Goal: Task Accomplishment & Management: Manage account settings

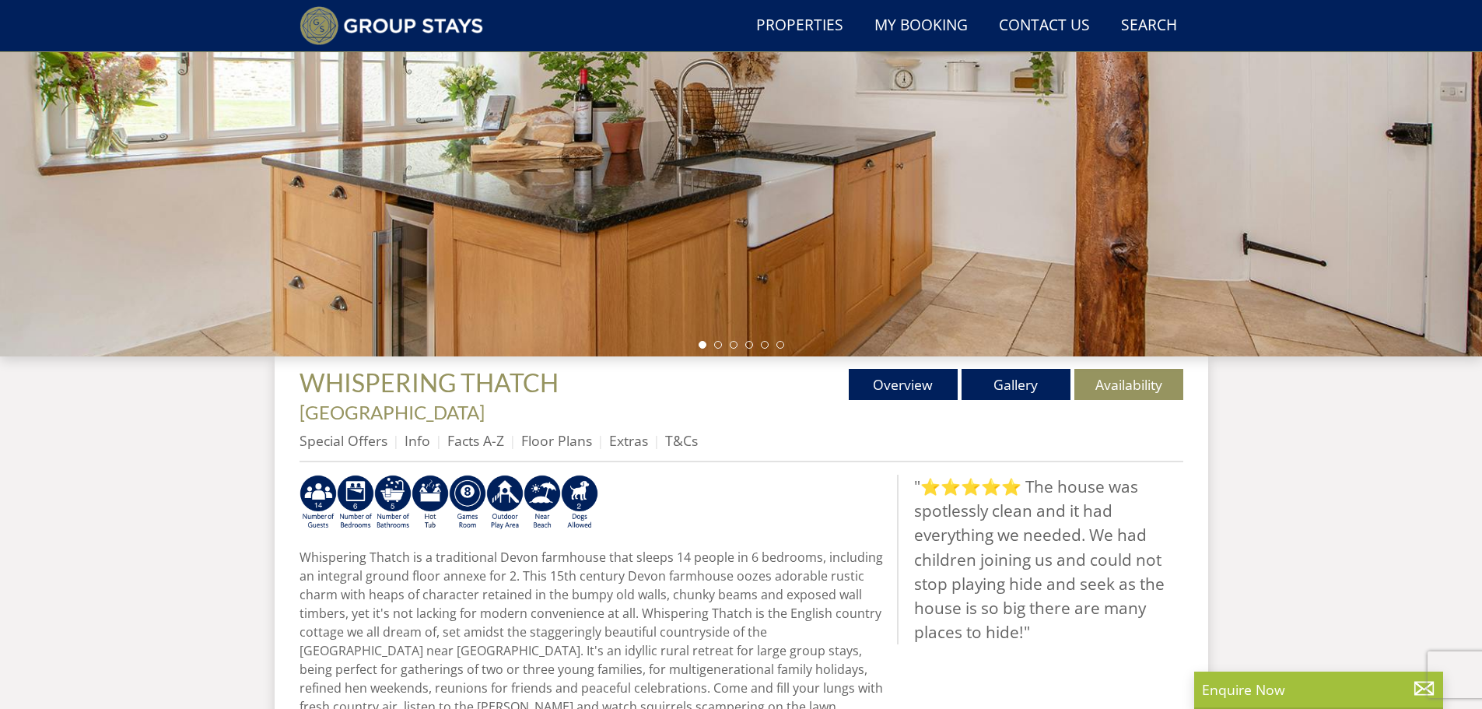
click at [425, 431] on link "Info" at bounding box center [417, 440] width 26 height 19
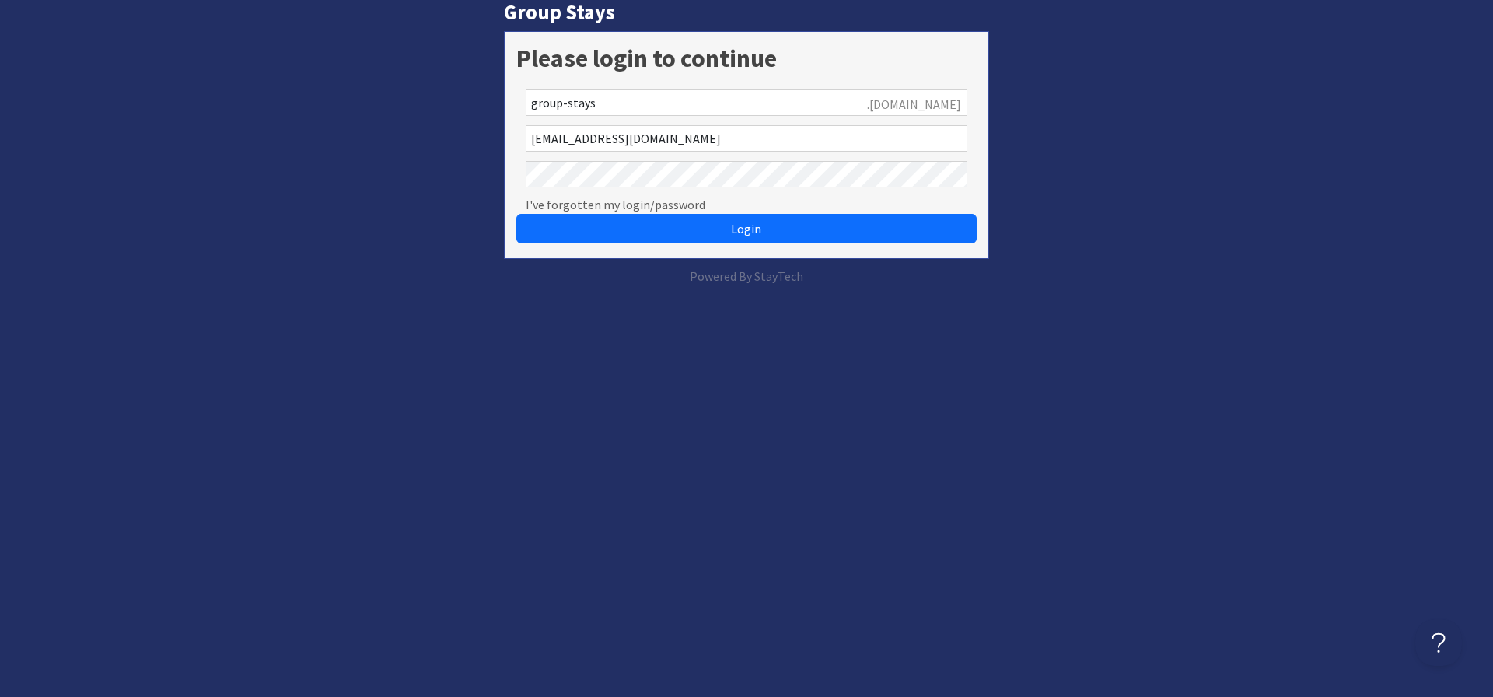
click at [516, 214] on button "Login" at bounding box center [746, 229] width 460 height 30
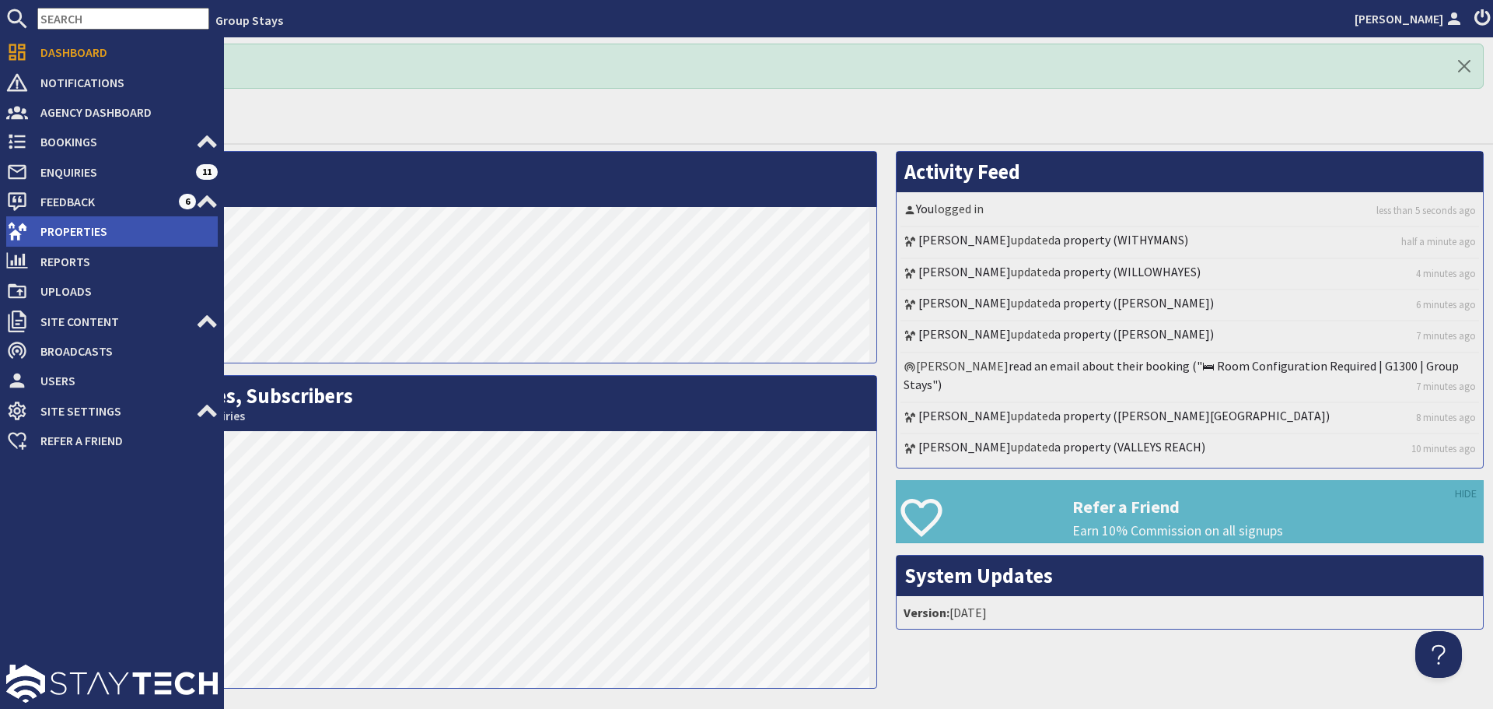
click at [39, 228] on span "Properties" at bounding box center [123, 231] width 190 height 25
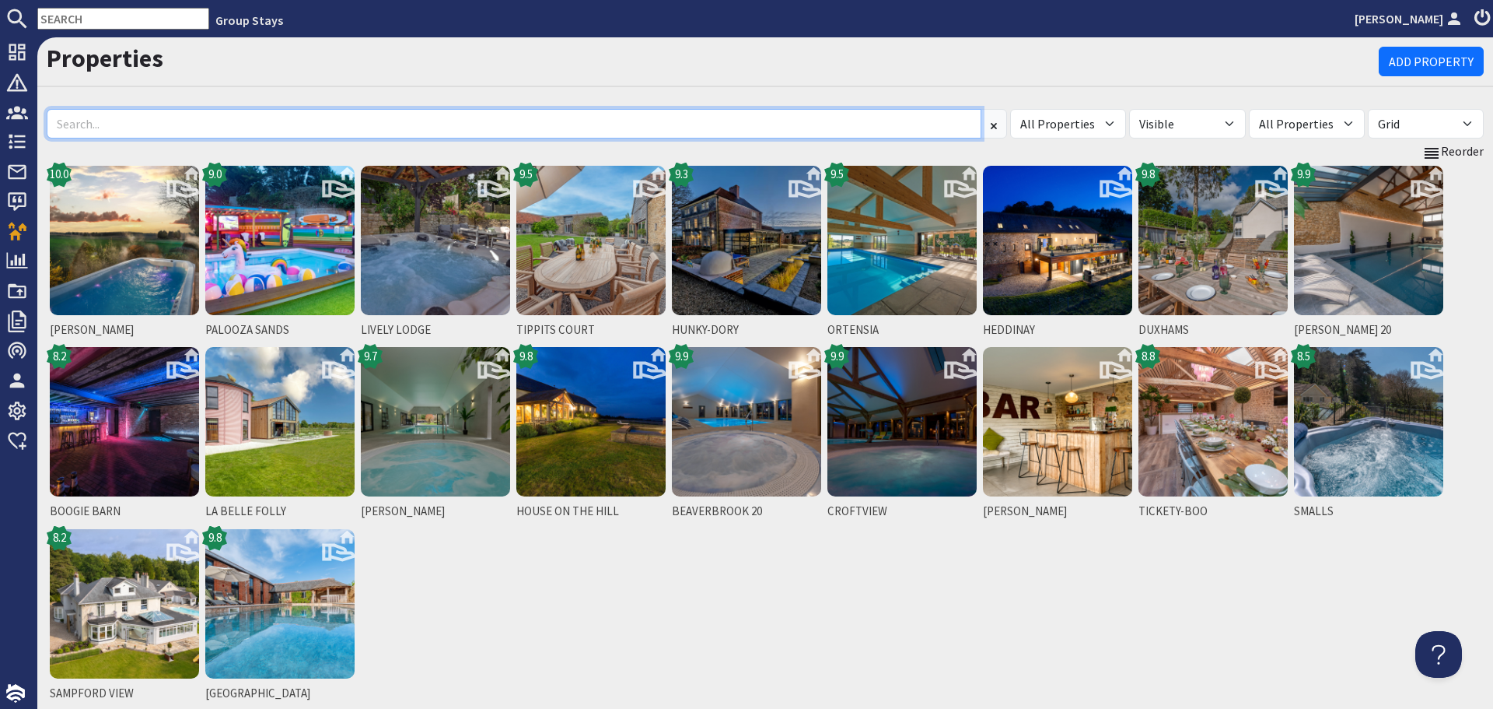
click at [469, 123] on input at bounding box center [514, 124] width 935 height 30
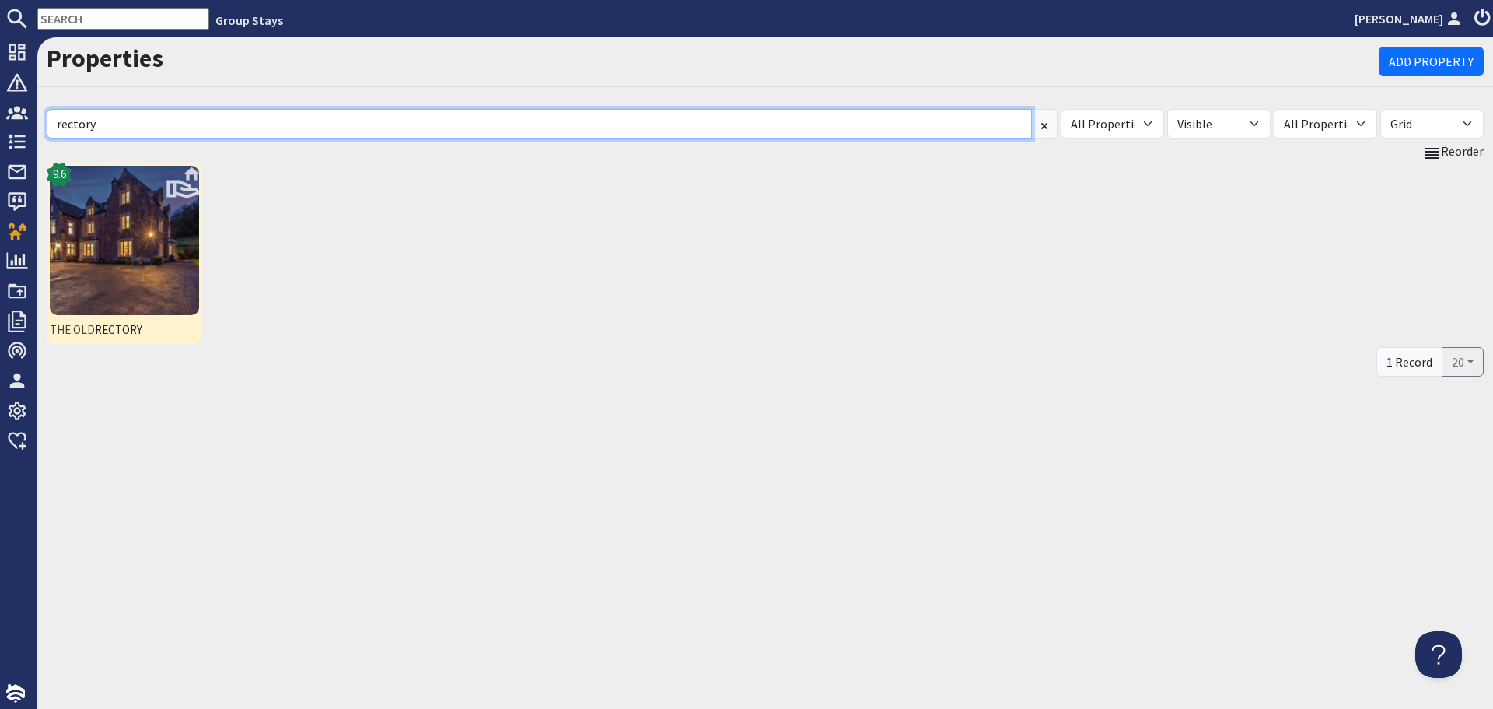
type input "rectory"
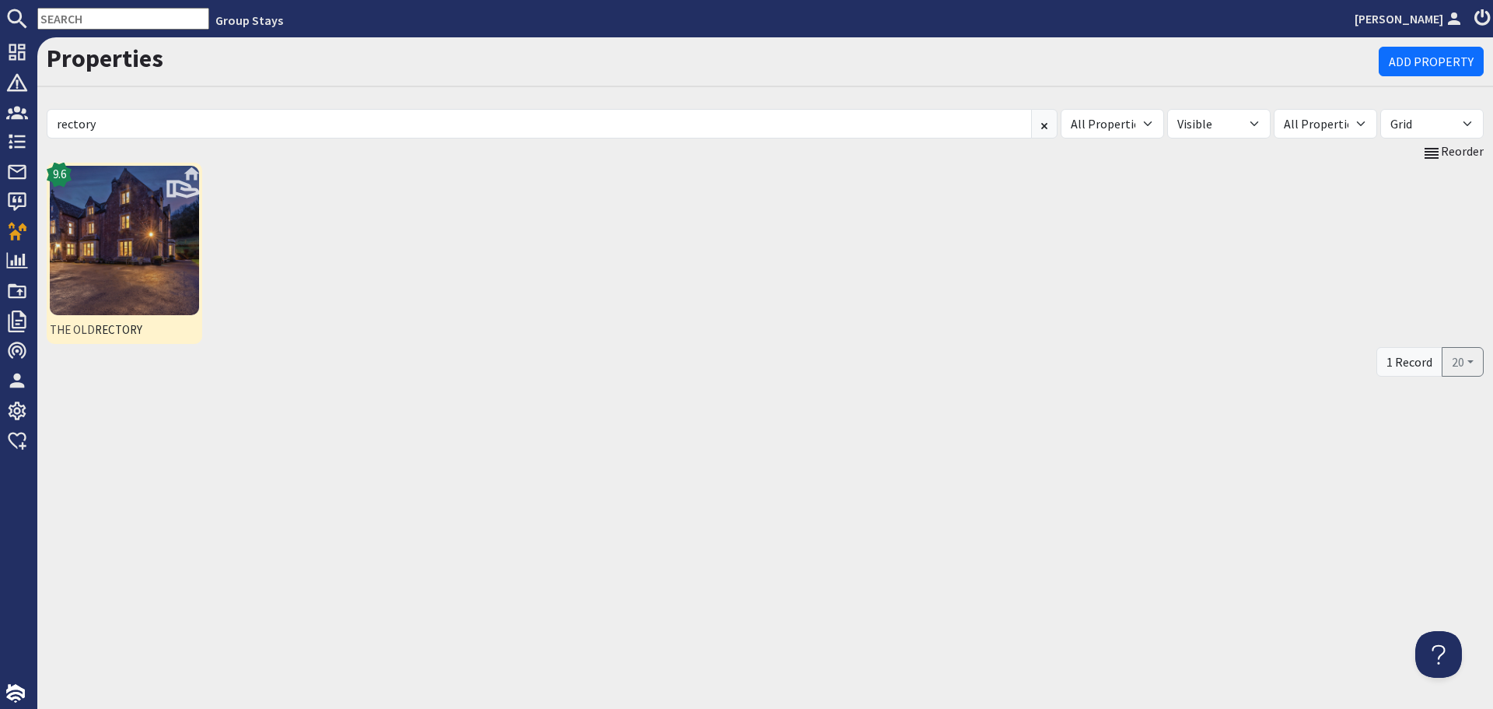
click at [170, 268] on img at bounding box center [124, 240] width 149 height 149
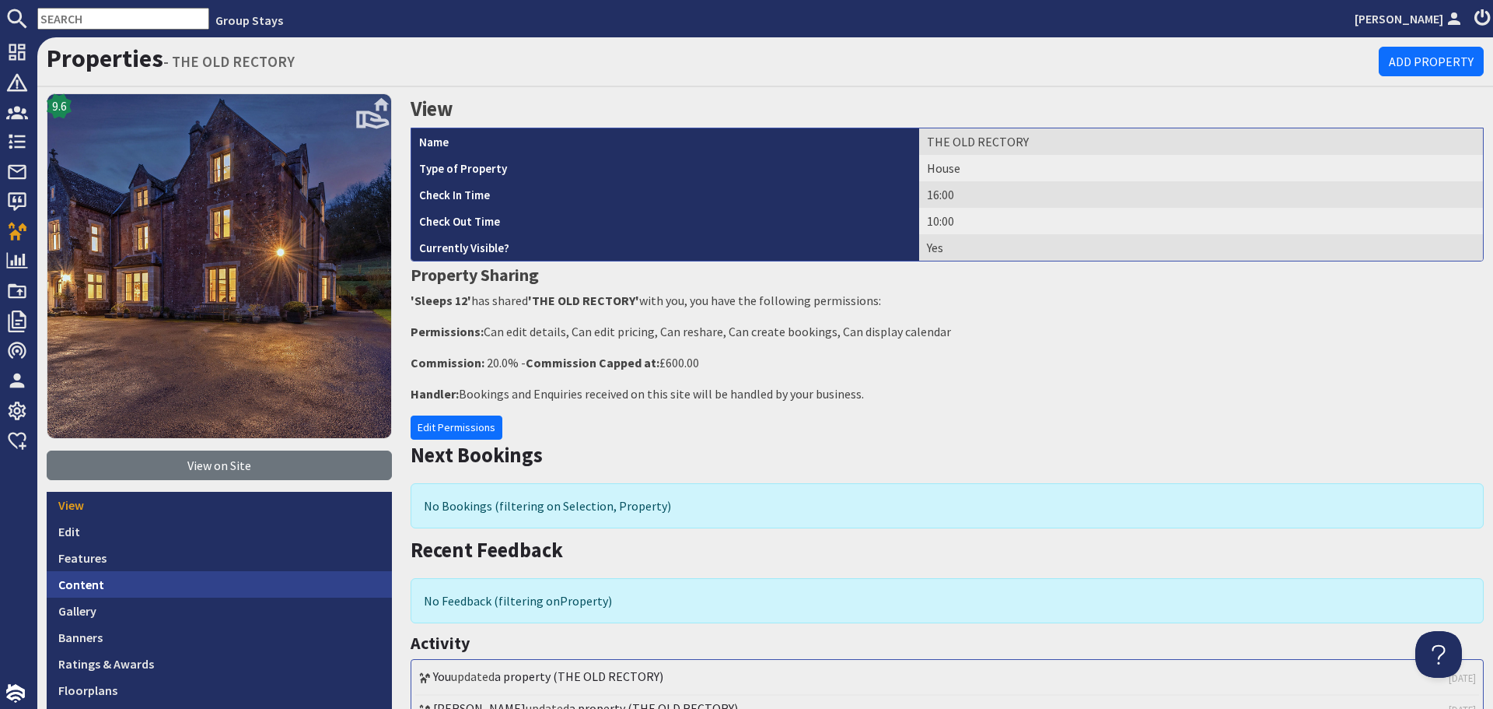
click at [137, 576] on link "Content" at bounding box center [219, 584] width 345 height 26
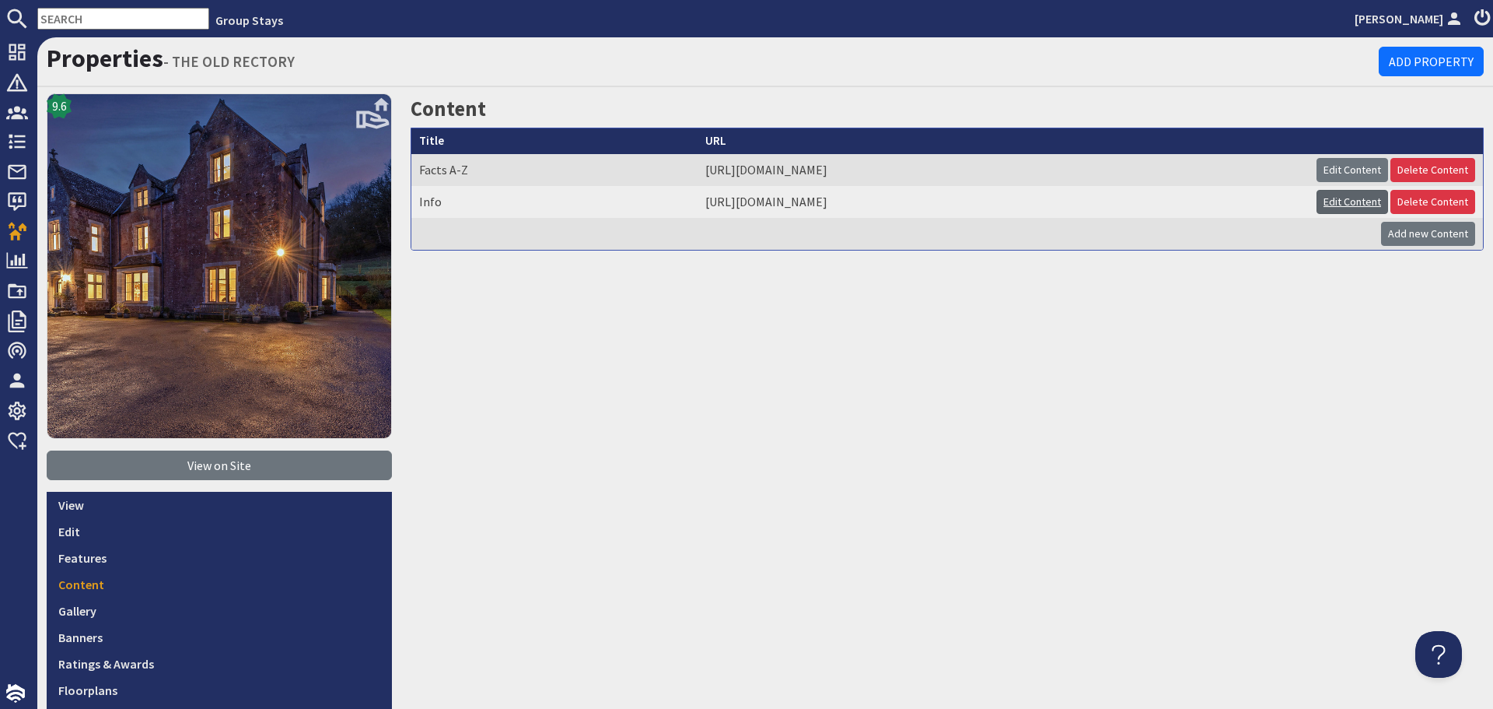
click at [1317, 197] on link "Edit Content" at bounding box center [1353, 202] width 72 height 24
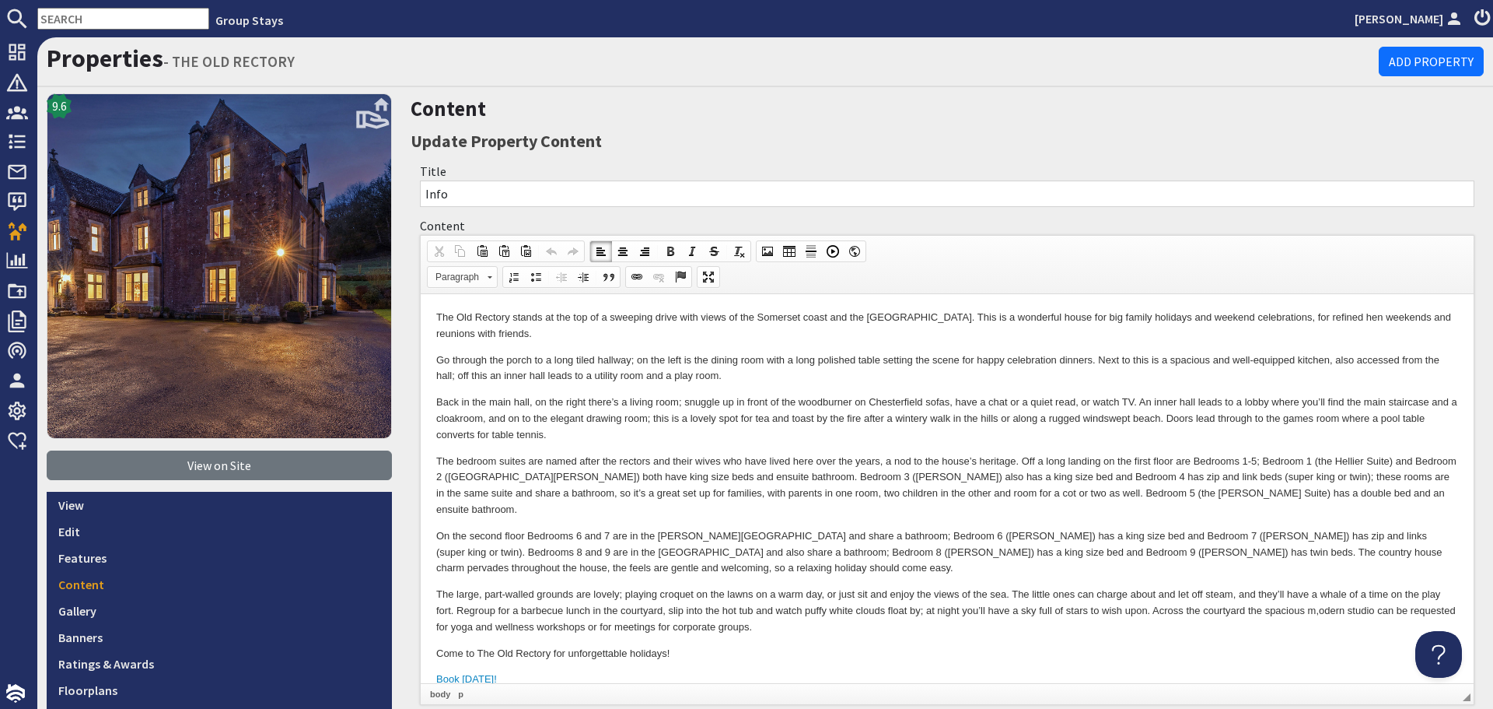
click at [753, 423] on p "Back in the main hall, on the right there’s a living room; snuggle up in front …" at bounding box center [947, 418] width 1022 height 48
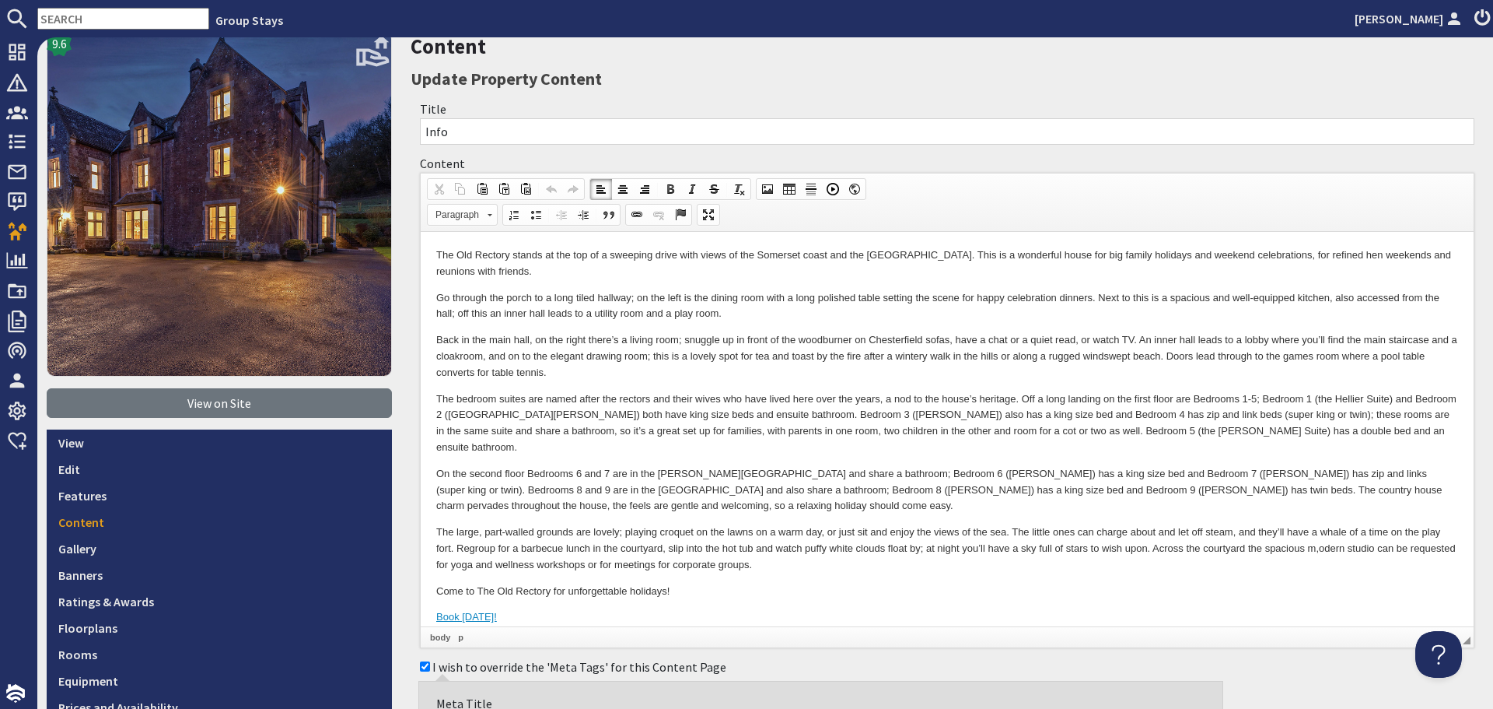
scroll to position [156, 0]
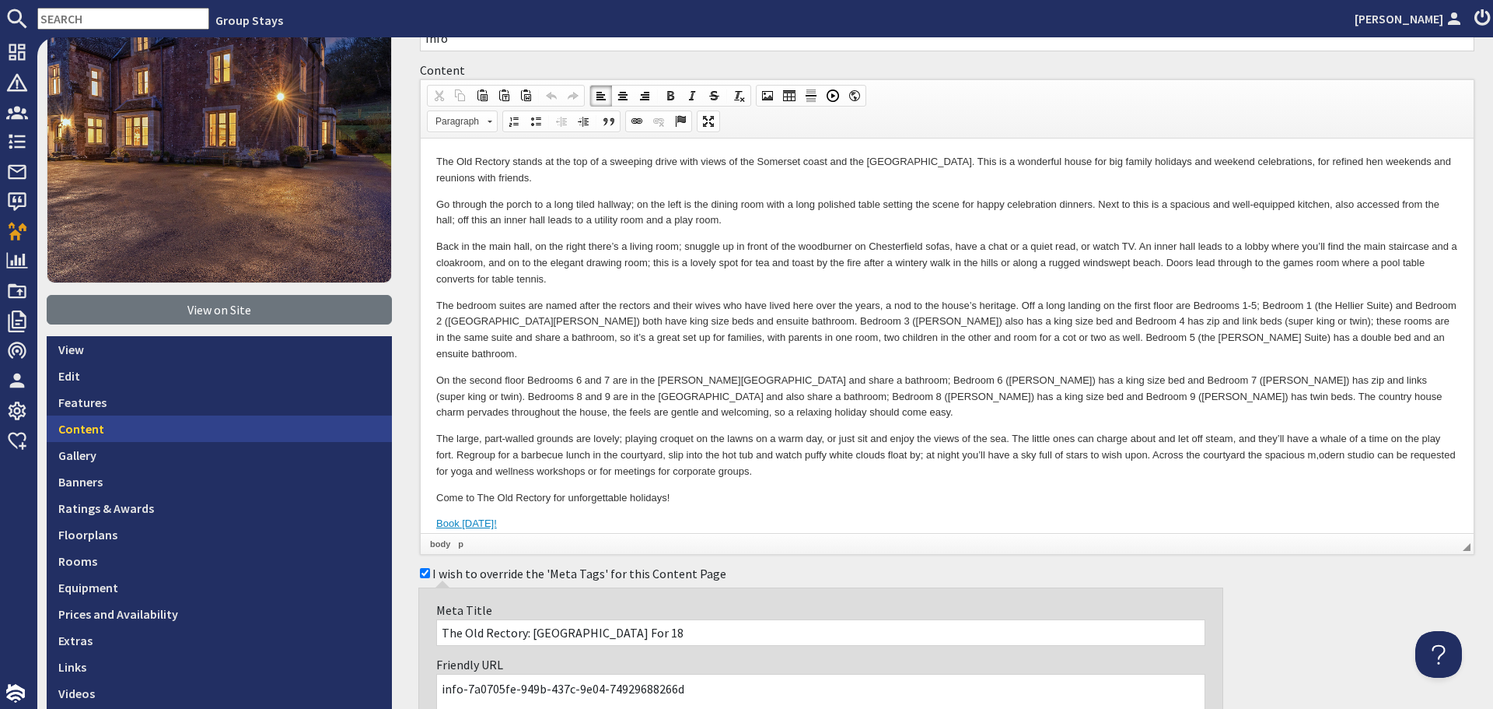
click at [126, 421] on link "Content" at bounding box center [219, 428] width 345 height 26
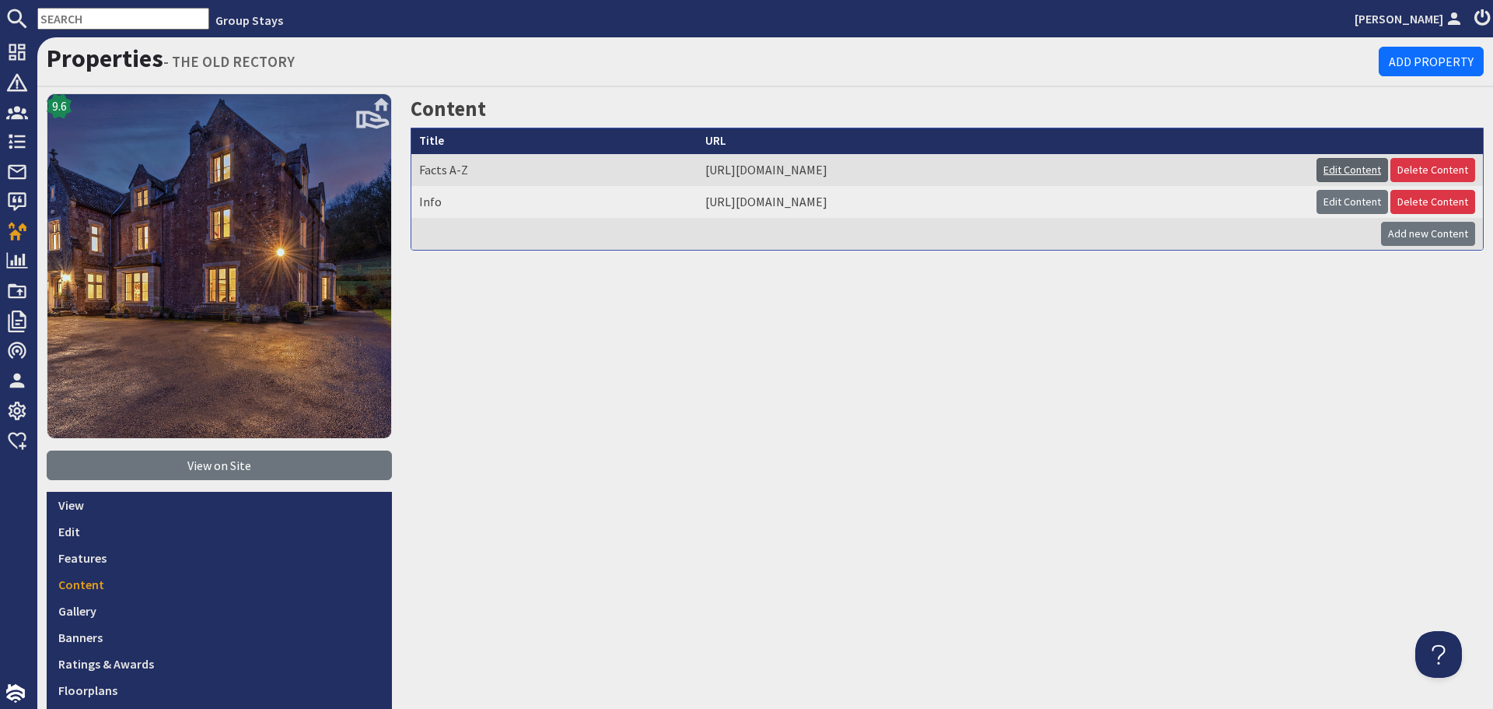
click at [1333, 169] on link "Edit Content" at bounding box center [1353, 170] width 72 height 24
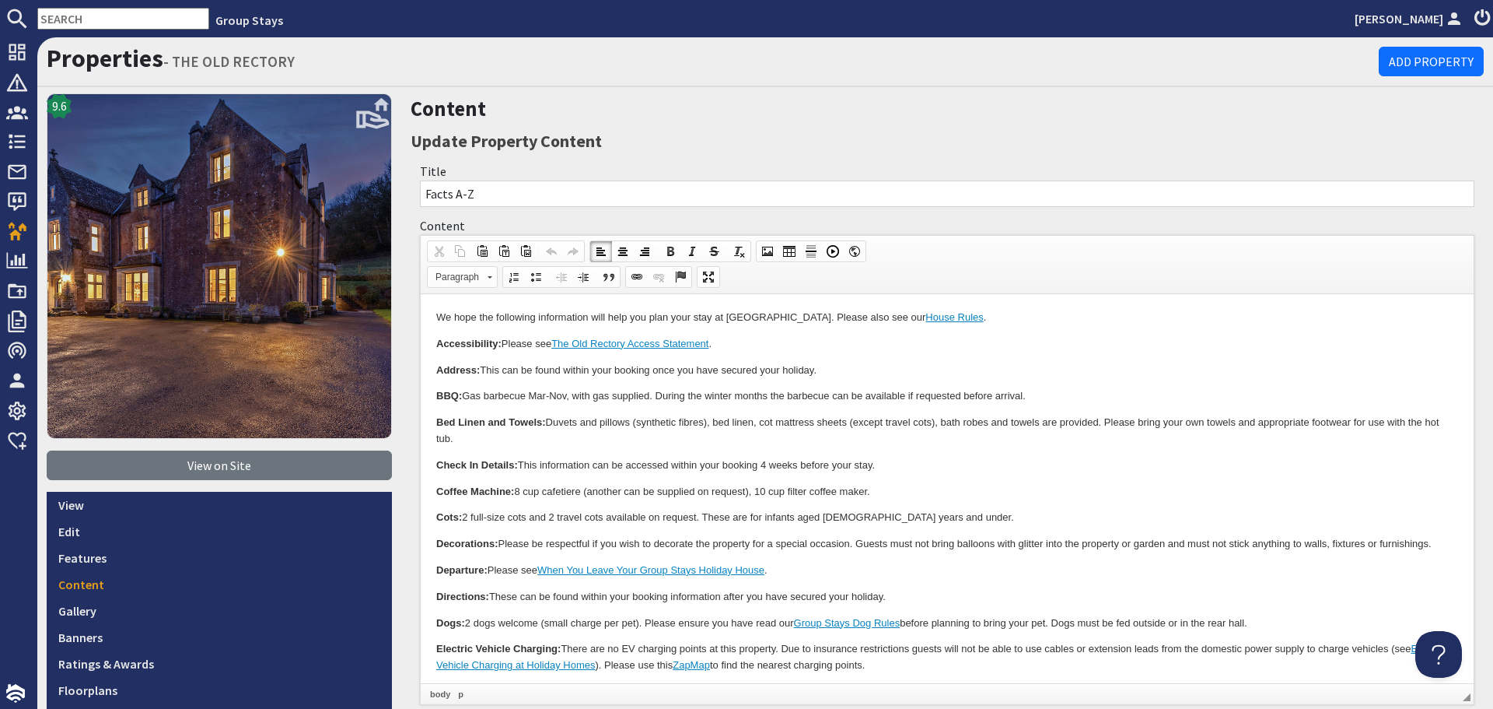
click at [738, 437] on p "Bed Linen and Towels: Duvets and pillows (synthetic fibres), bed linen, cot mat…" at bounding box center [947, 431] width 1022 height 33
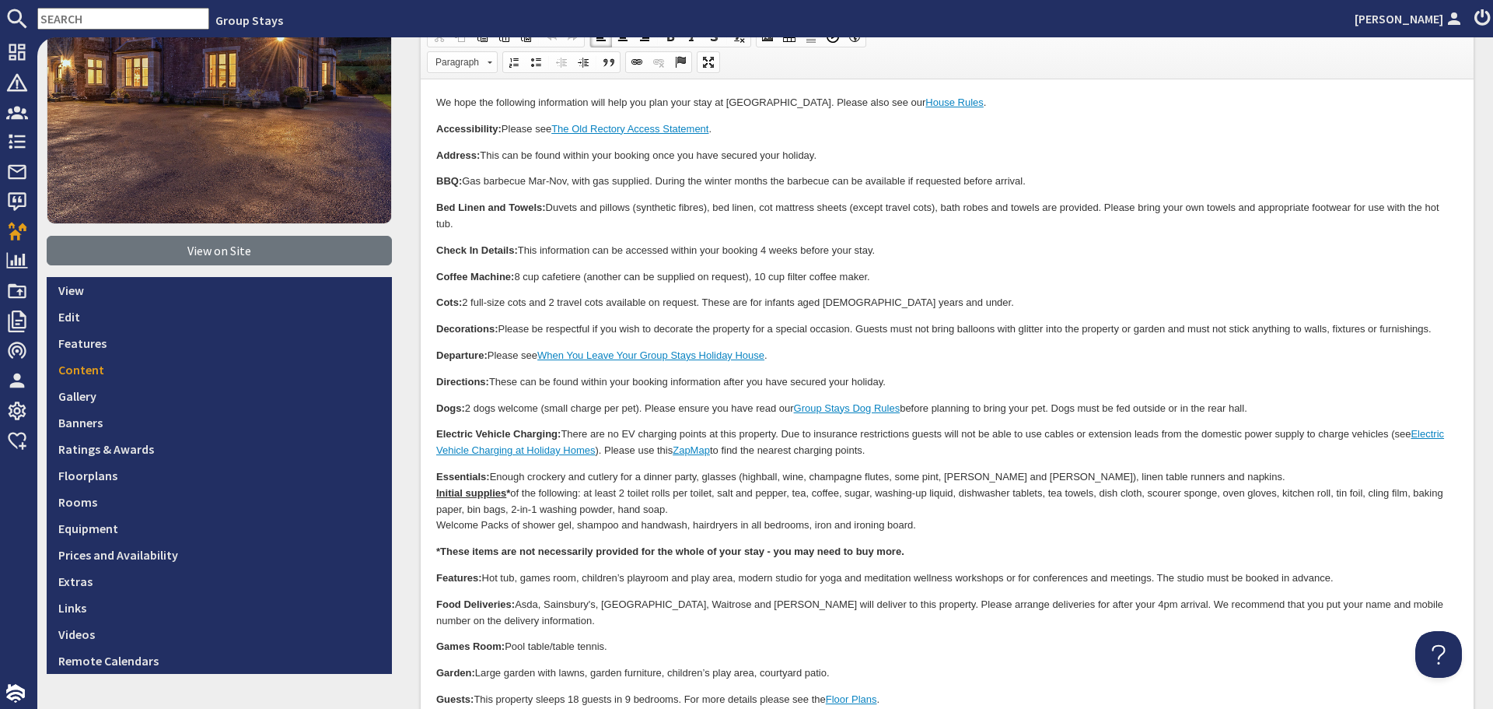
scroll to position [233, 0]
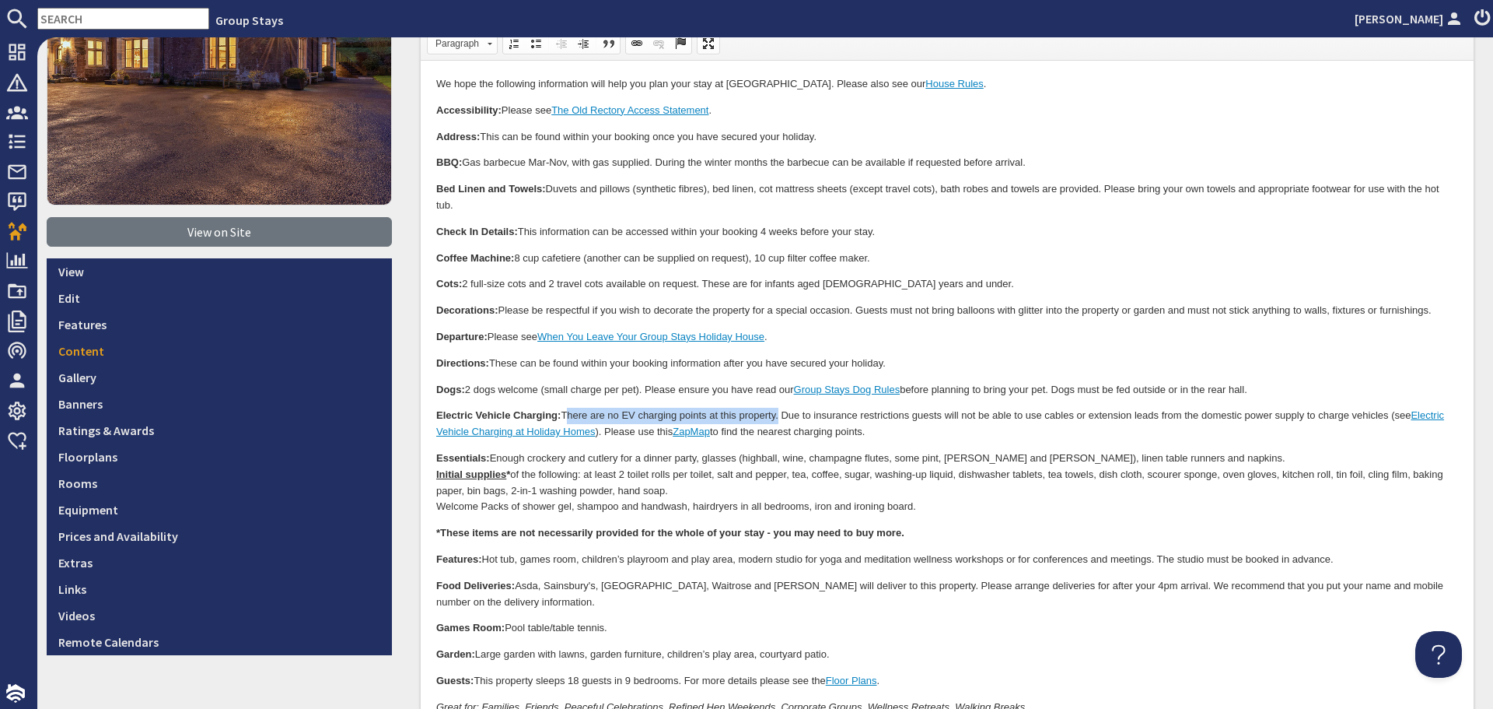
drag, startPoint x: 778, startPoint y: 415, endPoint x: 564, endPoint y: 404, distance: 214.1
click at [564, 404] on body "We hope the following information will help you plan your stay at The Old Recto…" at bounding box center [947, 612] width 1022 height 1072
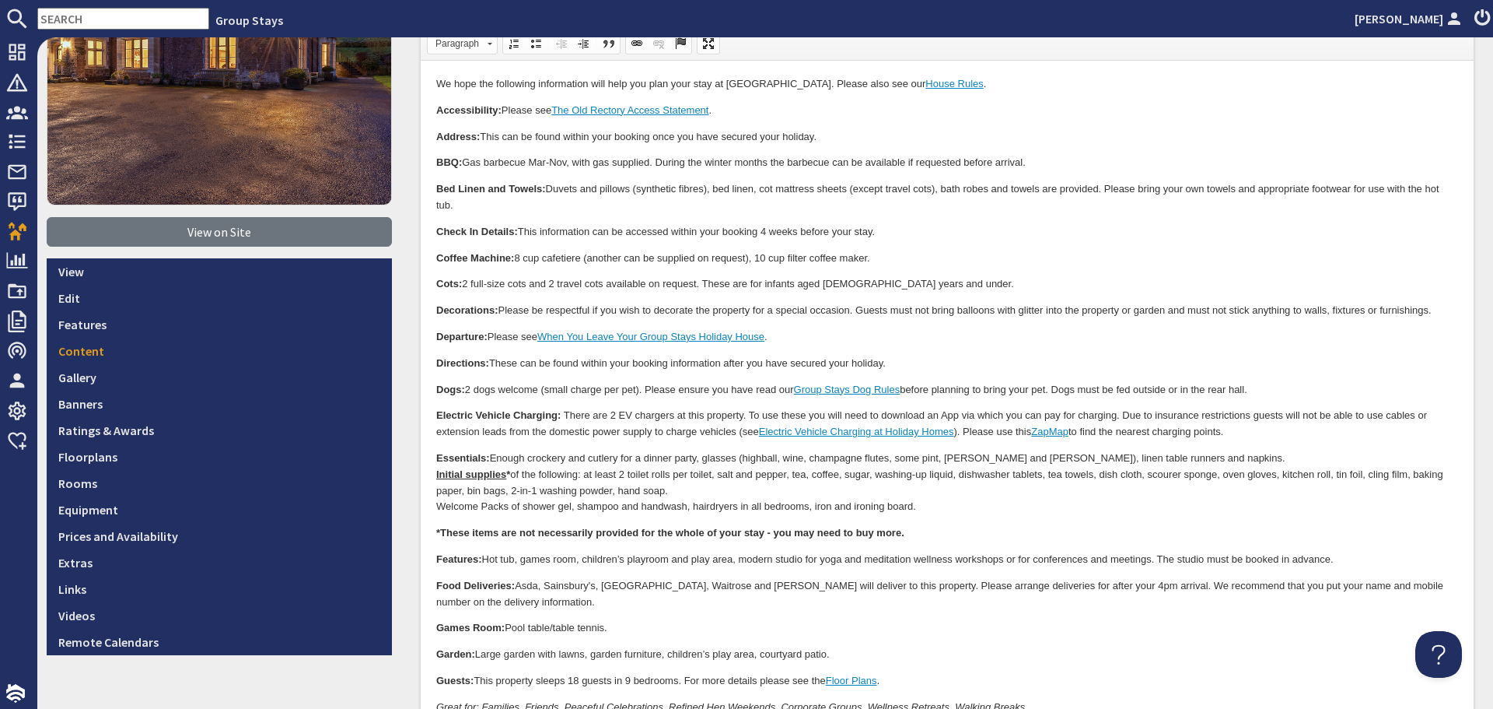
drag, startPoint x: 1243, startPoint y: 433, endPoint x: 968, endPoint y: 435, distance: 275.3
click at [968, 435] on p "Electric Vehicle Charging: There are 2 EV chargers at this property. To use the…" at bounding box center [947, 424] width 1022 height 33
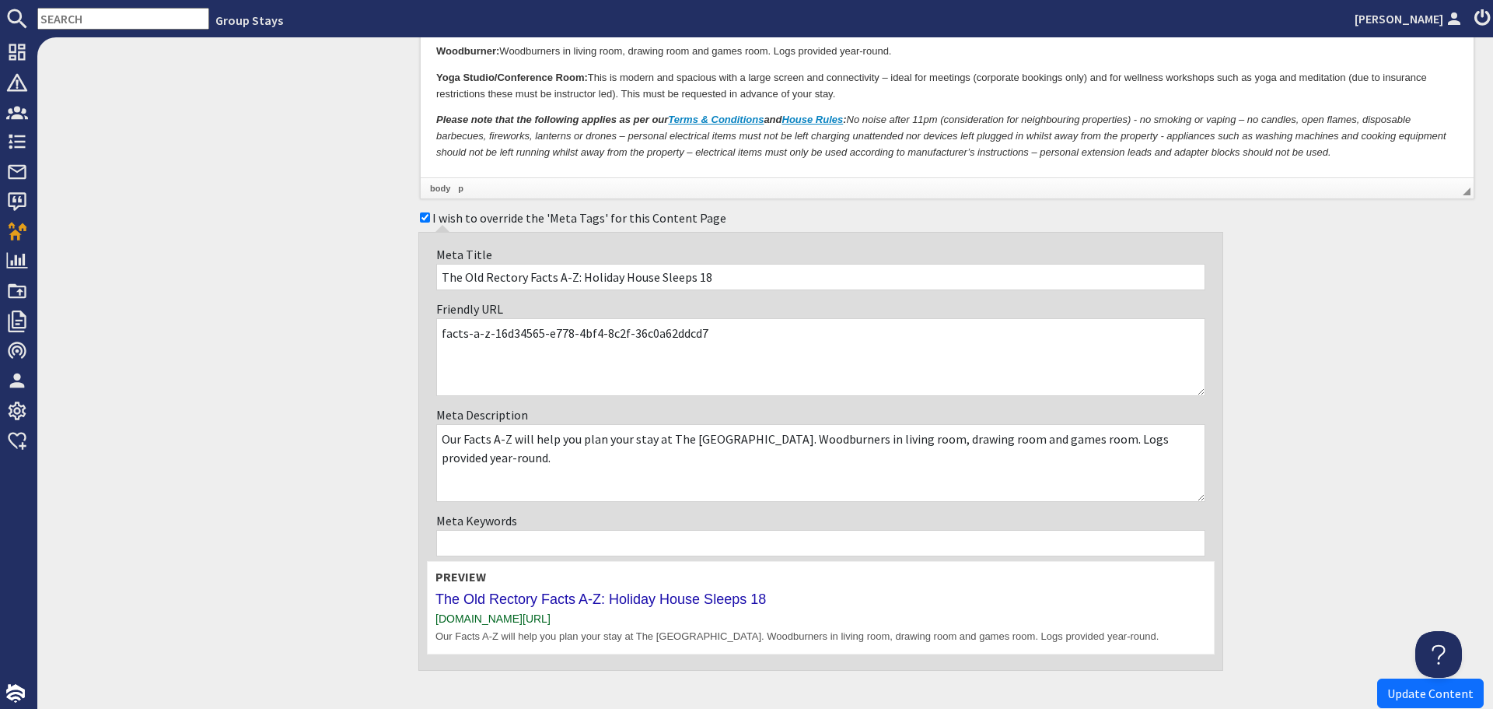
scroll to position [1244, 0]
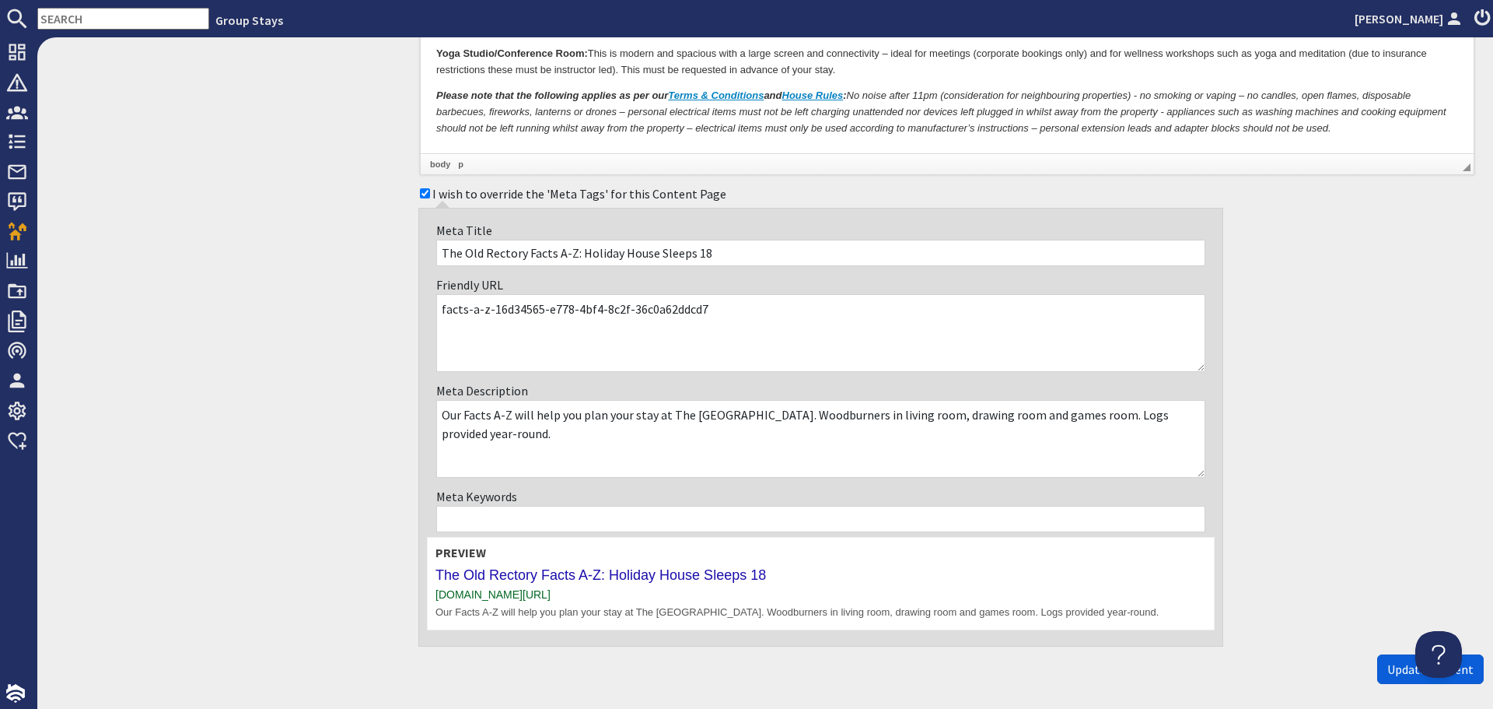
click at [1389, 676] on span "Update Content" at bounding box center [1431, 669] width 86 height 16
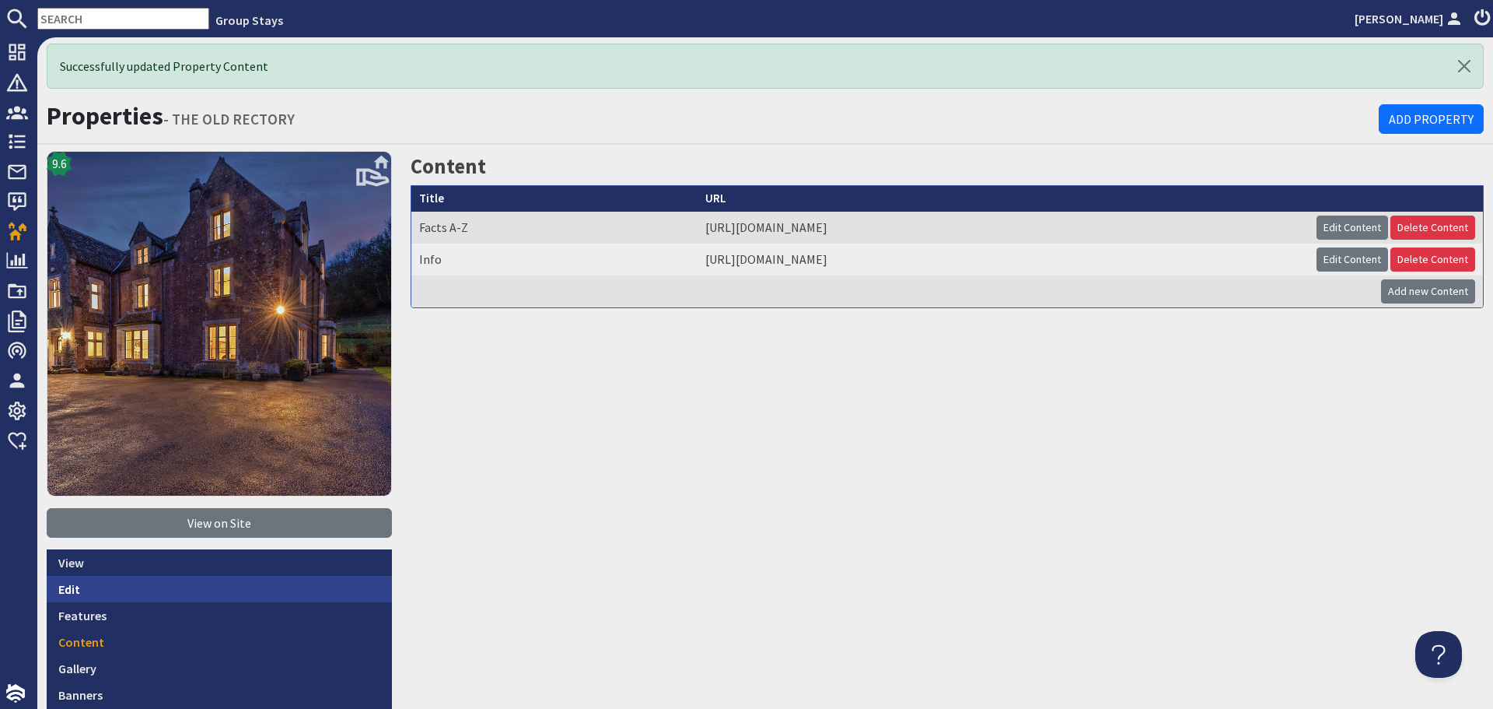
click at [80, 590] on link "Edit" at bounding box center [219, 589] width 345 height 26
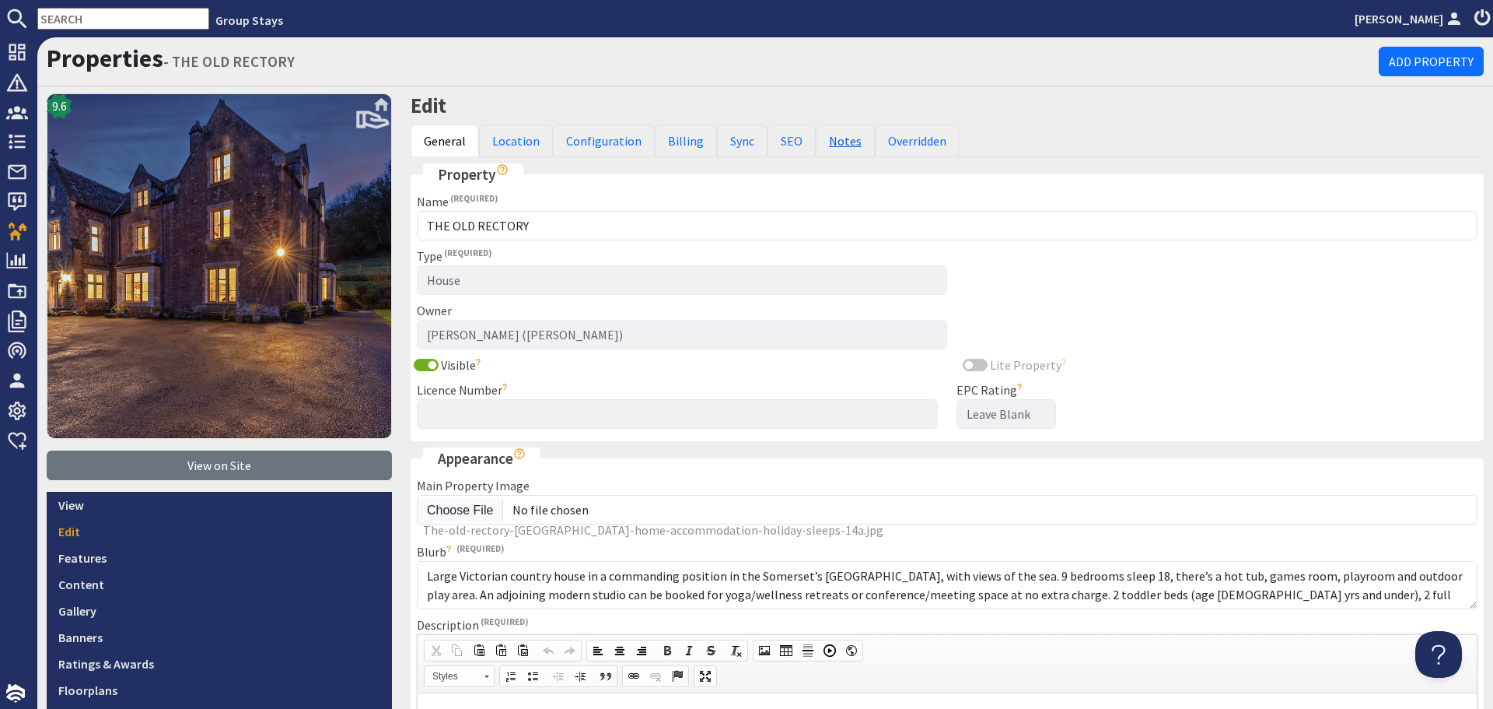
click at [831, 144] on link "Notes" at bounding box center [845, 140] width 59 height 33
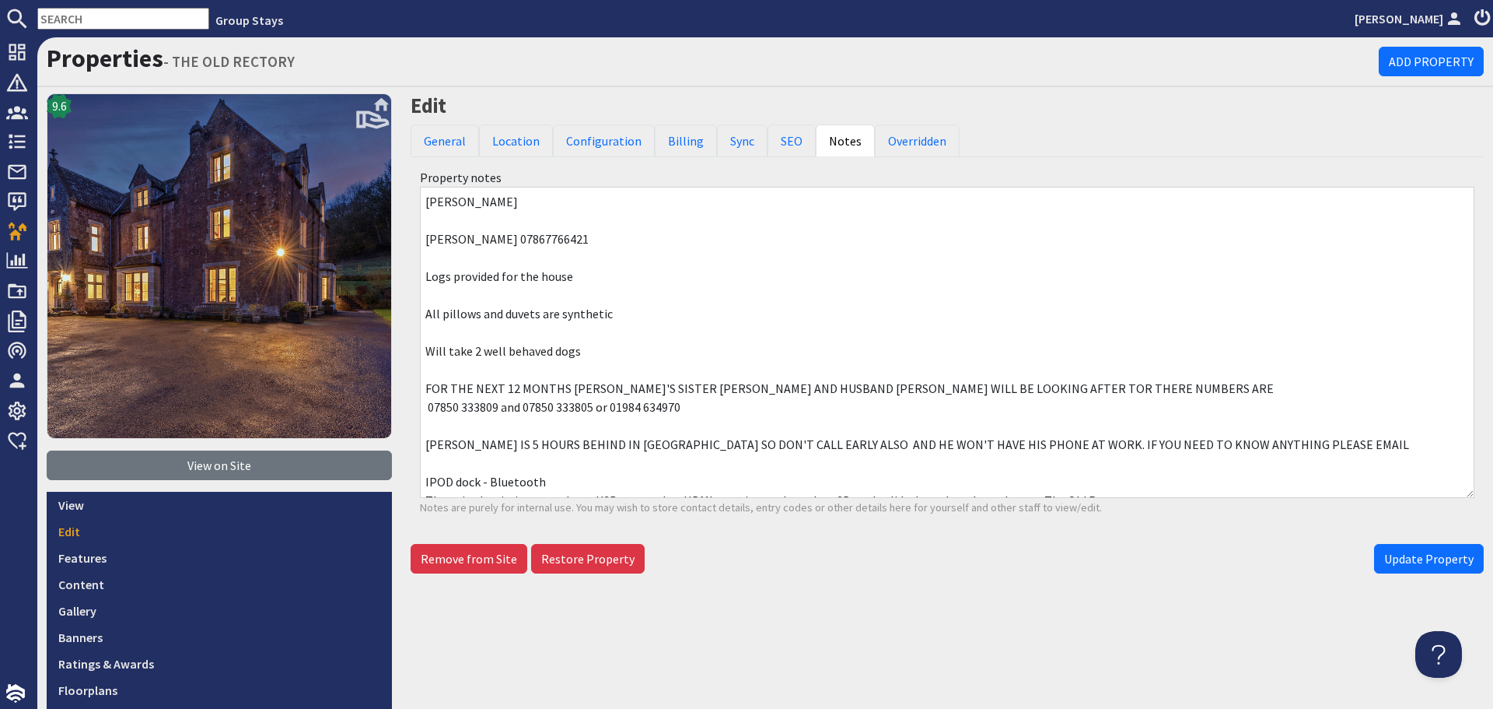
scroll to position [17, 0]
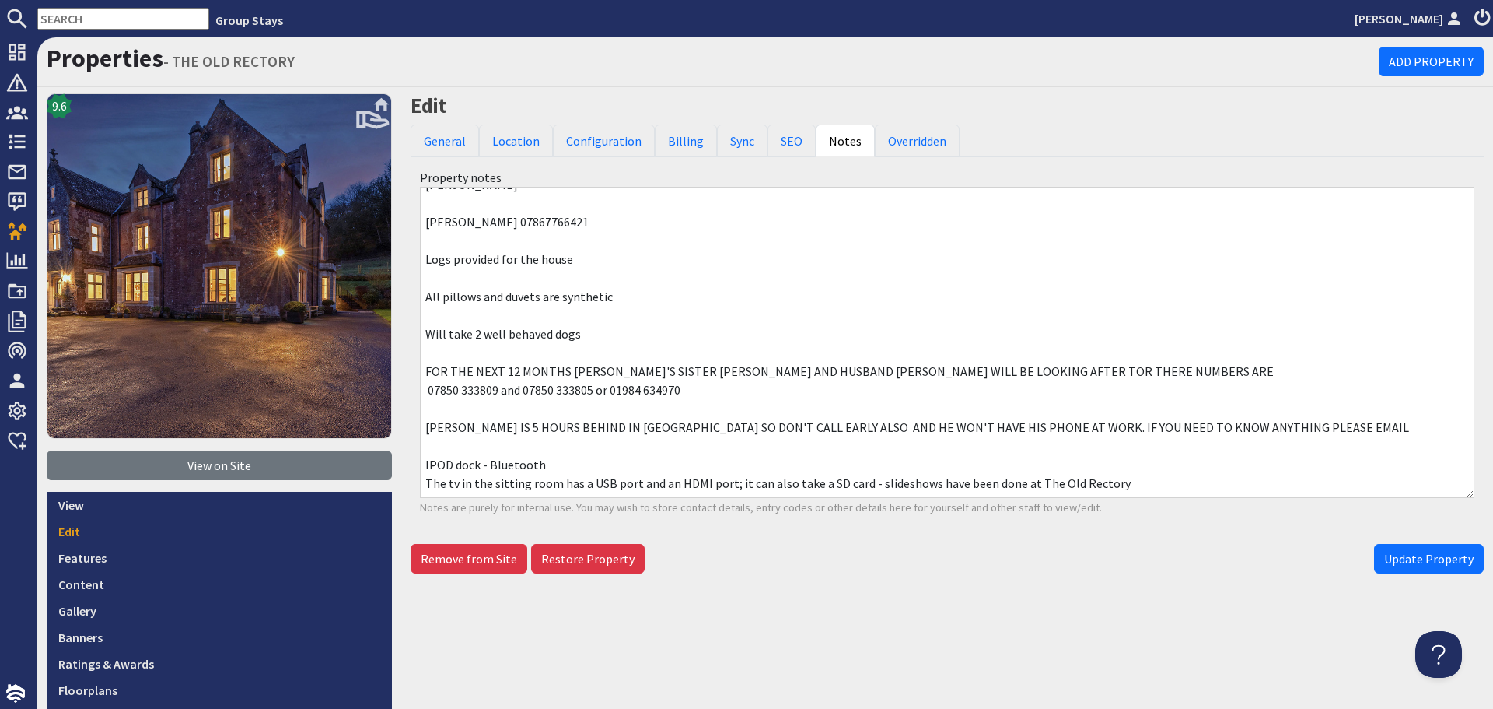
click at [1147, 480] on textarea "Katharine Vaughan Keven Vaughan 07867766421 Logs provided for the house All pil…" at bounding box center [947, 342] width 1055 height 311
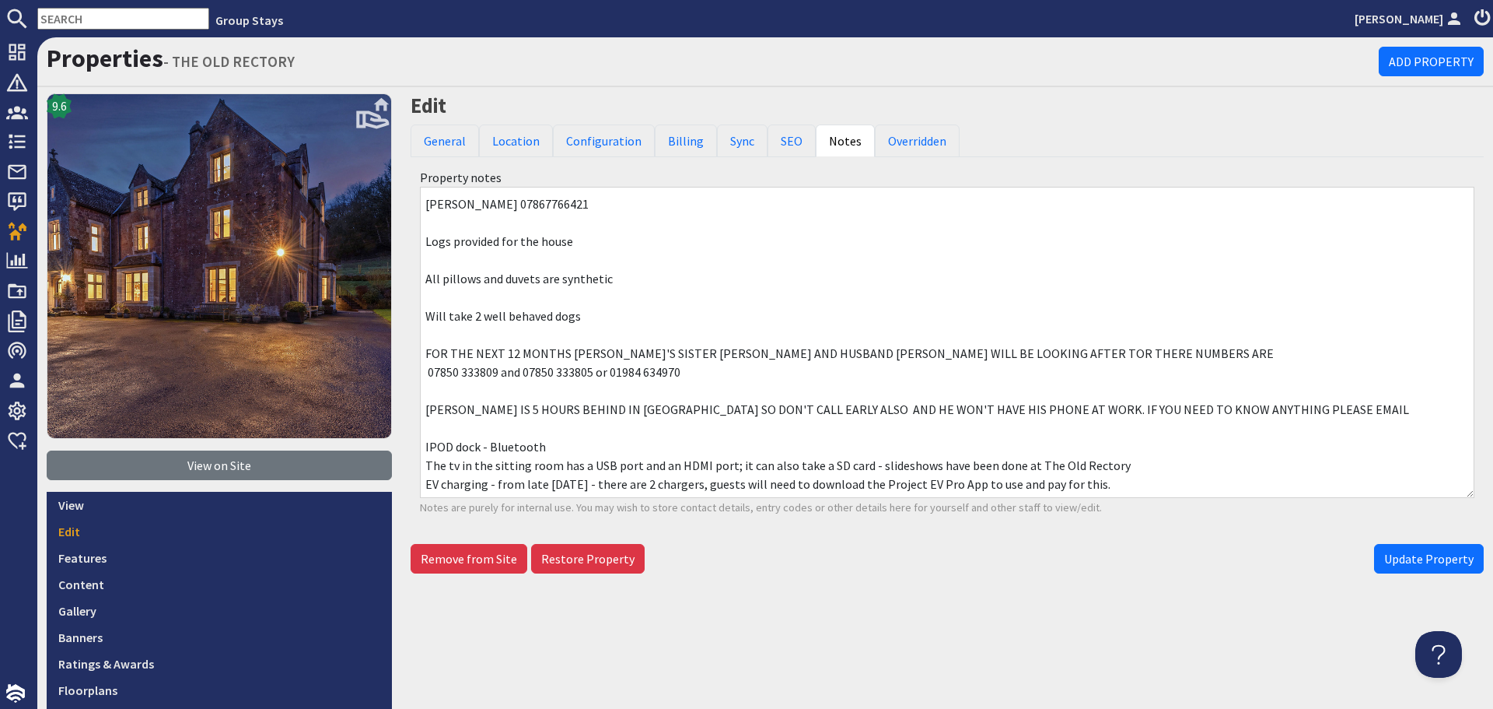
scroll to position [36, 0]
drag, startPoint x: 1131, startPoint y: 483, endPoint x: 415, endPoint y: 479, distance: 716.4
click at [415, 479] on div "Property notes Katharine Vaughan Keven Vaughan 07867766421 Logs provided for th…" at bounding box center [947, 341] width 1073 height 357
click at [1223, 450] on textarea "Katharine Vaughan Keven Vaughan 07867766421 Logs provided for the house All pil…" at bounding box center [947, 342] width 1055 height 311
type textarea "Katharine Vaughan Keven Vaughan 07867766421 Logs provided for the house All pil…"
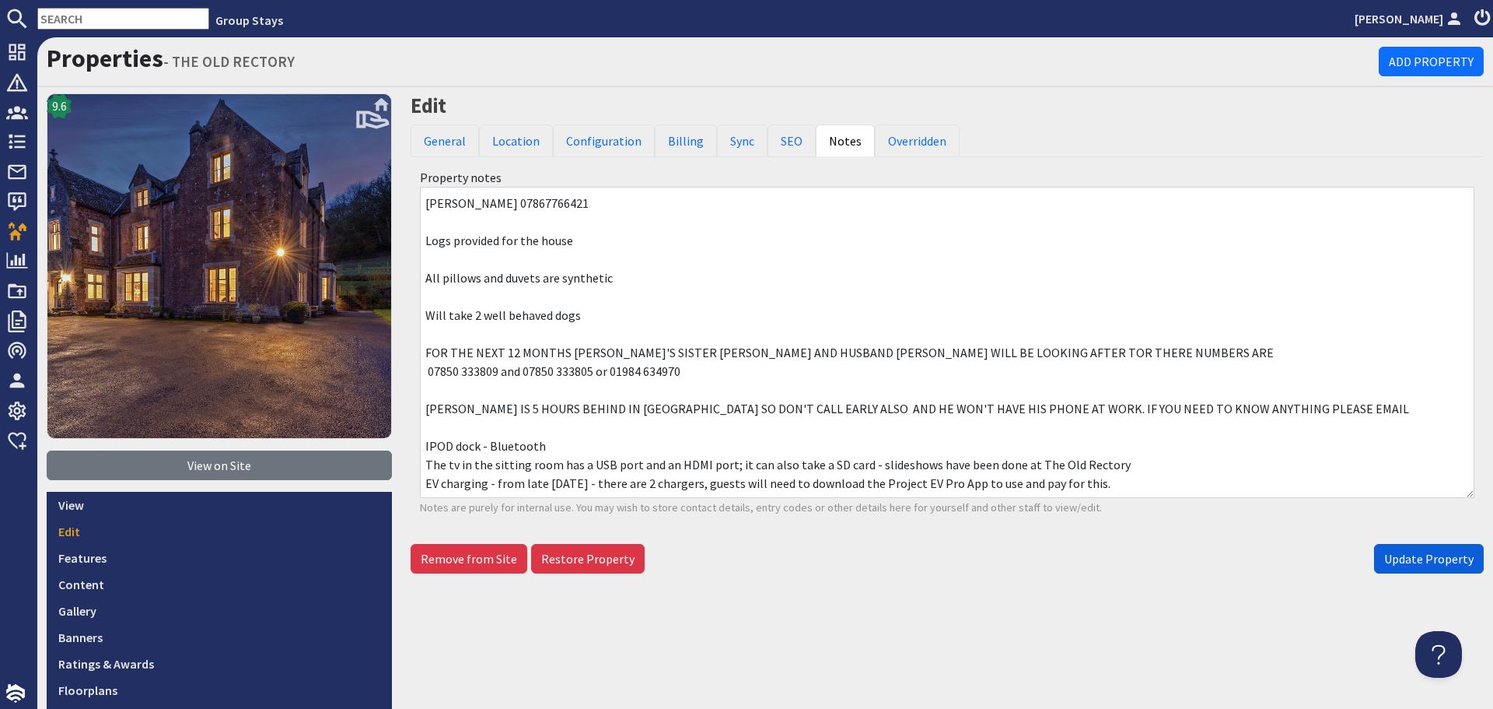
click at [1406, 562] on span "Update Property" at bounding box center [1428, 559] width 89 height 16
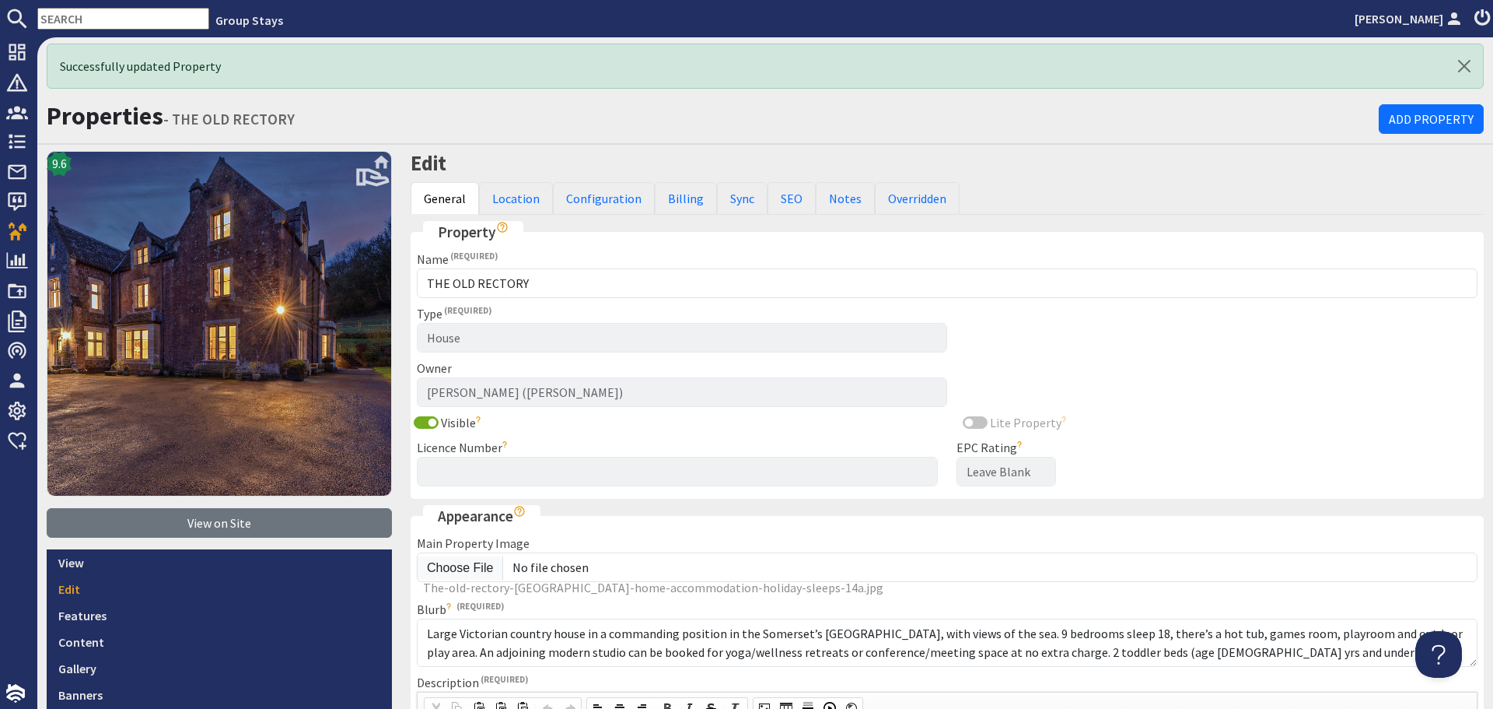
scroll to position [0, 0]
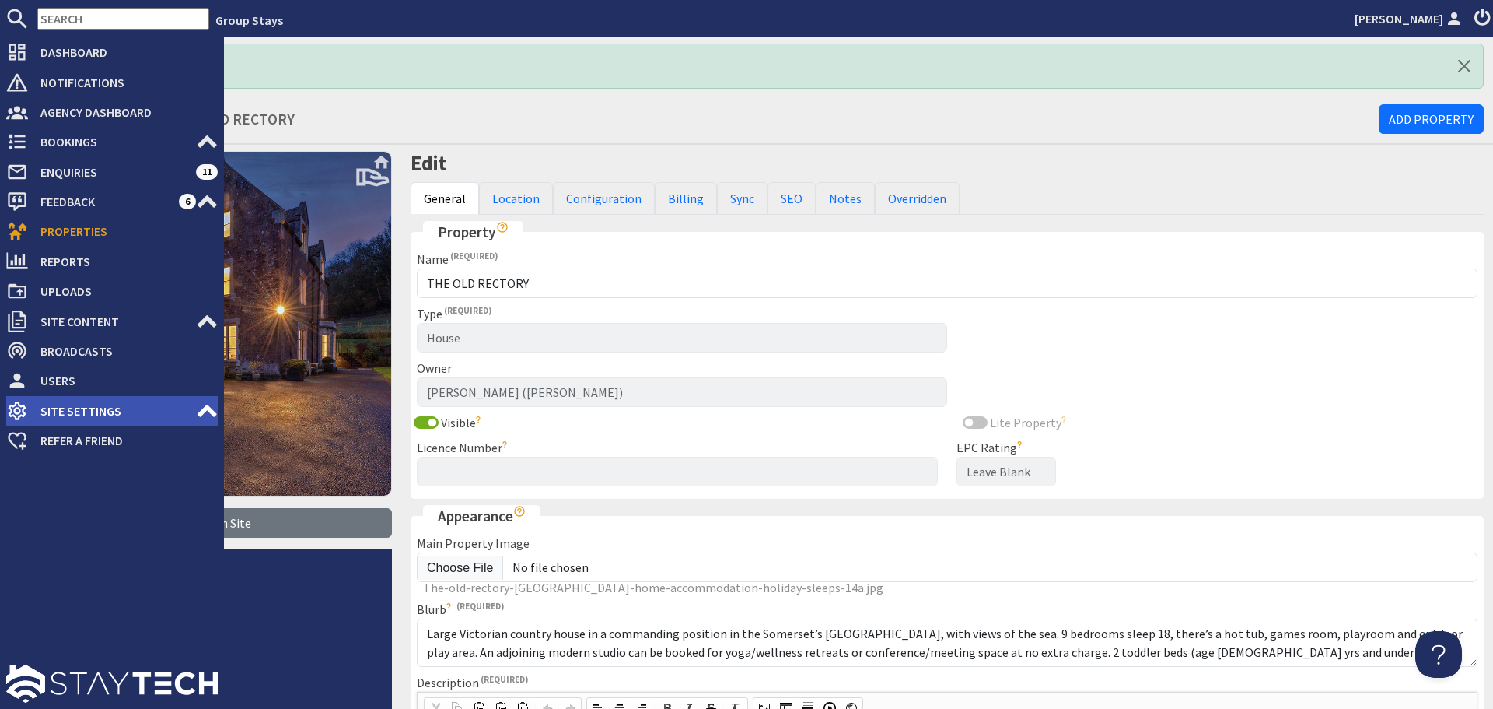
click at [163, 413] on span "Site Settings" at bounding box center [112, 410] width 168 height 25
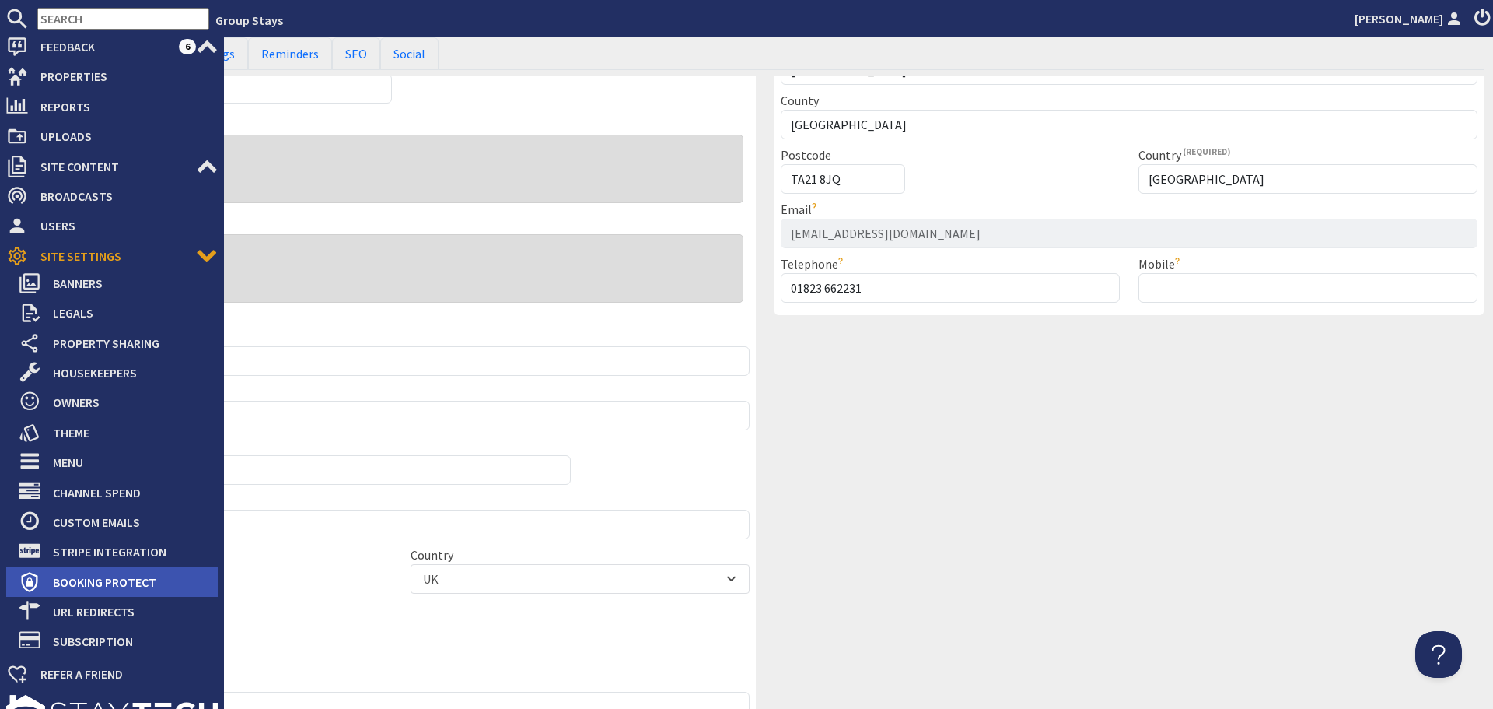
scroll to position [156, 0]
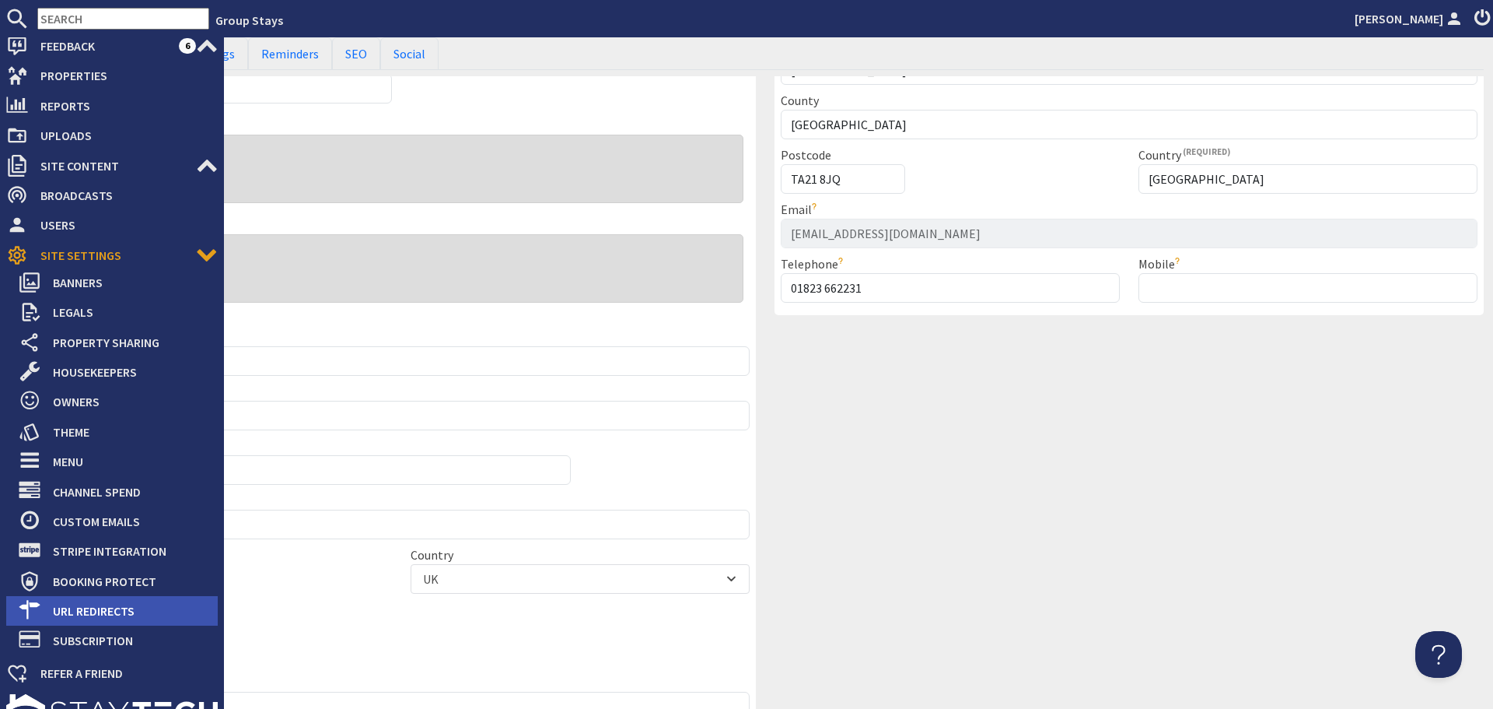
click at [86, 608] on span "URL Redirects" at bounding box center [128, 610] width 177 height 25
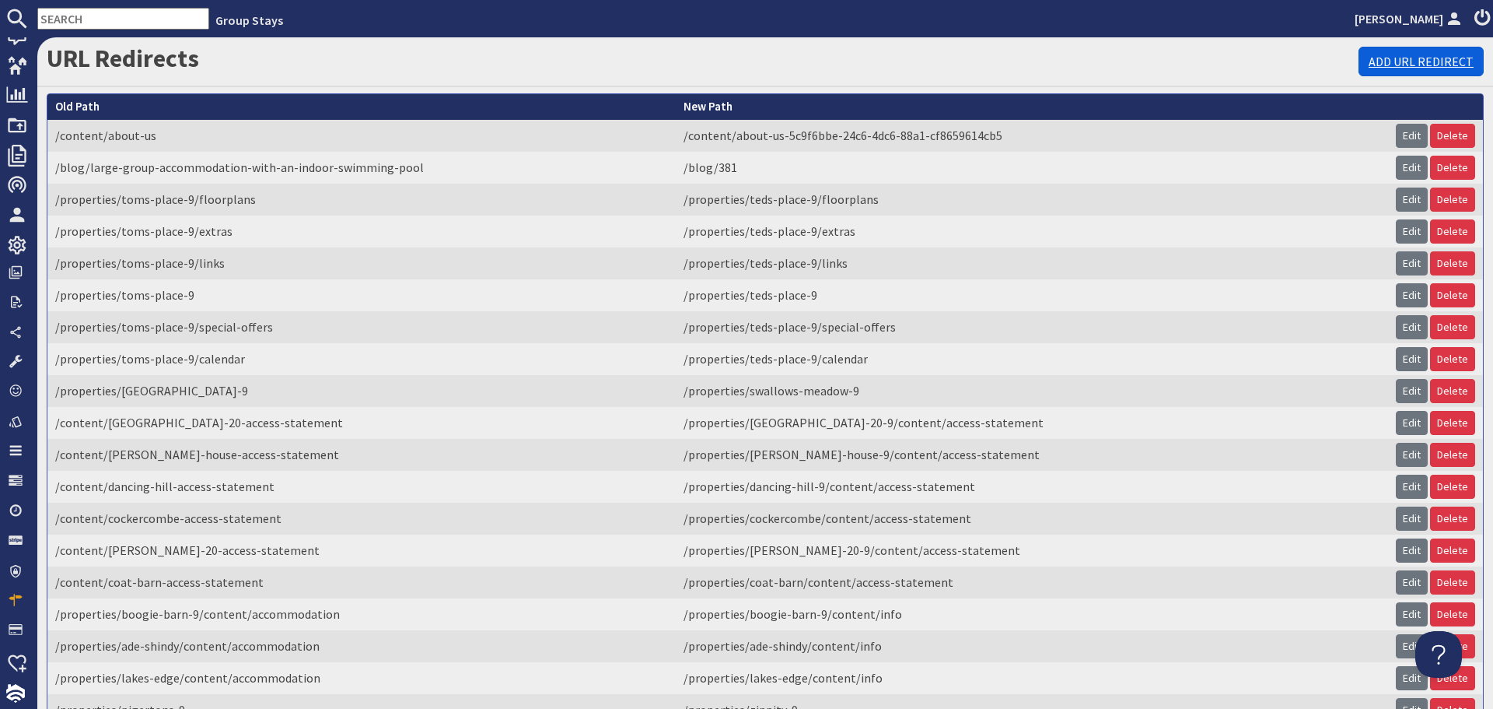
click at [1396, 56] on link "Add URL Redirect" at bounding box center [1421, 62] width 125 height 30
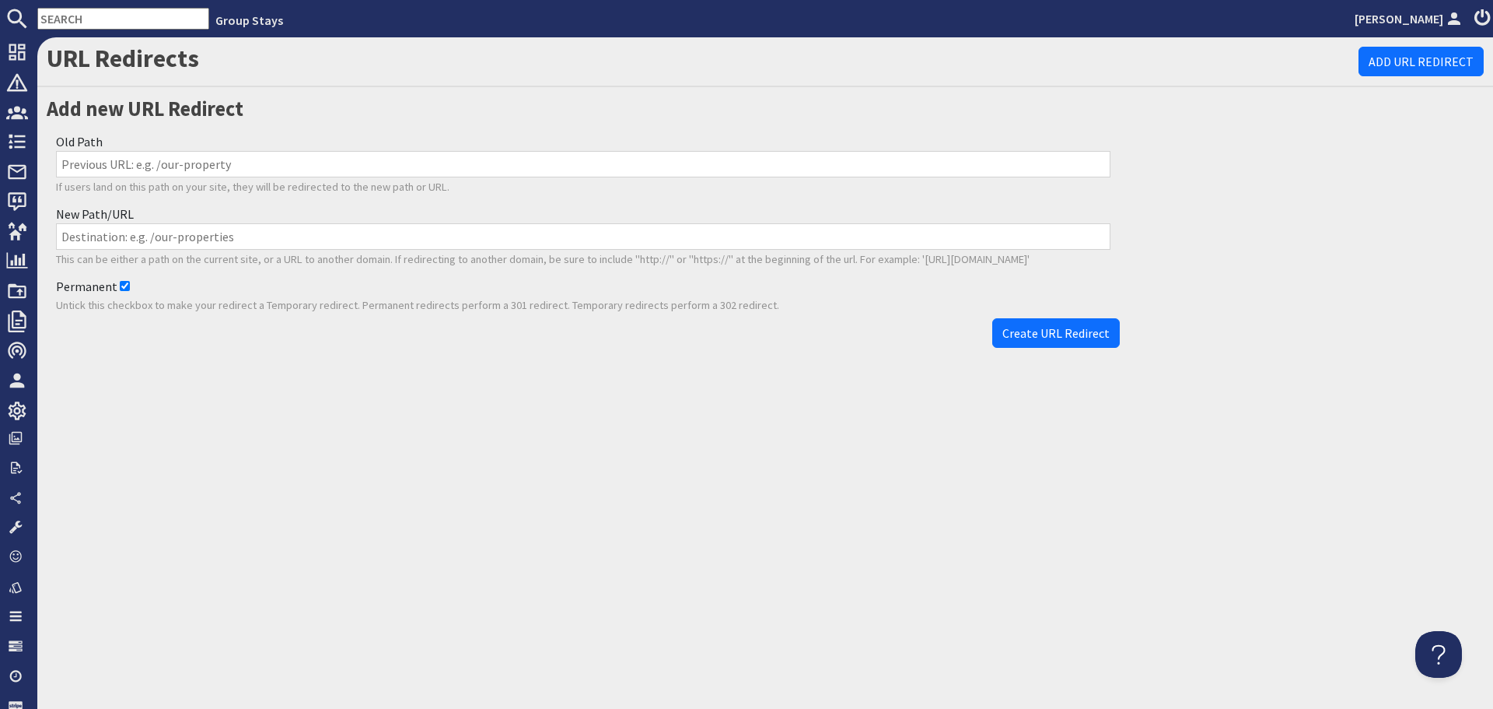
click at [298, 159] on input "Old Path" at bounding box center [583, 164] width 1055 height 26
paste input "https://www.groupstays.co.uk/properties/la-belle-folly-9/content/accommodation"
drag, startPoint x: 217, startPoint y: 163, endPoint x: 41, endPoint y: 166, distance: 175.8
click at [41, 166] on div "Add new URL Redirect Old Path https://www.groupstays.co.uk/properties/la-belle-…" at bounding box center [583, 224] width 1092 height 262
type input "/properties/la-belle-folly-9/content/accommodation"
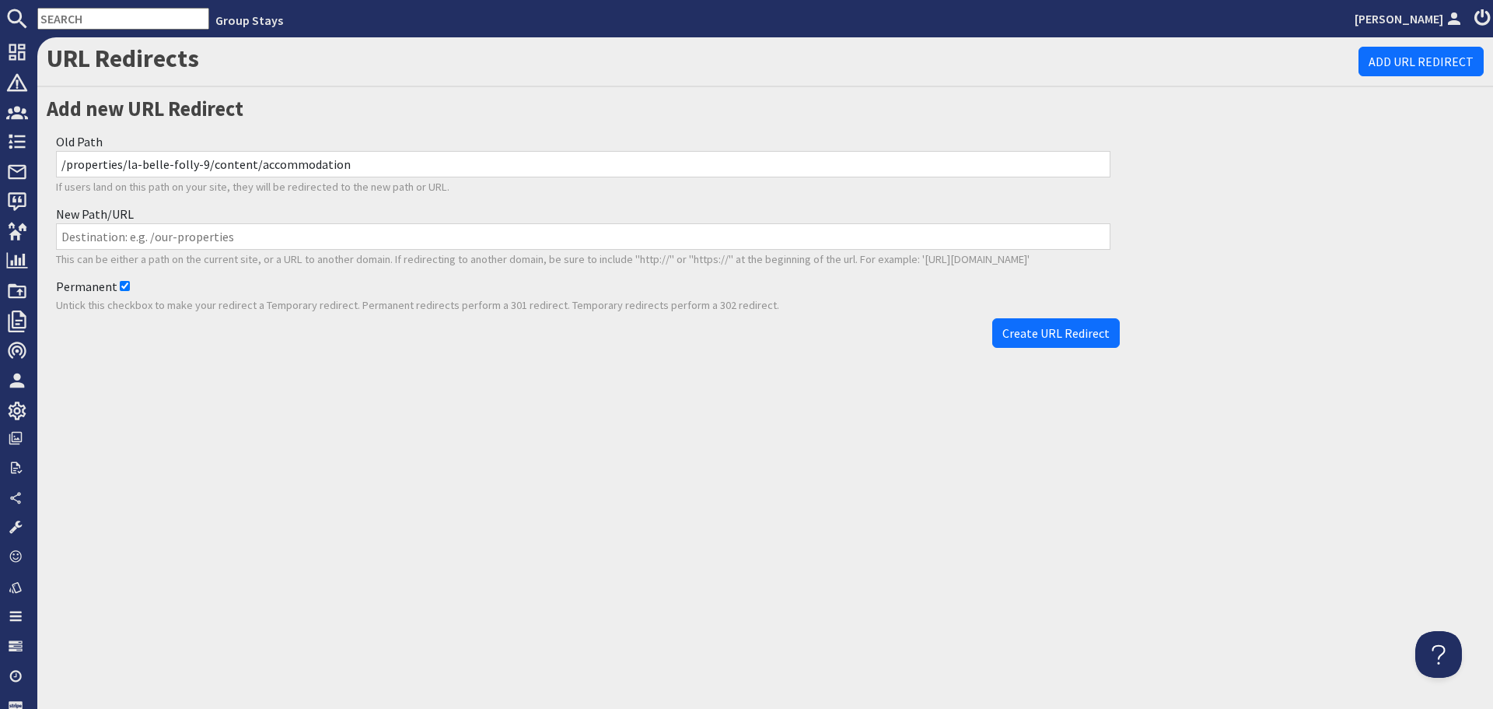
click at [221, 236] on input "New Path/URL" at bounding box center [583, 236] width 1055 height 26
paste input "/properties/la-belle-folly-9/content/info-7a47eb9a-0ca1-4a6d-953a-006593cb369a"
click at [61, 236] on input "/properties/la-belle-folly-9/content/info-7a47eb9a-0ca1-4a6d-953a-006593cb369a" at bounding box center [583, 236] width 1055 height 26
type input "/properties/la-belle-folly-9/content/info-7a47eb9a-0ca1-4a6d-953a-006593cb369a"
click at [1041, 331] on span "Create URL Redirect" at bounding box center [1056, 333] width 107 height 16
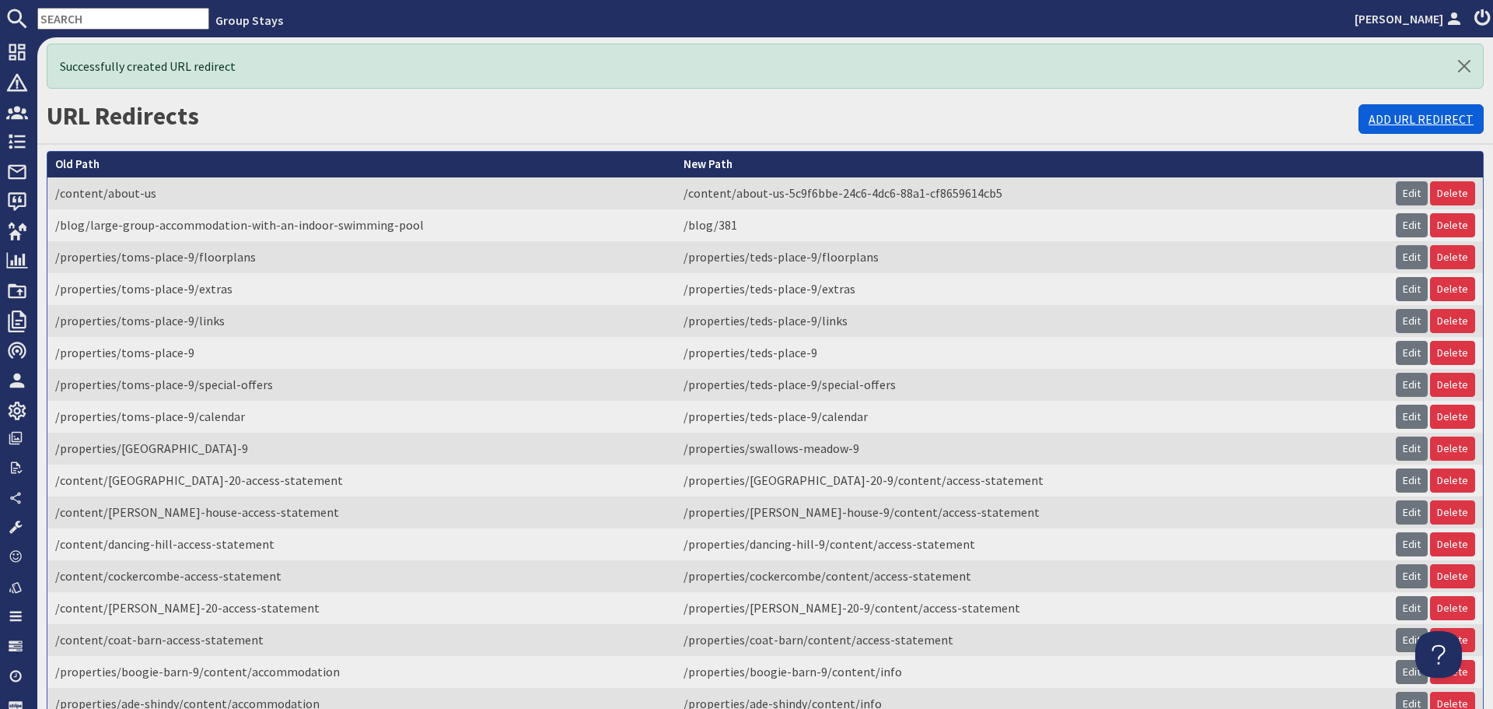
click at [1382, 117] on link "Add URL Redirect" at bounding box center [1421, 119] width 125 height 30
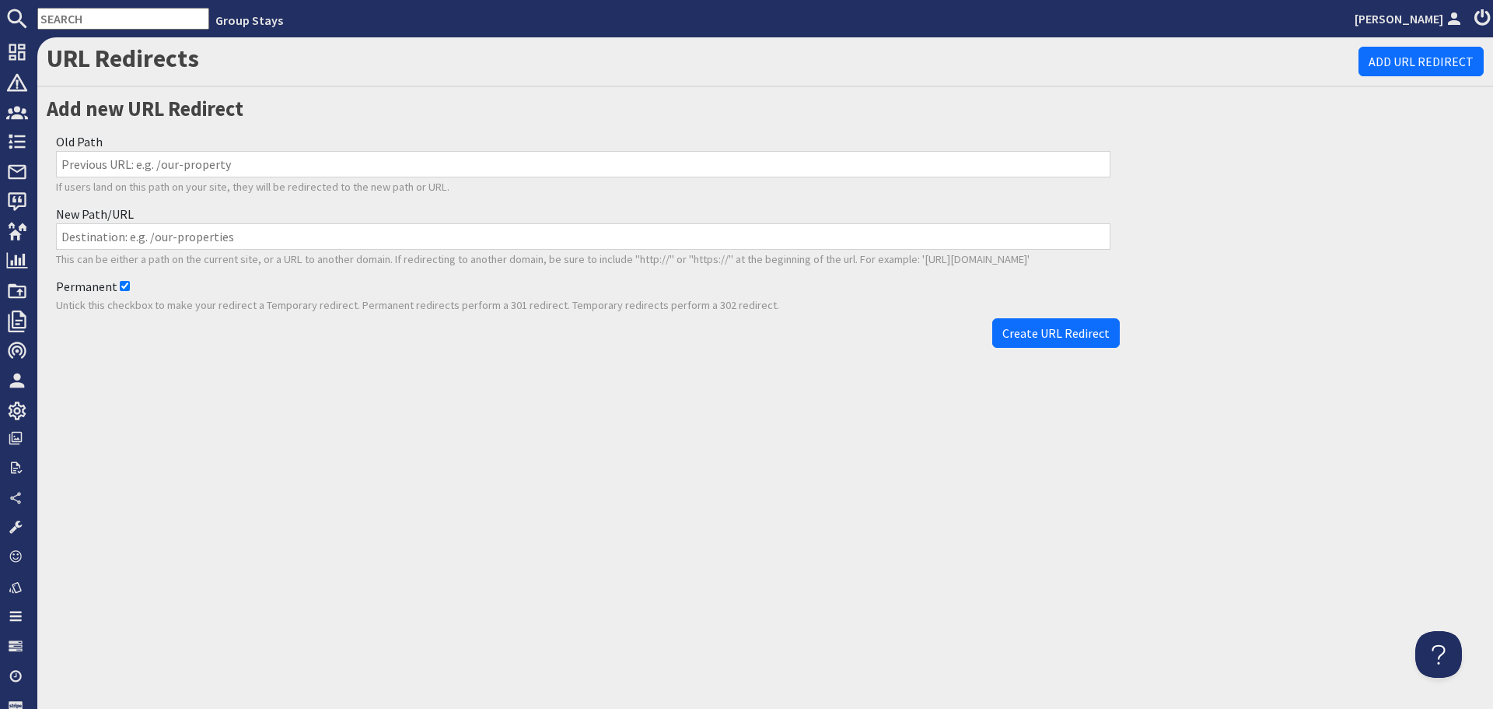
click at [369, 170] on input "Old Path" at bounding box center [583, 164] width 1055 height 26
paste input "/properties/hunky-dory-9/content/accommodation-af67f068-e7d6-4538-87c8-b4611303…"
type input "/properties/hunky-dory-9/content/accommodation-af67f068-e7d6-4538-87c8-b4611303…"
click at [376, 235] on input "New Path/URL" at bounding box center [583, 236] width 1055 height 26
paste input "/properties/hunky-dory-9/content/info-af67f068-e7d6-4538-87c8-b46113031fbe"
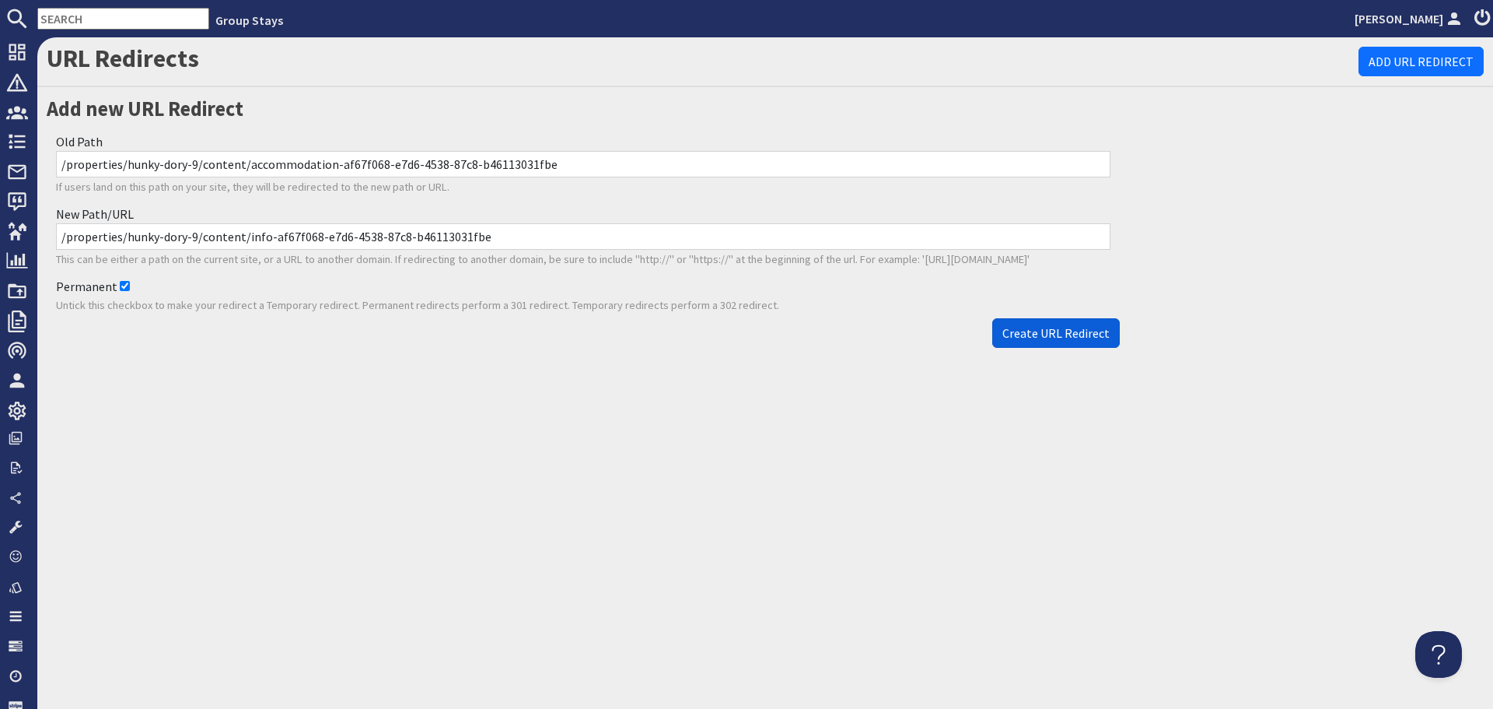
type input "/properties/hunky-dory-9/content/info-af67f068-e7d6-4538-87c8-b46113031fbe"
click at [1092, 336] on span "Create URL Redirect" at bounding box center [1056, 333] width 107 height 16
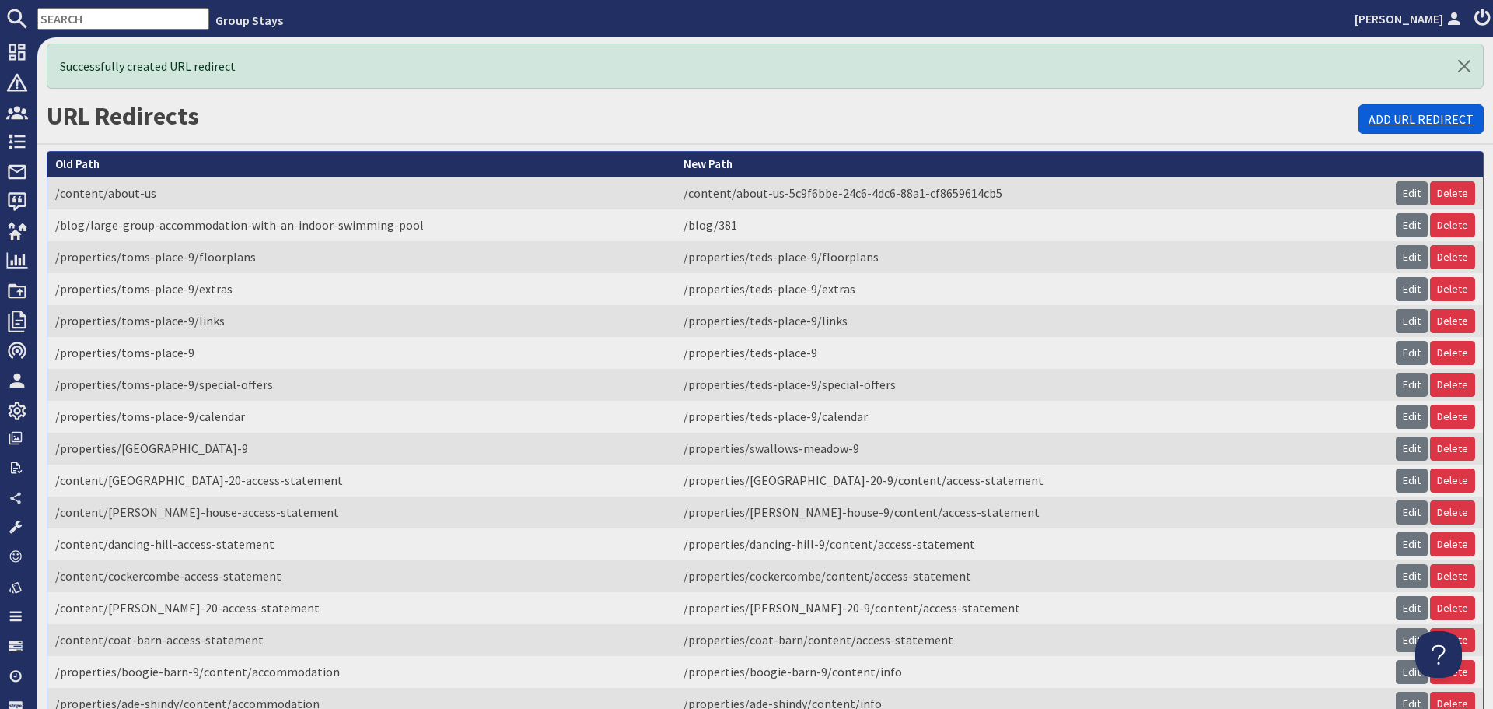
drag, startPoint x: 1395, startPoint y: 115, endPoint x: 1380, endPoint y: 120, distance: 15.5
click at [1395, 115] on link "Add URL Redirect" at bounding box center [1421, 119] width 125 height 30
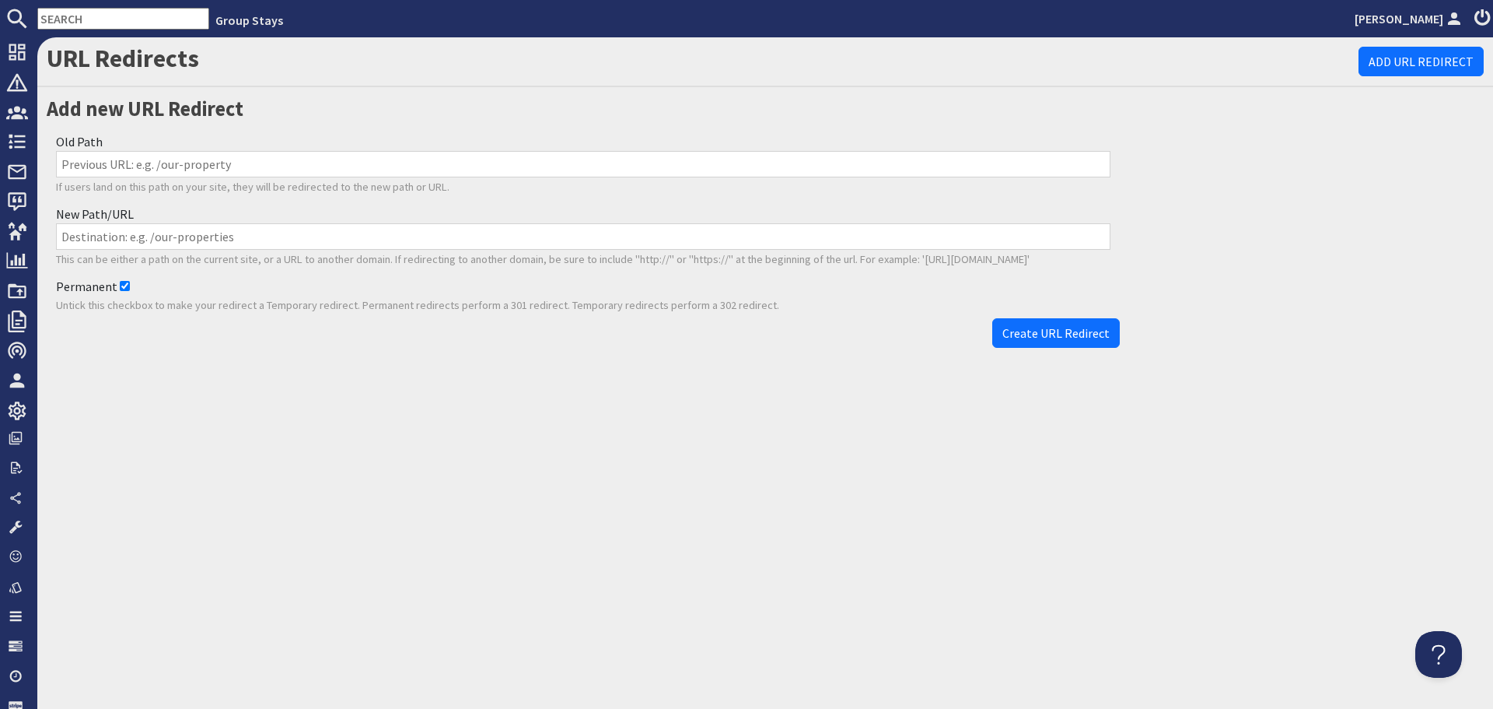
click at [341, 166] on input "Old Path" at bounding box center [583, 164] width 1055 height 26
paste input "/properties/churchill-20-9/content/accommodation-bca53430-f5ba-4581-ab2d-7b9761…"
type input "/properties/churchill-20-9/content/accommodation-bca53430-f5ba-4581-ab2d-7b9761…"
click at [397, 240] on input "New Path/URL" at bounding box center [583, 236] width 1055 height 26
paste input "/properties/churchill-20-9/content/info-bca53430-f5ba-4581-ab2d-7b976148fff3"
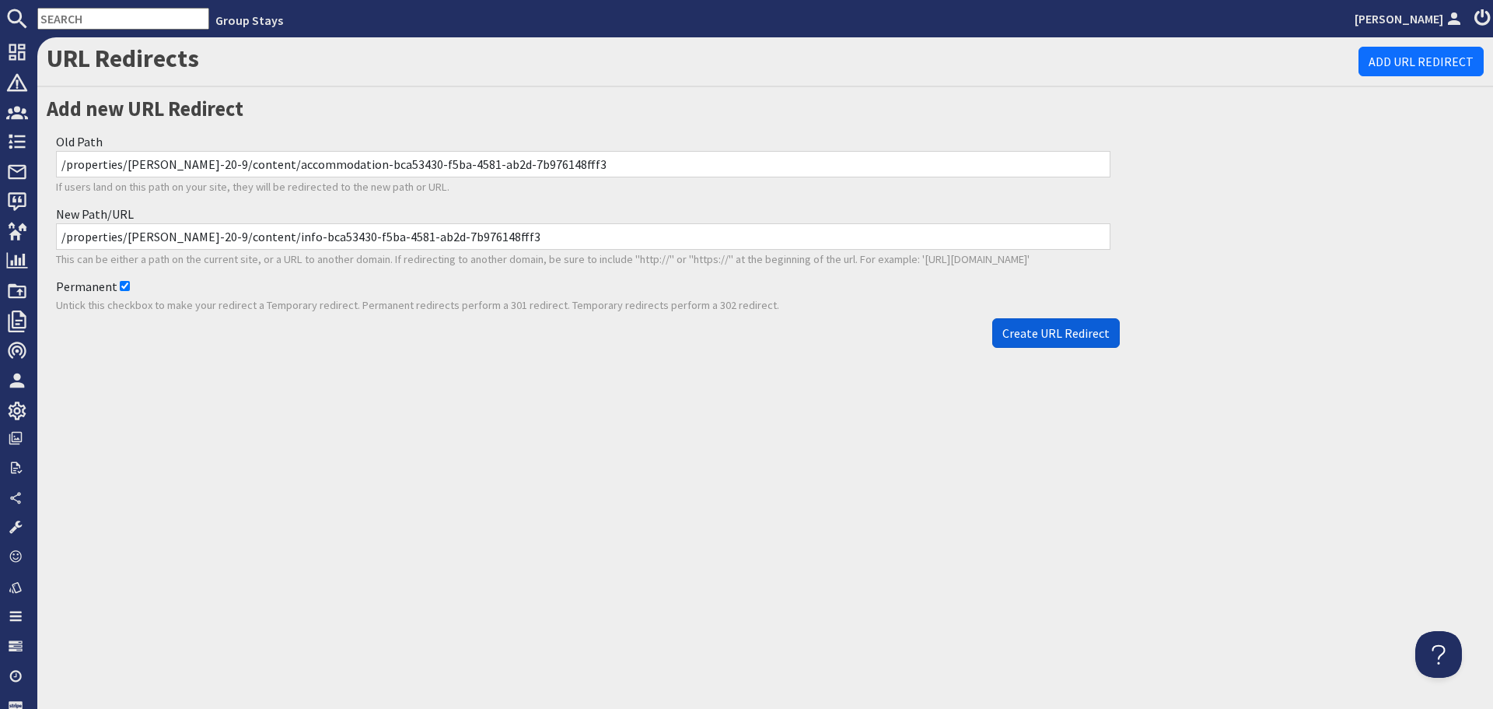
type input "/properties/churchill-20-9/content/info-bca53430-f5ba-4581-ab2d-7b976148fff3"
click at [1049, 326] on span "Create URL Redirect" at bounding box center [1056, 333] width 107 height 16
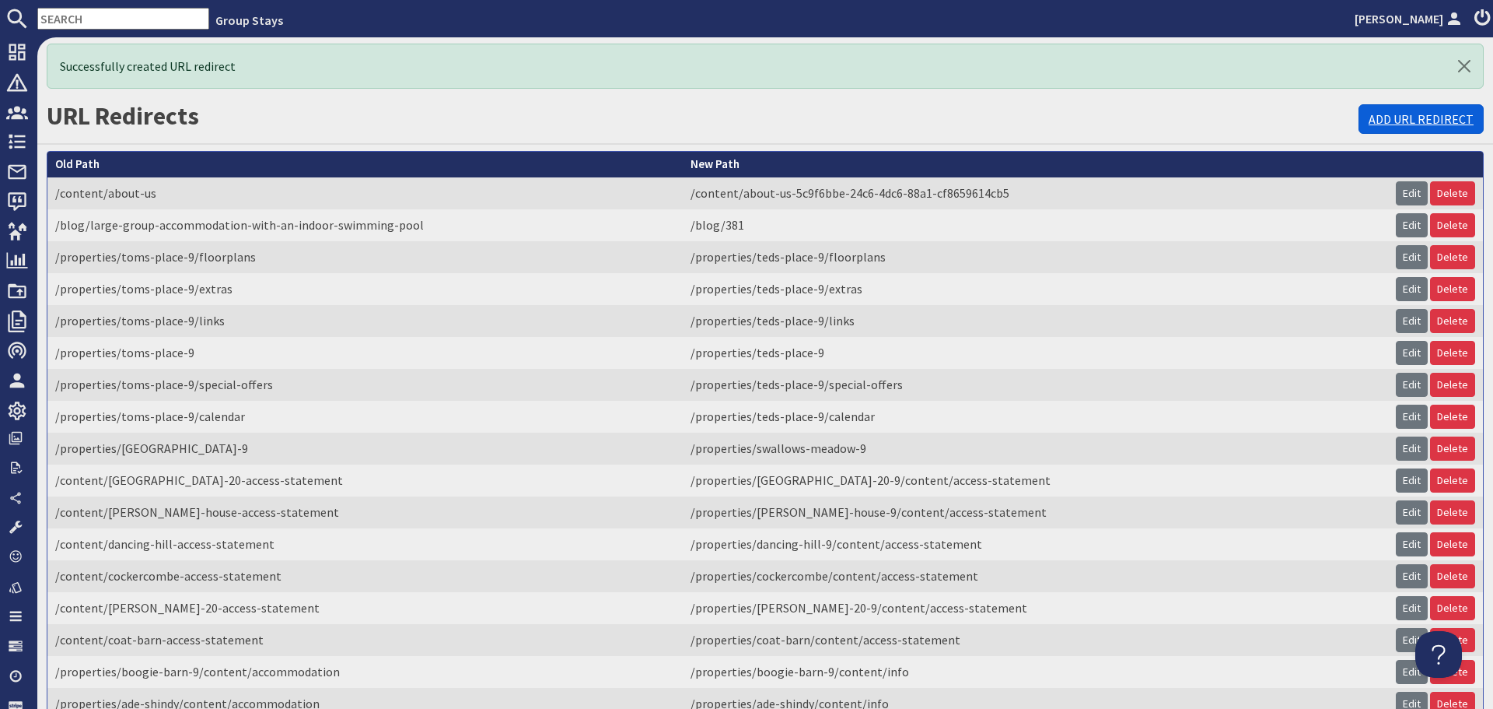
click at [1411, 114] on link "Add URL Redirect" at bounding box center [1421, 119] width 125 height 30
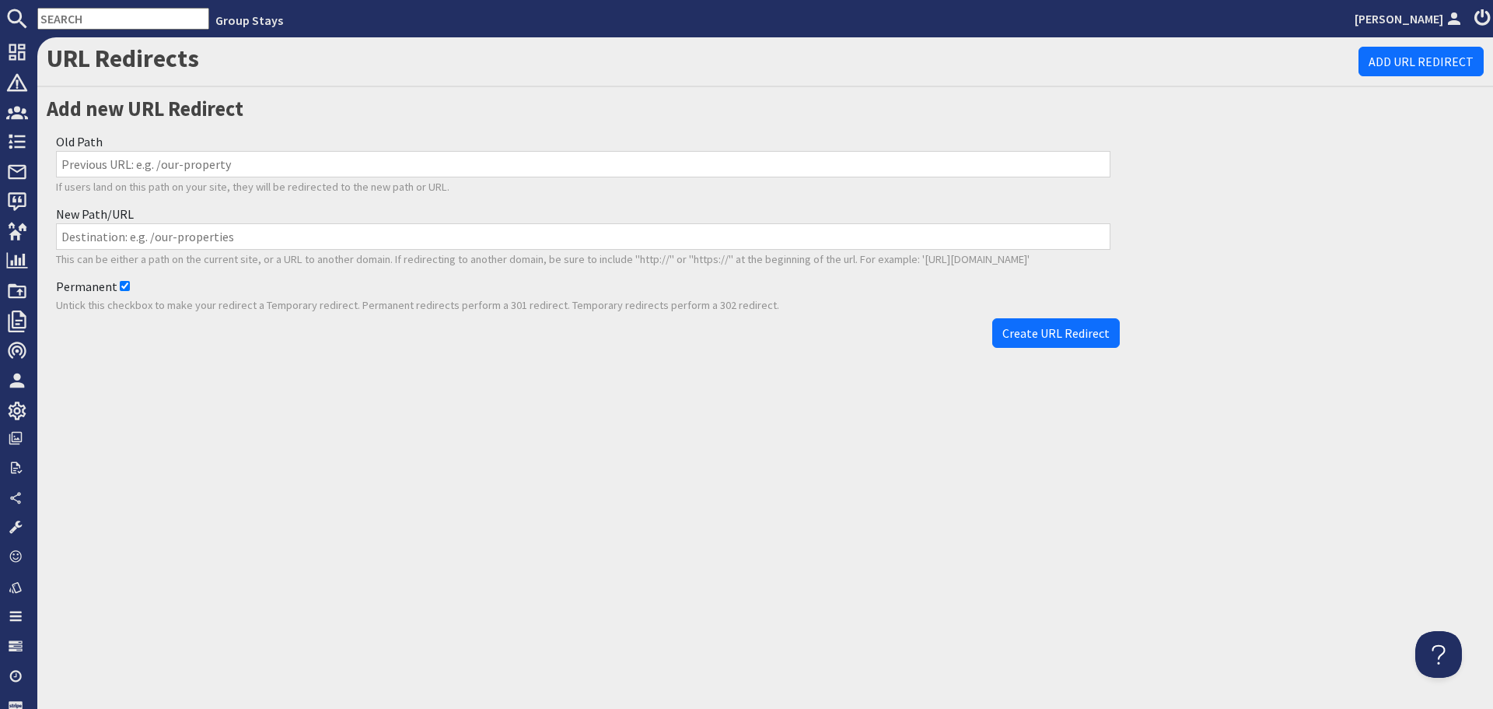
click at [357, 158] on input "Old Path" at bounding box center [583, 164] width 1055 height 26
paste input "/properties/kingshay-barton-9/content/accommodation-713b958a-0a27-4da3-93e5-9f1…"
type input "/properties/kingshay-barton-9/content/accommodation-713b958a-0a27-4da3-93e5-9f1…"
click at [431, 239] on input "New Path/URL" at bounding box center [583, 236] width 1055 height 26
paste input "/properties/kingshay-barton-9/content/info-713b958a-0a27-4da3-93e5-9f18b13d02a2"
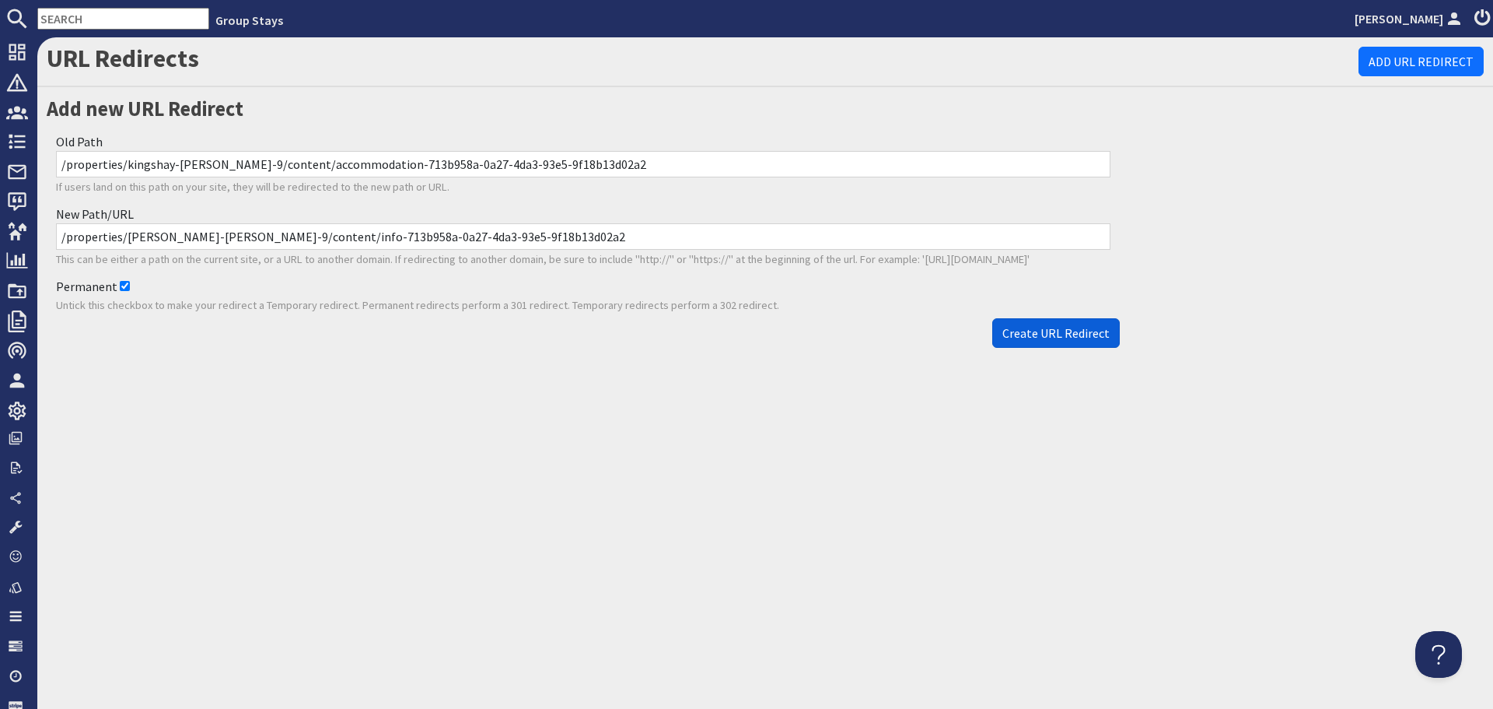
type input "/properties/kingshay-barton-9/content/info-713b958a-0a27-4da3-93e5-9f18b13d02a2"
click at [1074, 329] on span "Create URL Redirect" at bounding box center [1056, 333] width 107 height 16
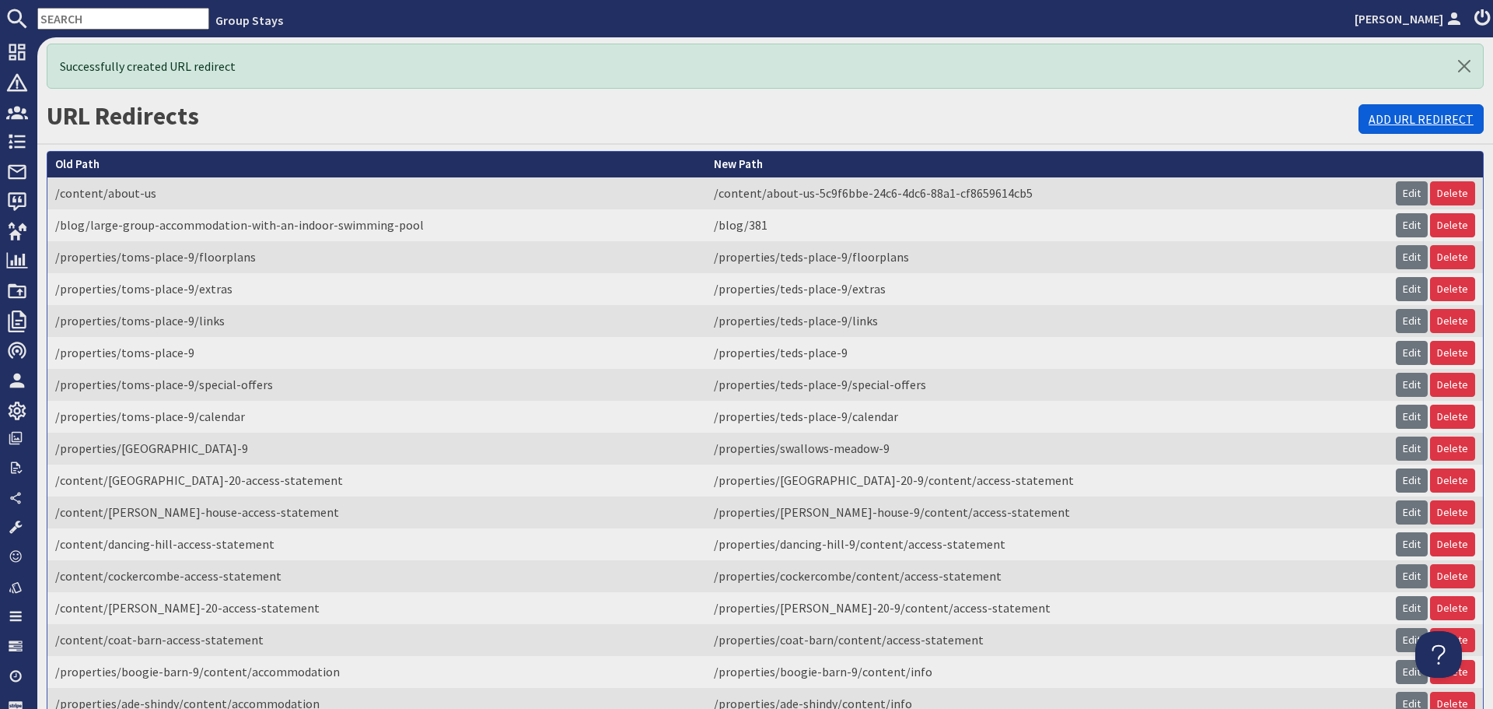
click at [1371, 124] on link "Add URL Redirect" at bounding box center [1421, 119] width 125 height 30
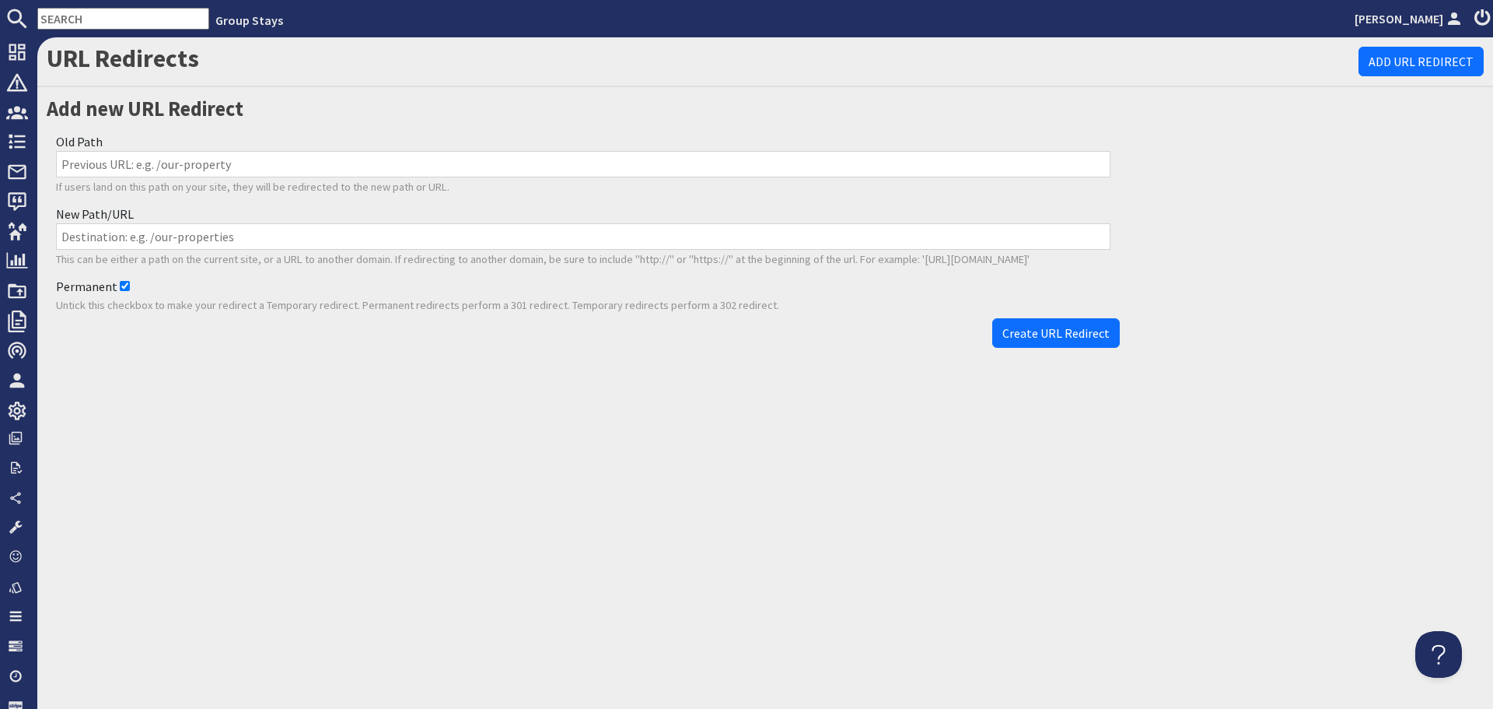
click at [555, 153] on input "Old Path" at bounding box center [583, 164] width 1055 height 26
paste input "/properties/beaverbrook-20-9/content/accommodation-dd8cfa29-17e4-4165-8ac9-2650…"
type input "/properties/beaverbrook-20-9/content/accommodation-dd8cfa29-17e4-4165-8ac9-2650…"
click at [540, 240] on input "New Path/URL" at bounding box center [583, 236] width 1055 height 26
paste input "/properties/beaverbrook-20-9/content/info-dd8cfa29-17e4-4165-8ac9-26500726fdff"
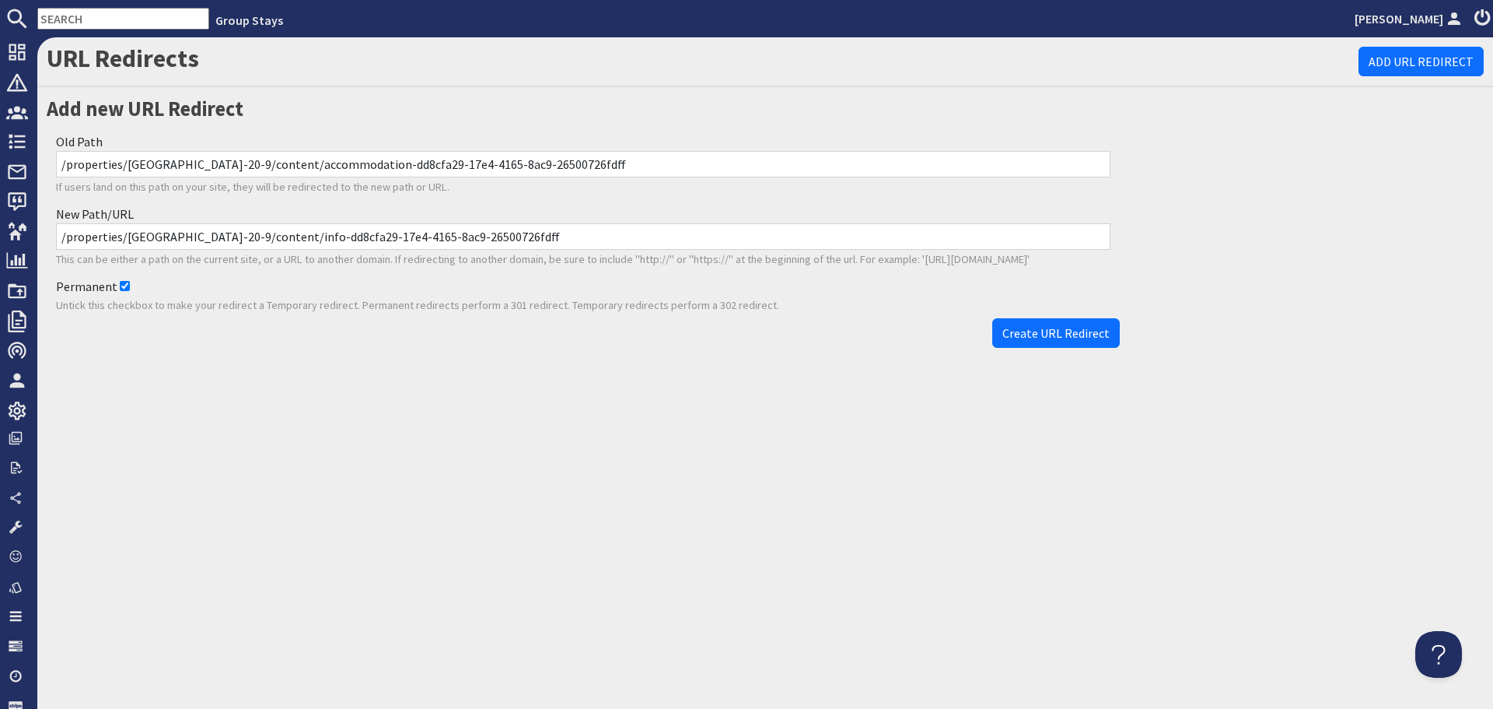
type input "/properties/beaverbrook-20-9/content/info-dd8cfa29-17e4-4165-8ac9-26500726fdff"
click at [1066, 332] on span "Create URL Redirect" at bounding box center [1056, 333] width 107 height 16
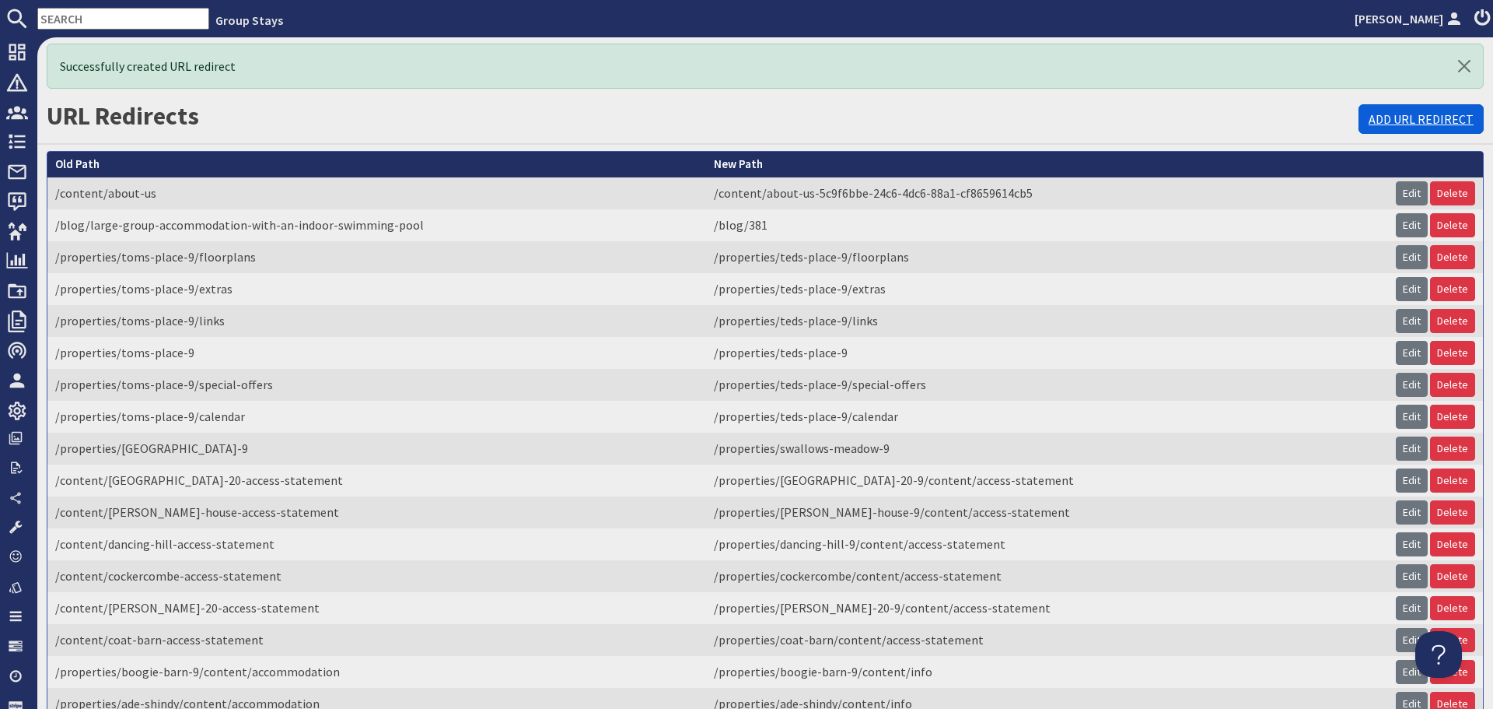
drag, startPoint x: 1400, startPoint y: 129, endPoint x: 1389, endPoint y: 128, distance: 11.0
click at [1400, 129] on link "Add URL Redirect" at bounding box center [1421, 119] width 125 height 30
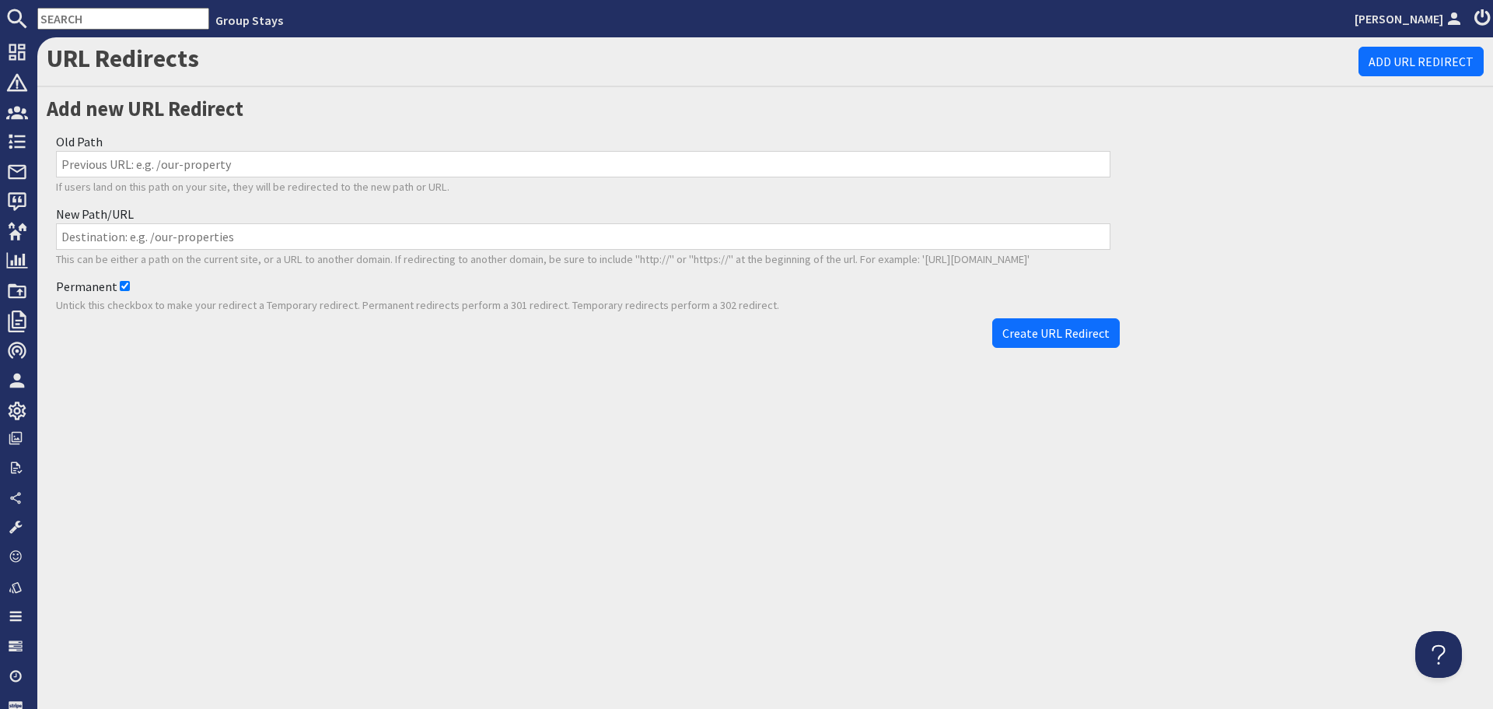
click at [446, 149] on div "Old Path If users land on this path on your site, they will be redirected to th…" at bounding box center [583, 164] width 1073 height 72
click at [455, 163] on input "Old Path" at bounding box center [583, 164] width 1055 height 26
paste input "/properties/croftview-9/content/accommodation-3e909dd3-009a-44ae-a34f-49e435aec…"
type input "/properties/croftview-9/content/accommodation-3e909dd3-009a-44ae-a34f-49e435aec…"
click at [439, 234] on input "New Path/URL" at bounding box center [583, 236] width 1055 height 26
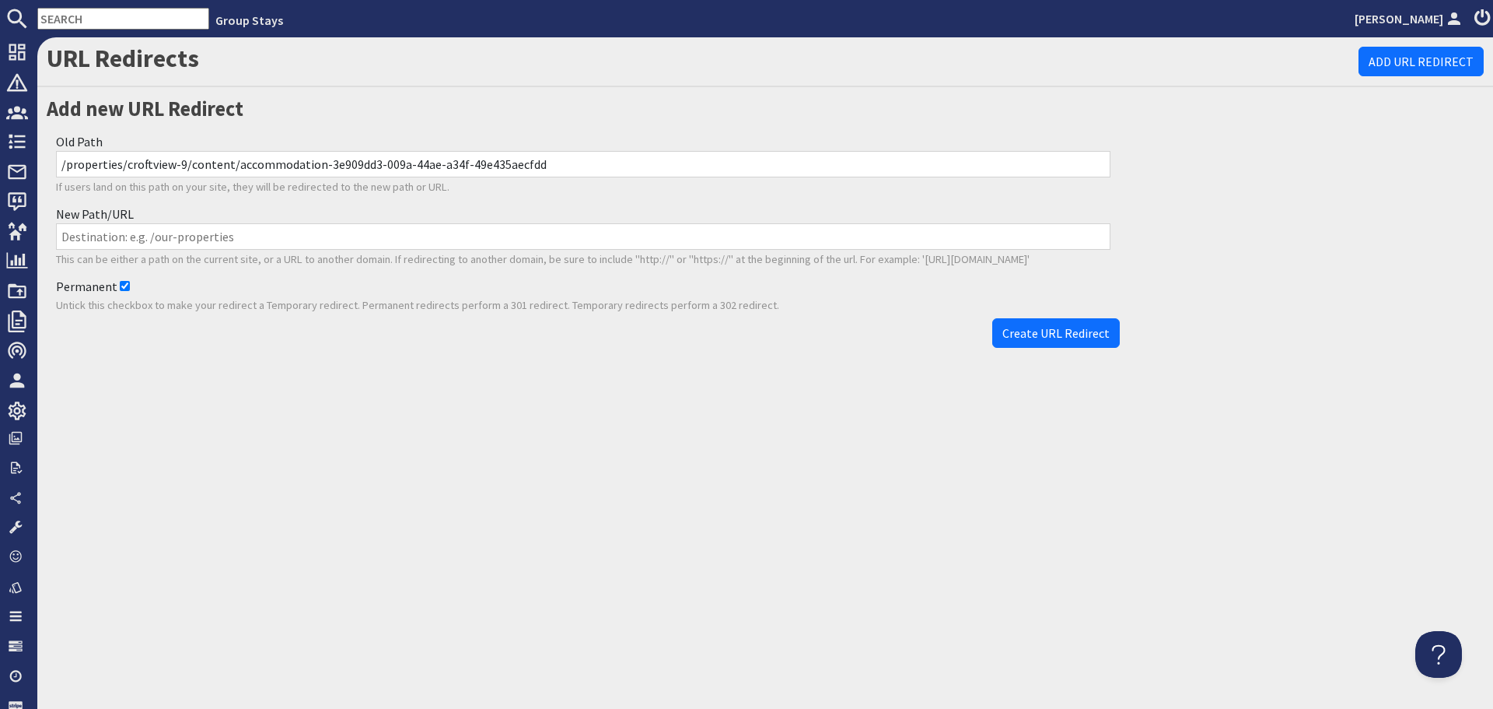
paste input "/properties/croftview-9/content/info-3e909dd3-009a-44ae-a34f-49e435aecfdd"
type input "/properties/croftview-9/content/info-3e909dd3-009a-44ae-a34f-49e435aecfdd"
click at [1073, 330] on span "Create URL Redirect" at bounding box center [1056, 333] width 107 height 16
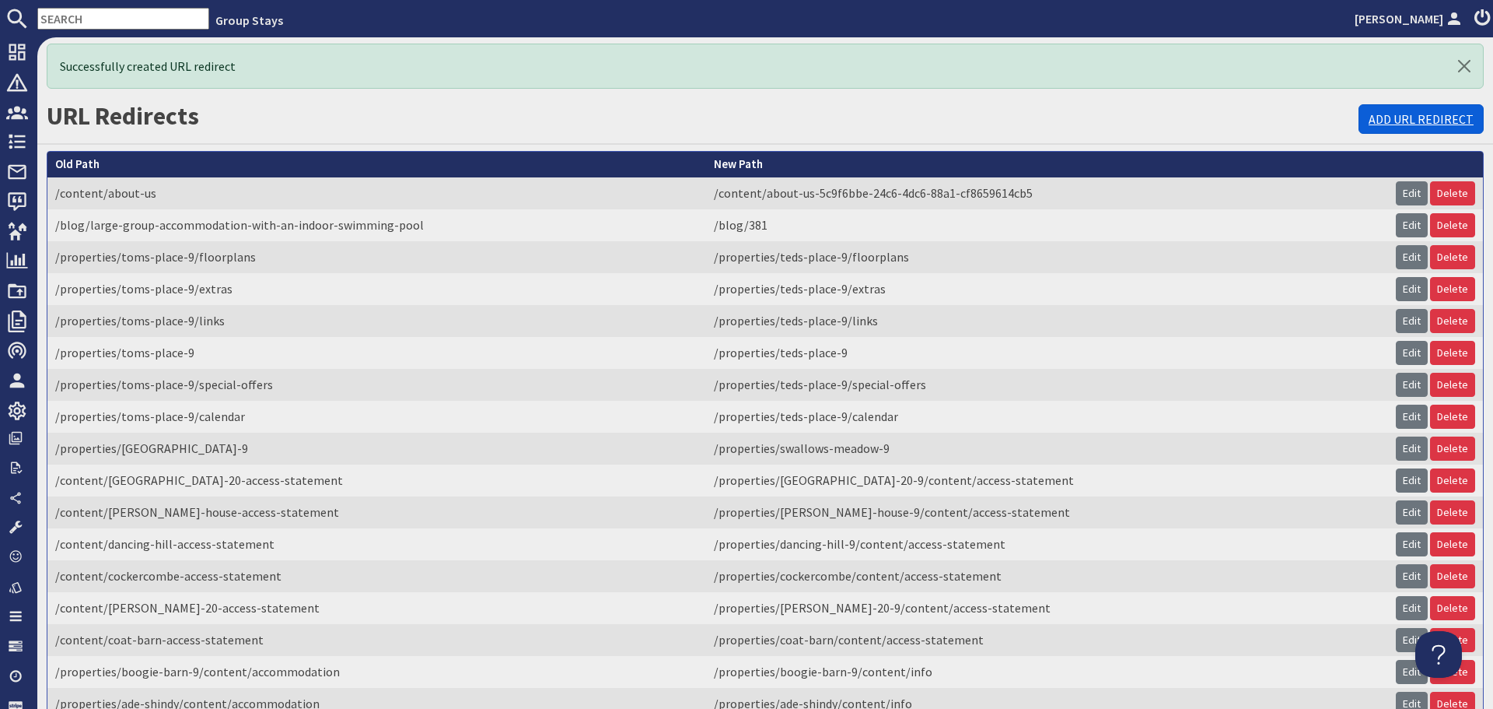
drag, startPoint x: 1375, startPoint y: 114, endPoint x: 1352, endPoint y: 119, distance: 23.8
click at [1375, 114] on link "Add URL Redirect" at bounding box center [1421, 119] width 125 height 30
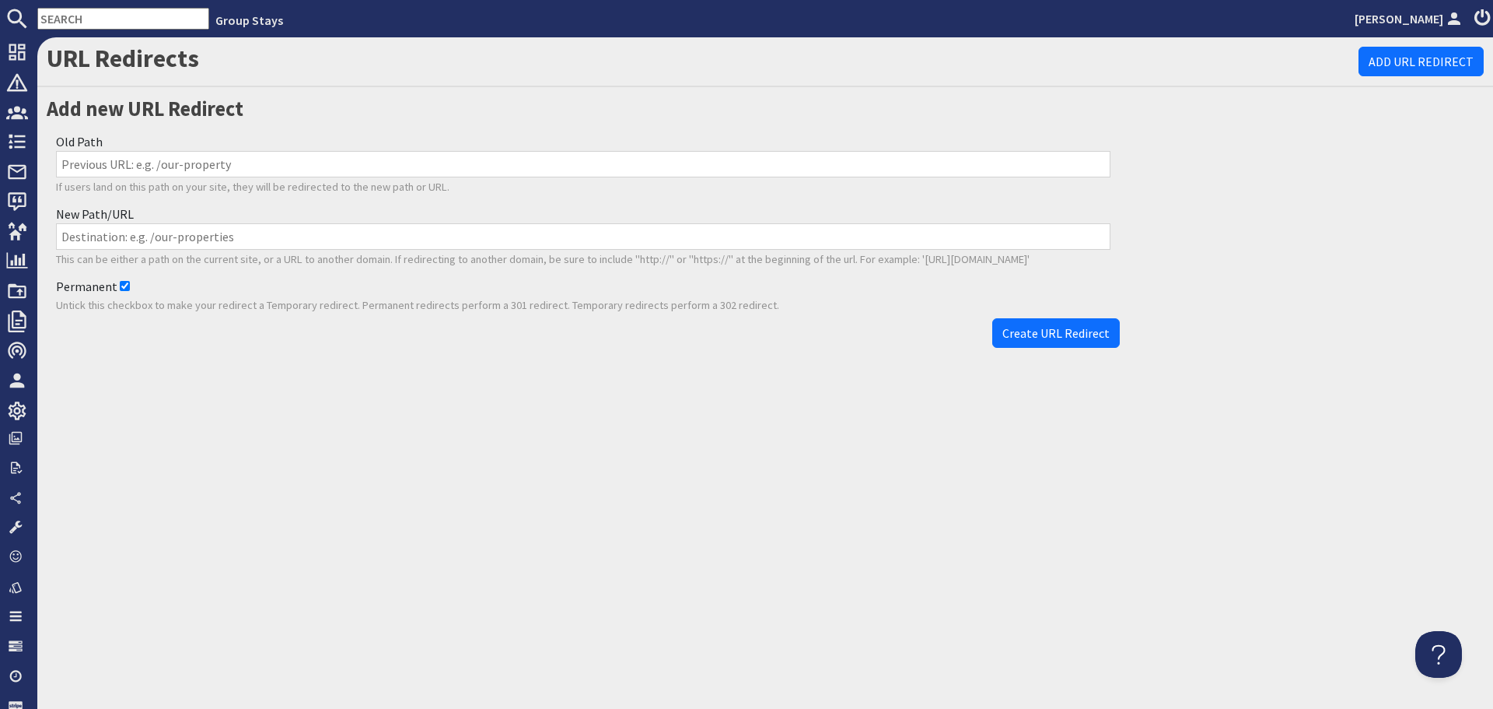
click at [442, 159] on input "Old Path" at bounding box center [583, 164] width 1055 height 26
paste input "/properties/sampford-view-9/content/accommodation-2aafb553-34d1-4b22-b991-4c15c…"
type input "/properties/sampford-view-9/content/accommodation-2aafb553-34d1-4b22-b991-4c15c…"
click at [453, 238] on input "New Path/URL" at bounding box center [583, 236] width 1055 height 26
paste input "/properties/sampford-view-9/content/info-2aafb553-34d1-4b22-b991-4c15c8132fa2"
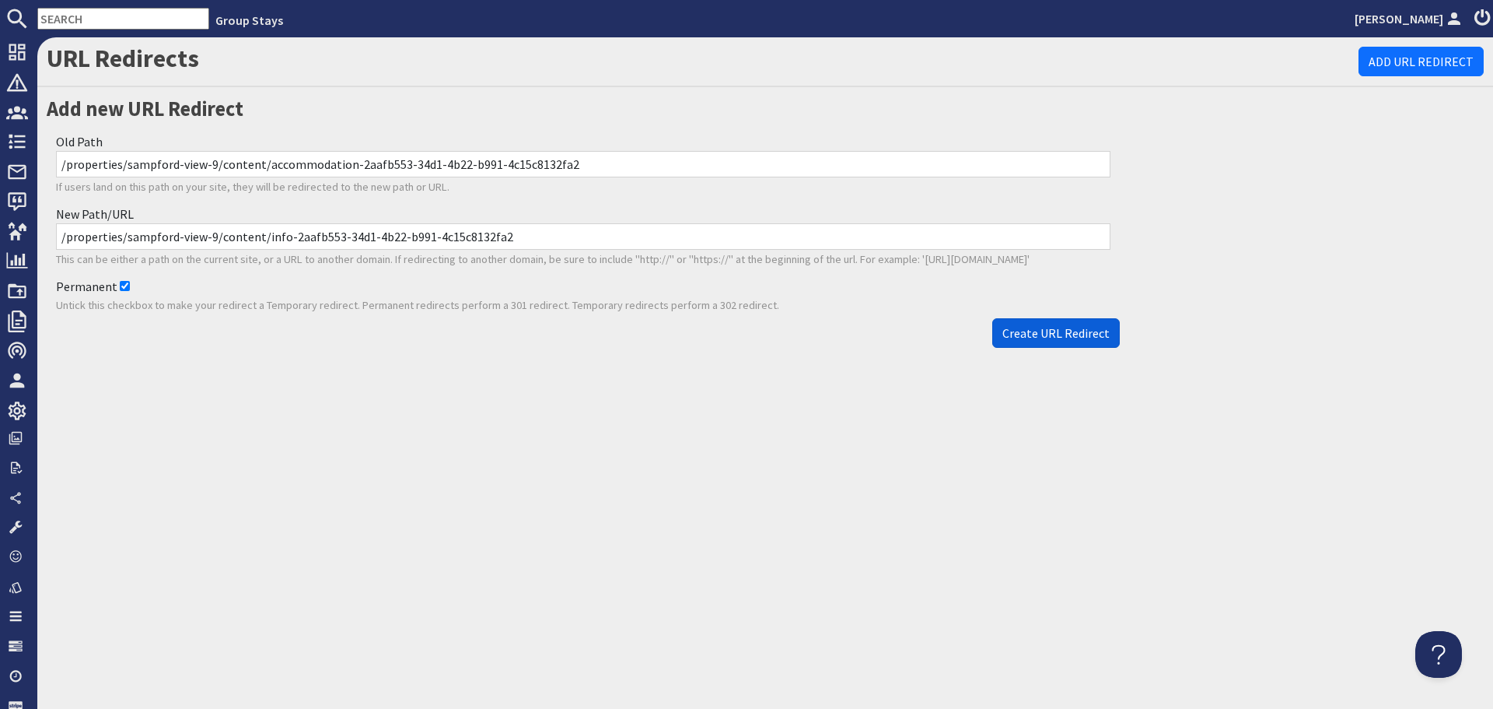
type input "/properties/sampford-view-9/content/info-2aafb553-34d1-4b22-b991-4c15c8132fa2"
click at [1054, 341] on span "Create URL Redirect" at bounding box center [1056, 333] width 107 height 16
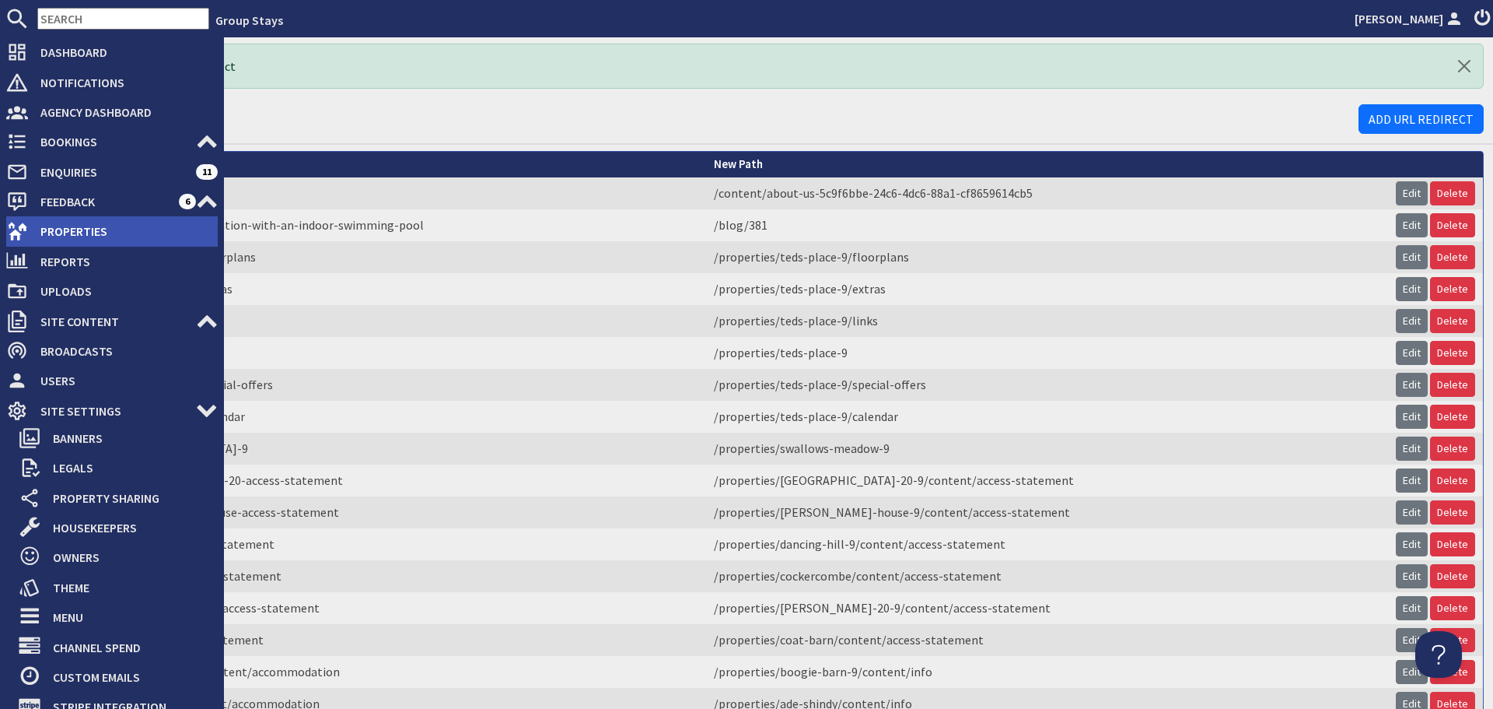
click at [51, 229] on span "Properties" at bounding box center [123, 231] width 190 height 25
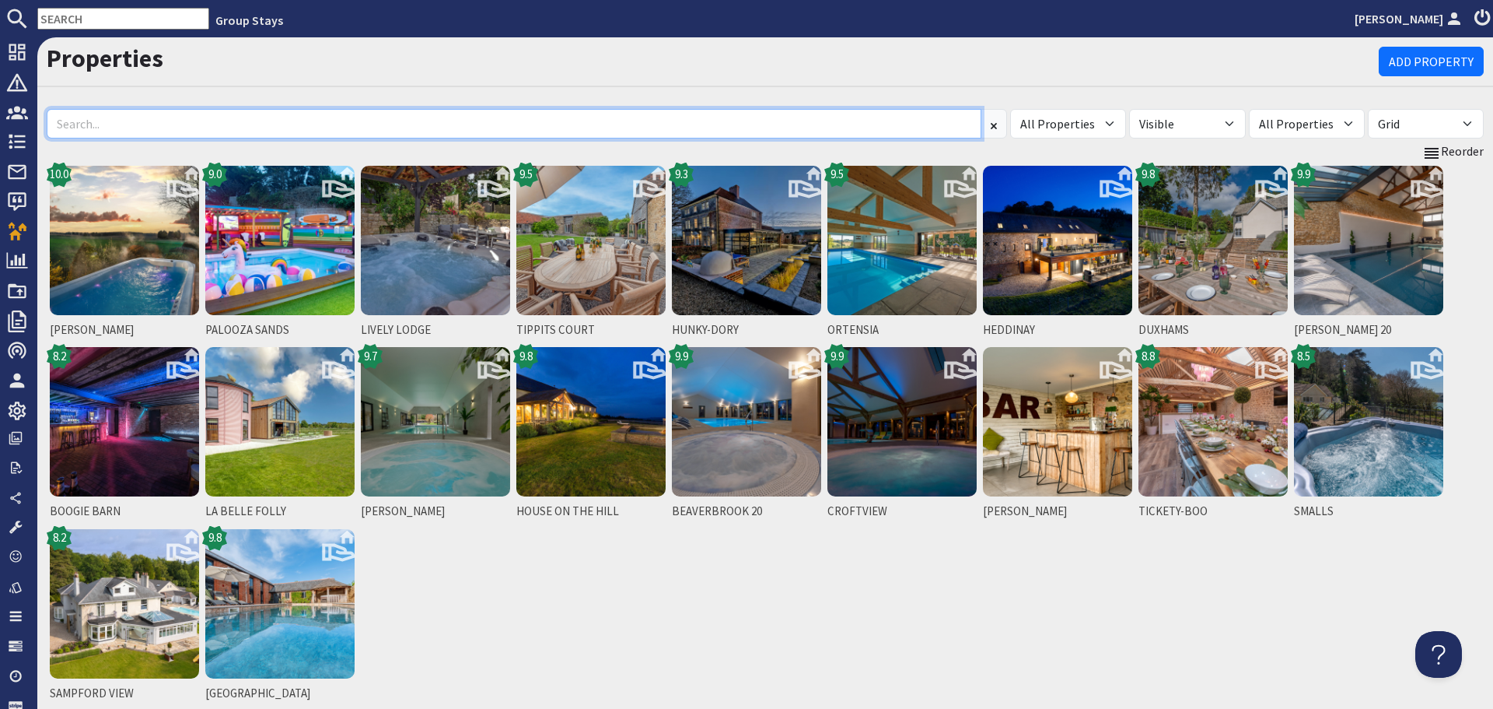
click at [402, 121] on input at bounding box center [514, 124] width 935 height 30
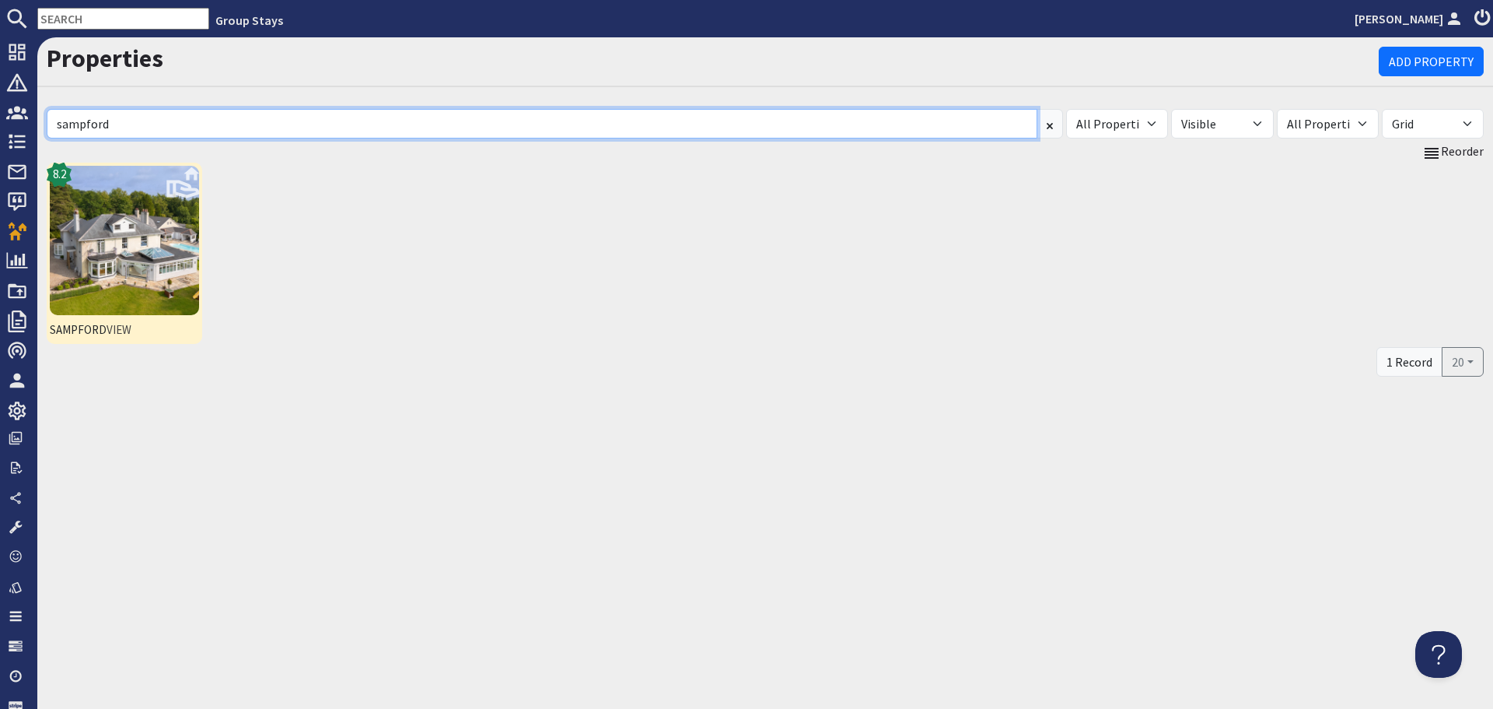
type input "sampford"
click at [141, 240] on img at bounding box center [124, 240] width 149 height 149
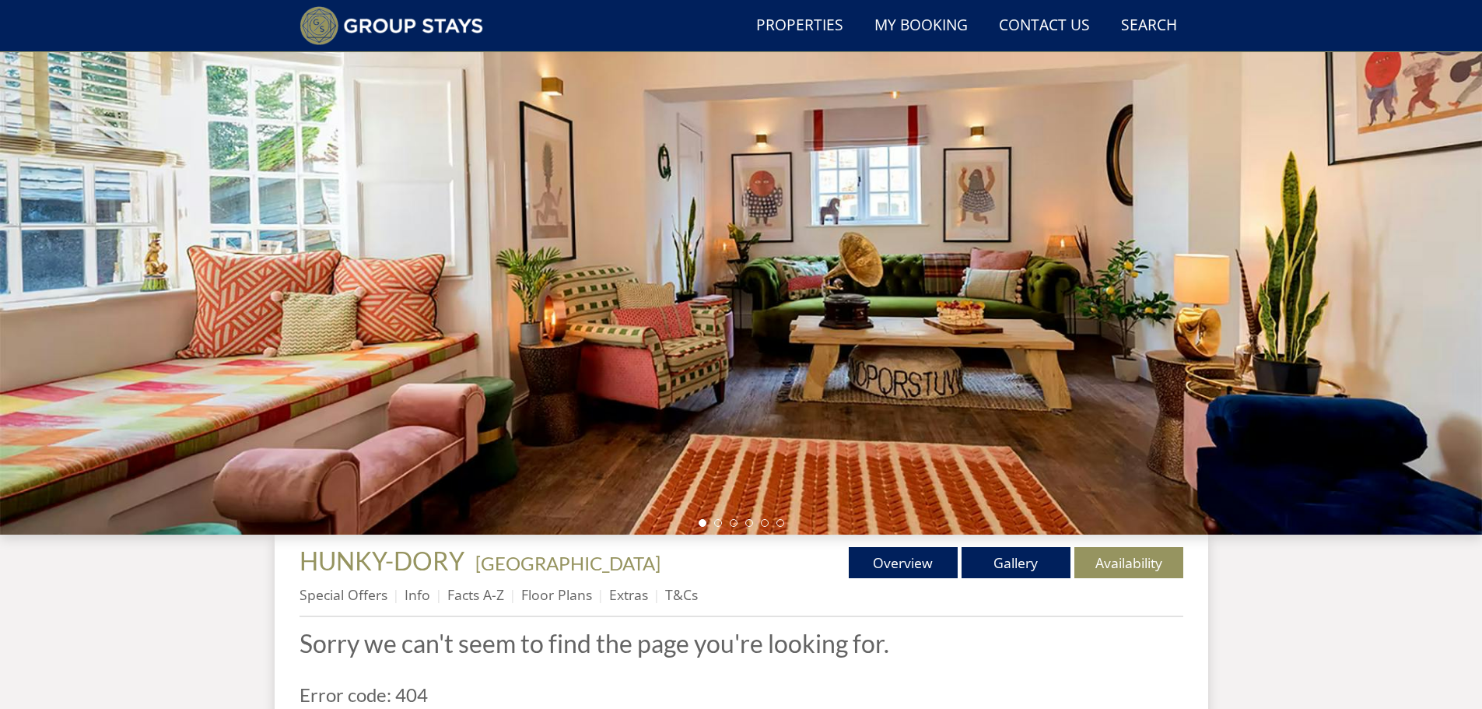
scroll to position [119, 0]
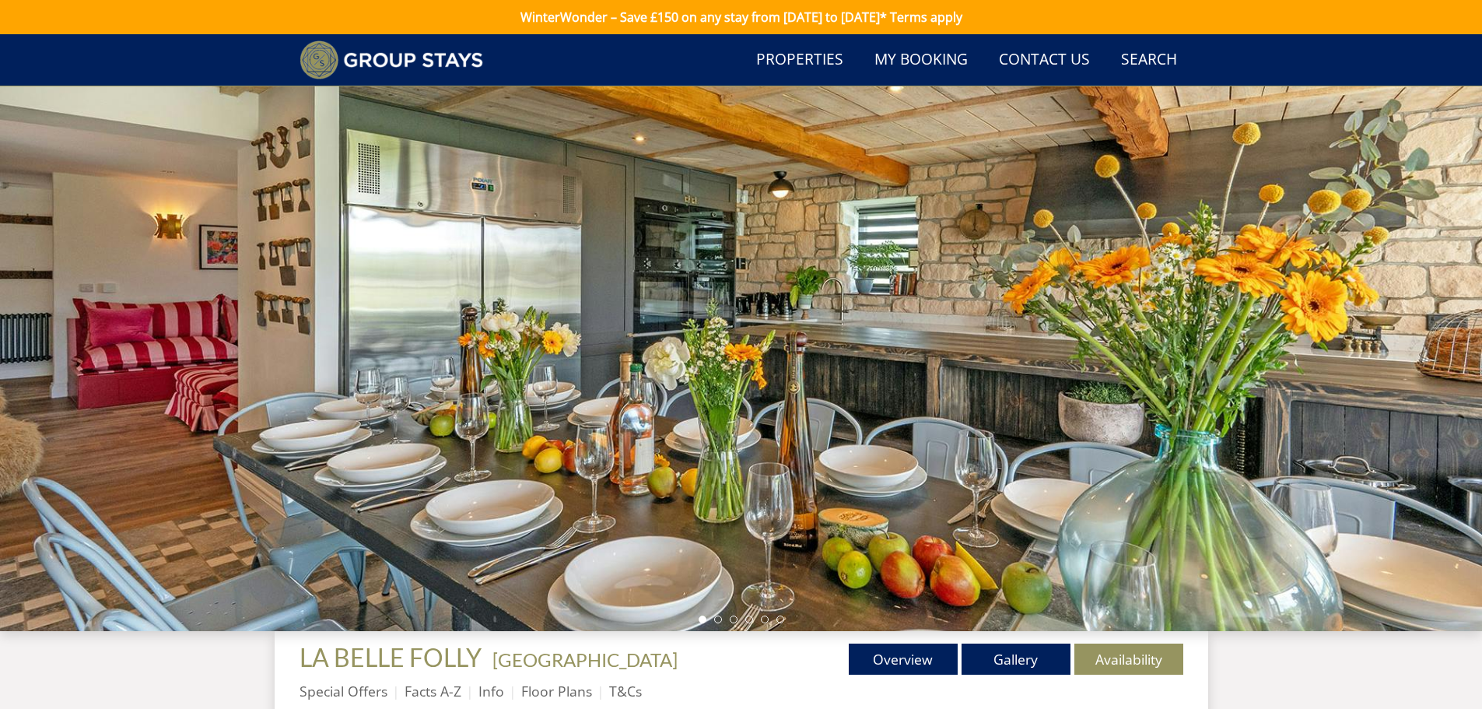
scroll to position [119, 0]
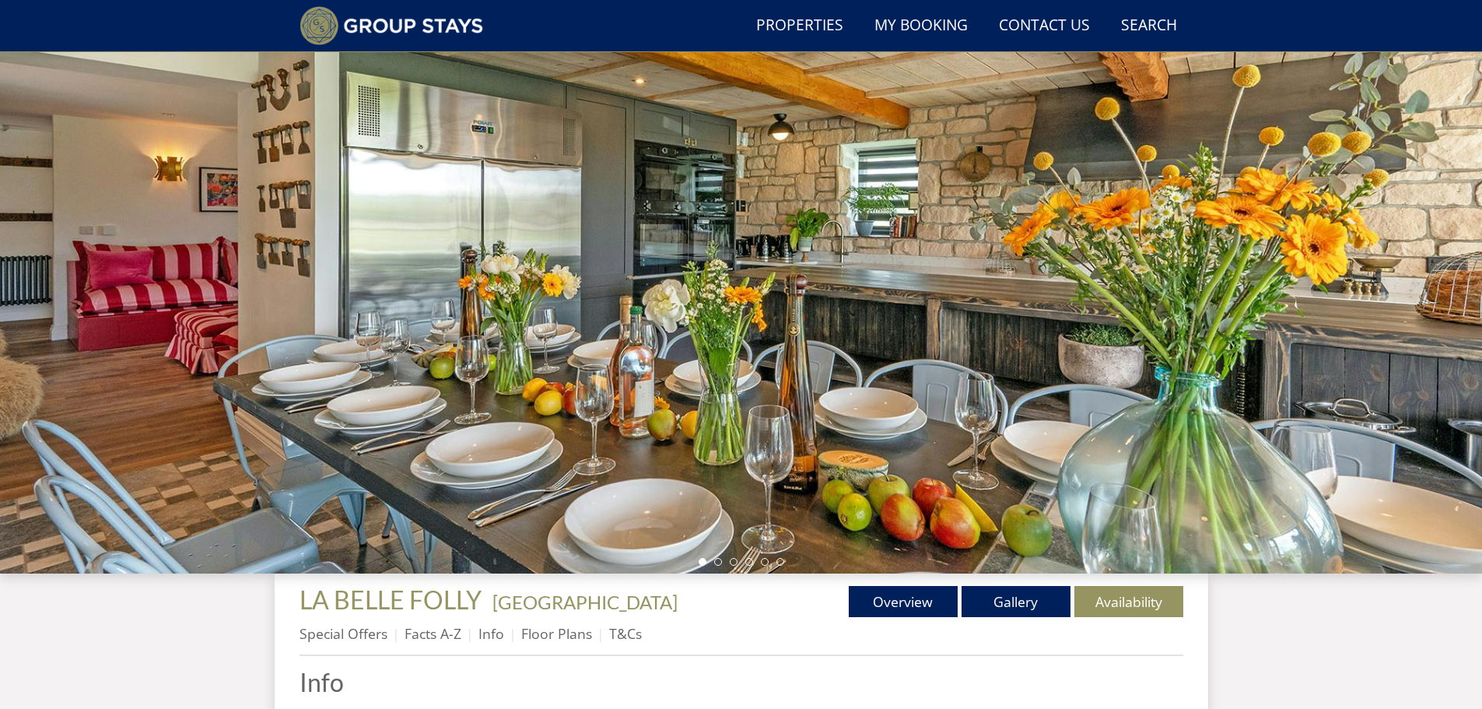
scroll to position [197, 0]
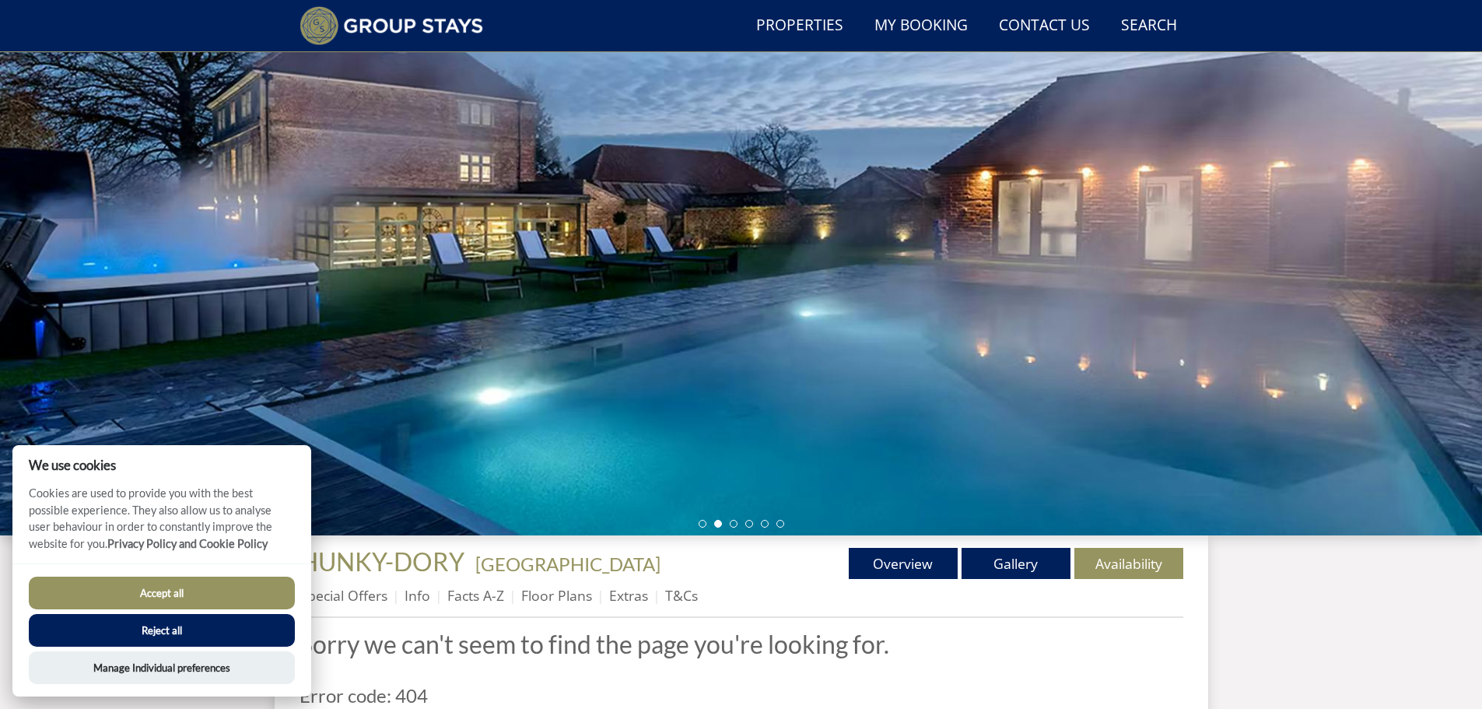
scroll to position [119, 0]
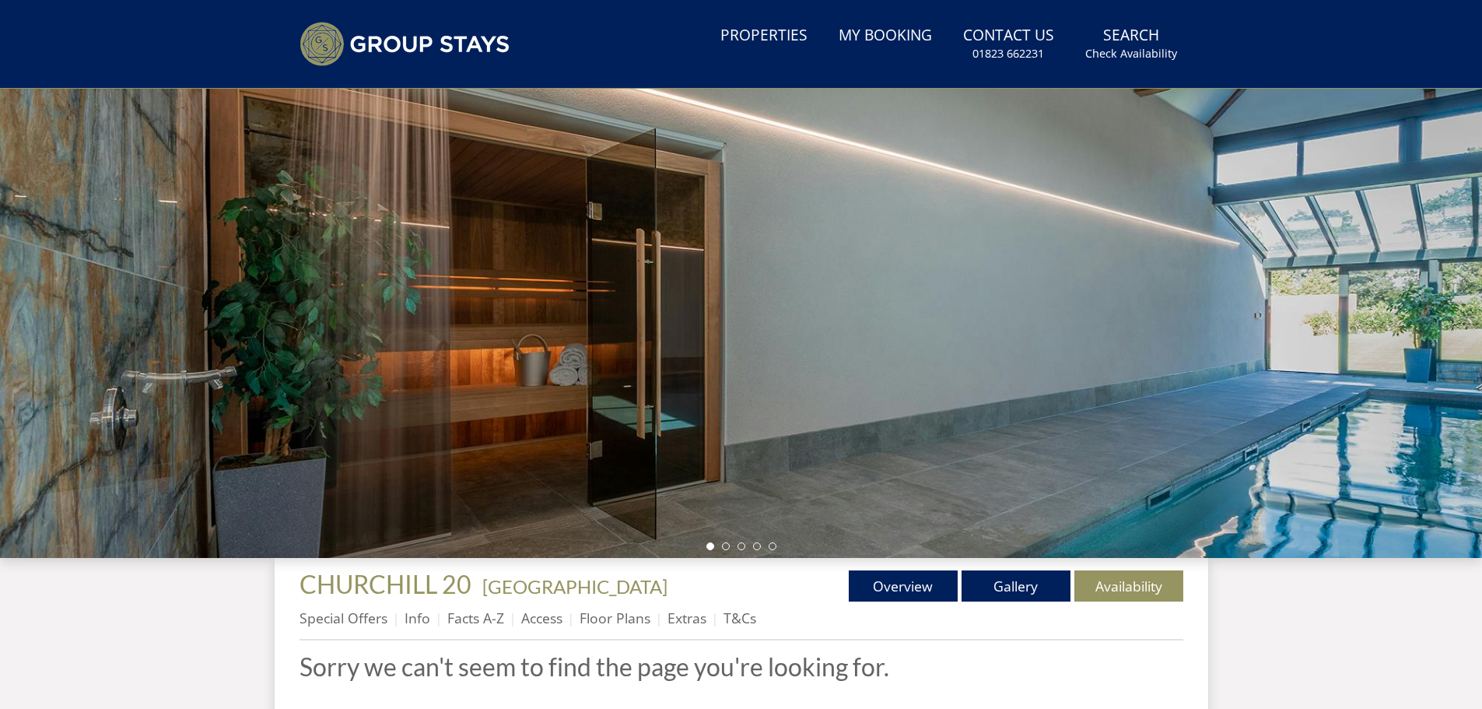
scroll to position [119, 0]
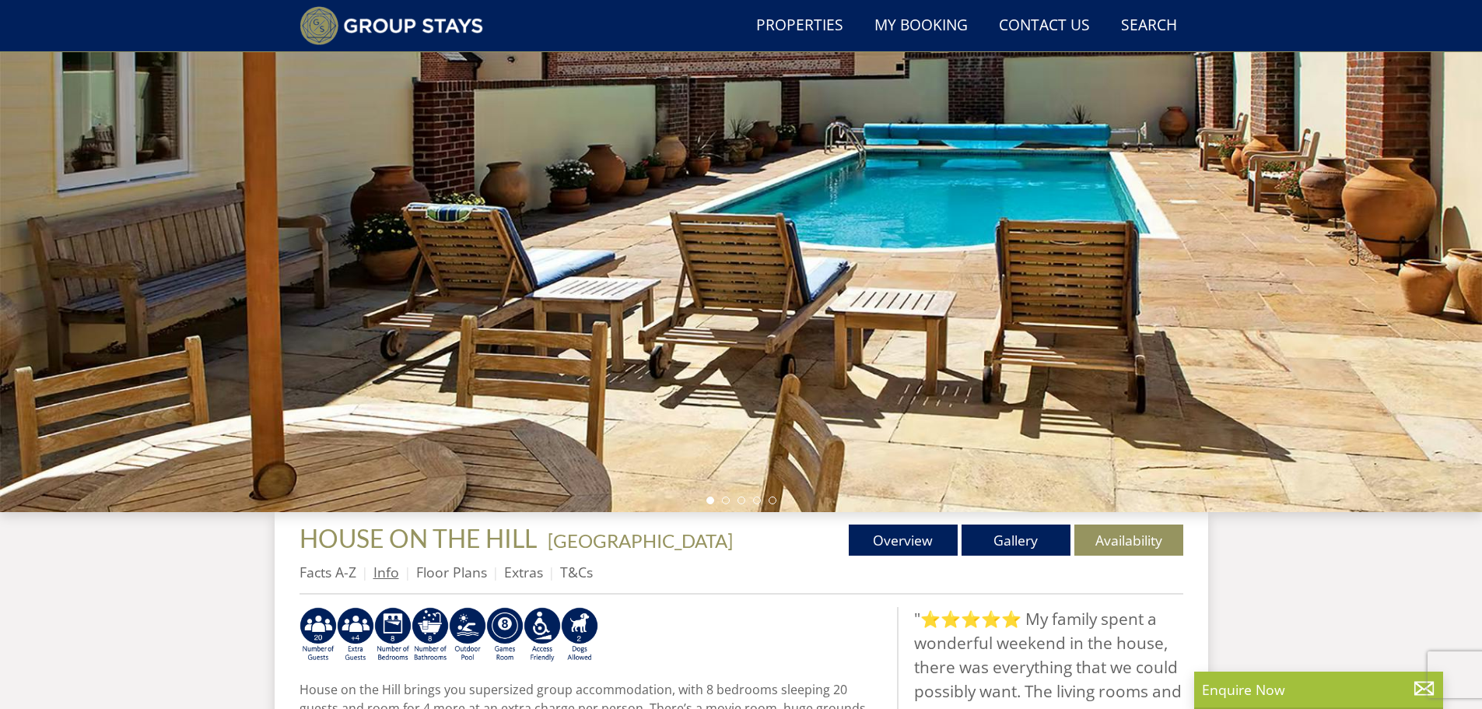
click at [383, 576] on link "Info" at bounding box center [386, 571] width 26 height 19
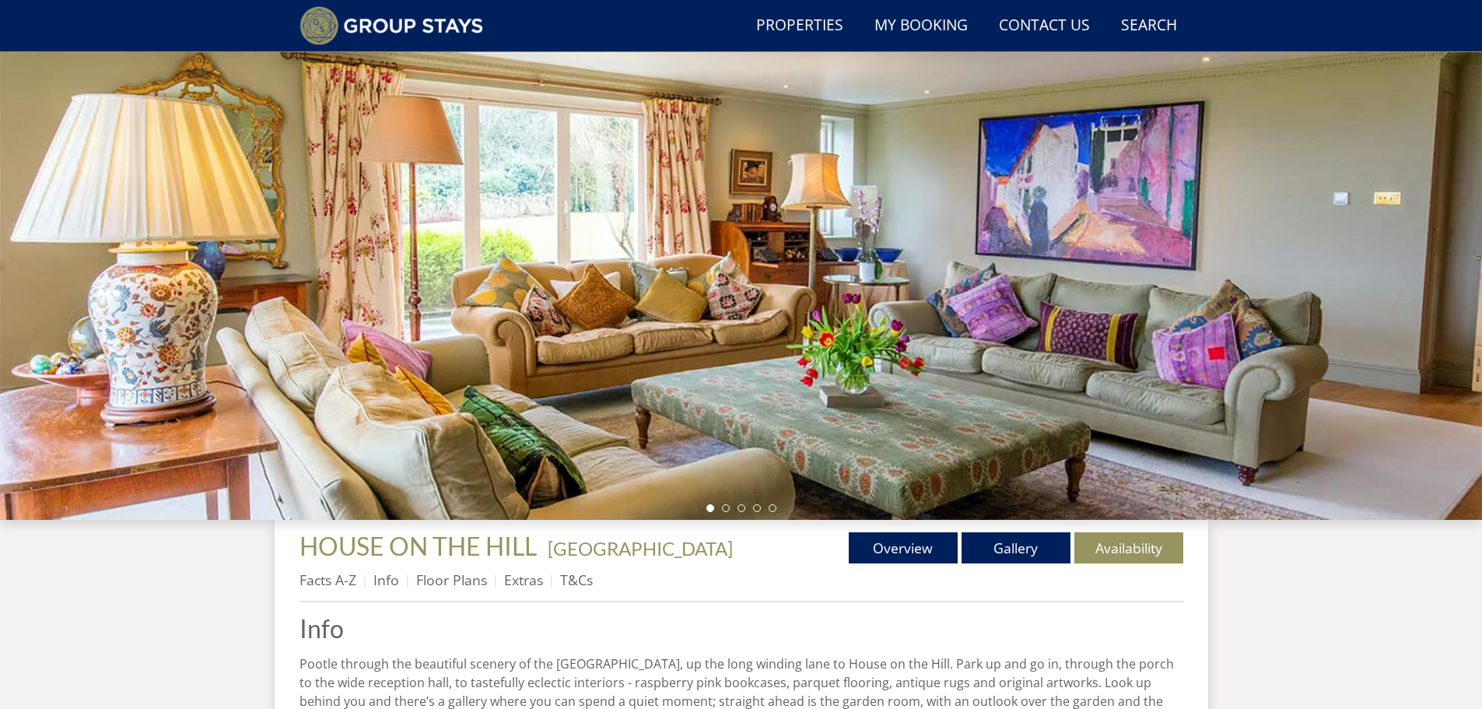
scroll to position [134, 0]
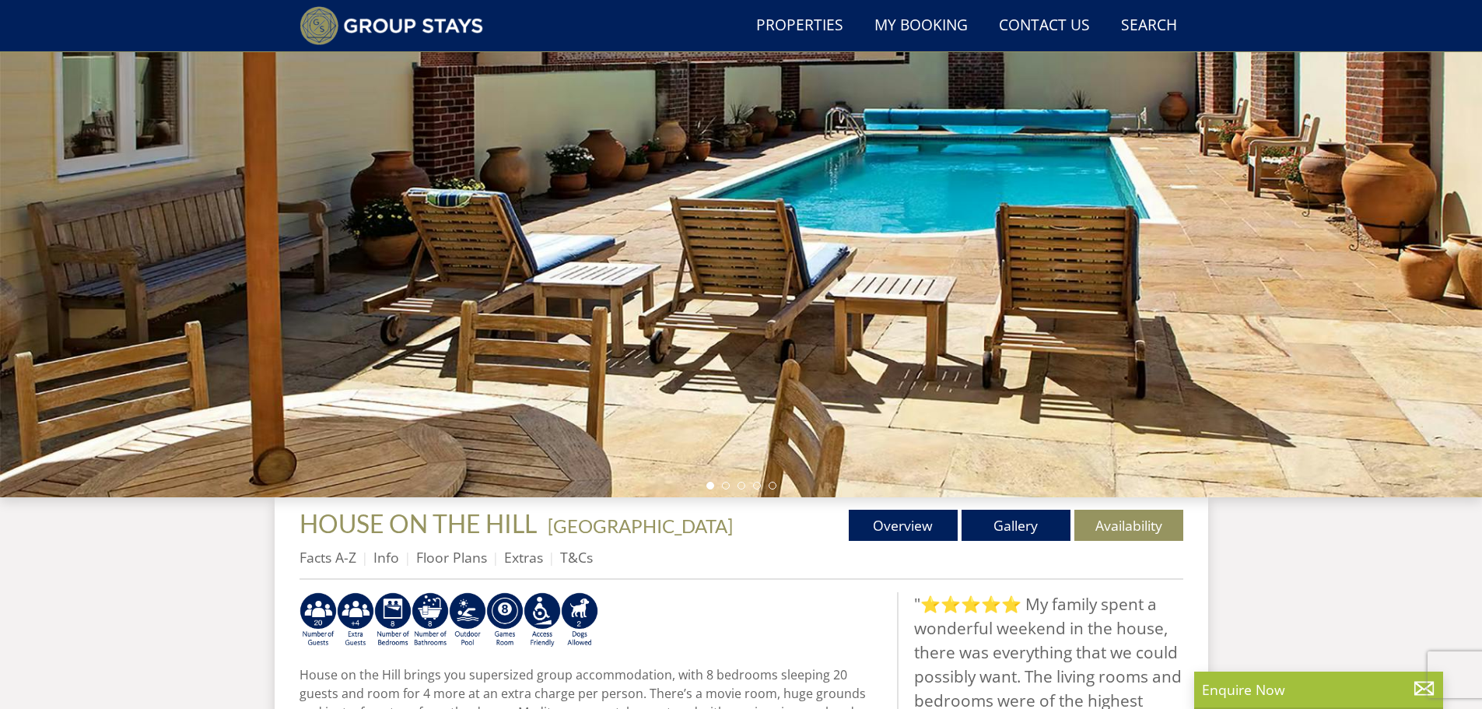
scroll to position [119, 0]
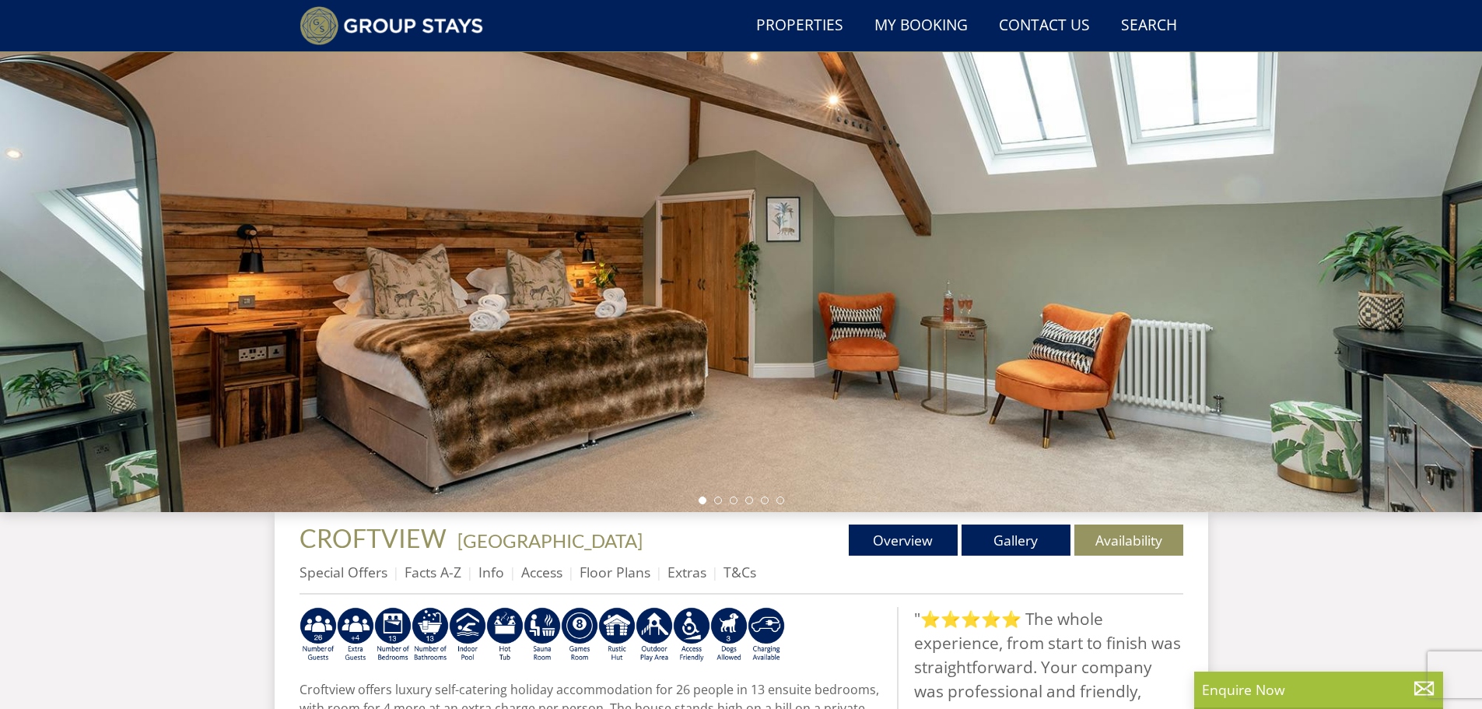
scroll to position [119, 0]
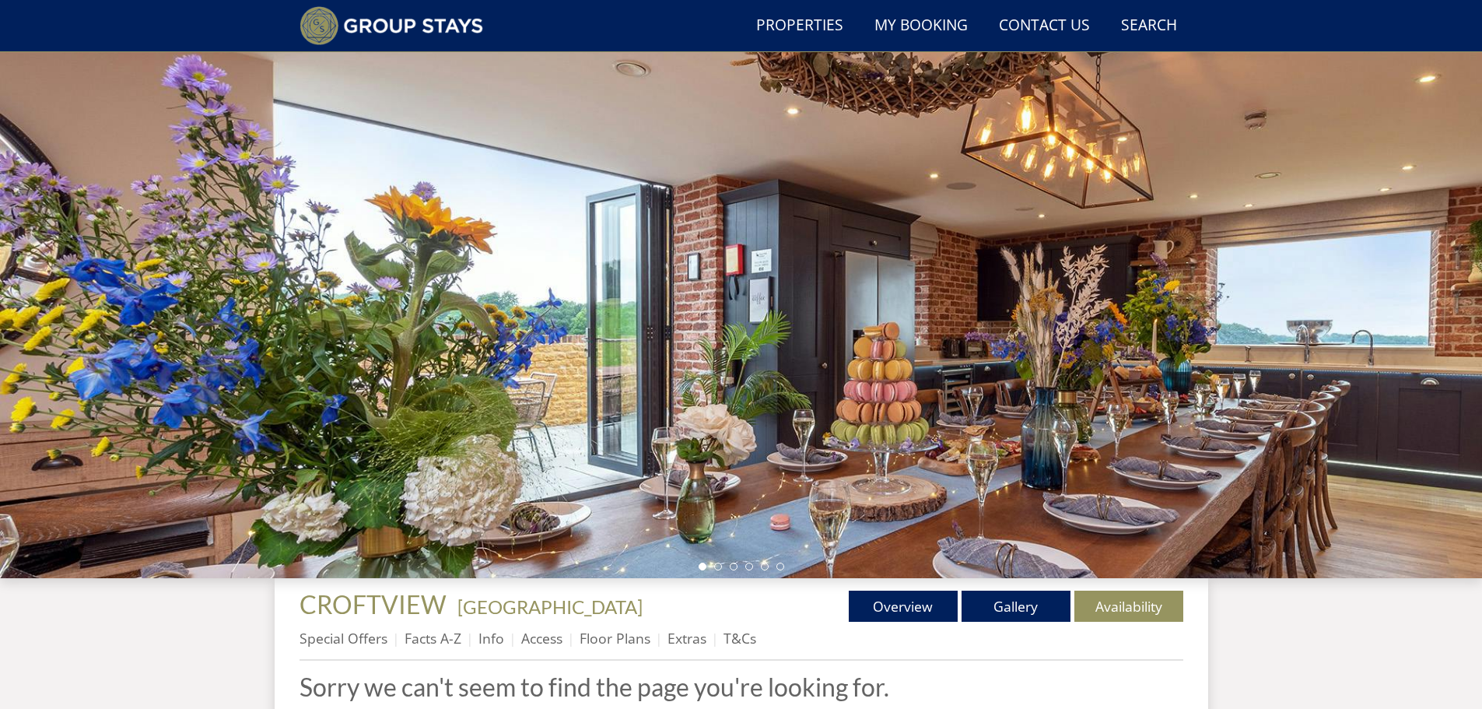
scroll to position [41, 0]
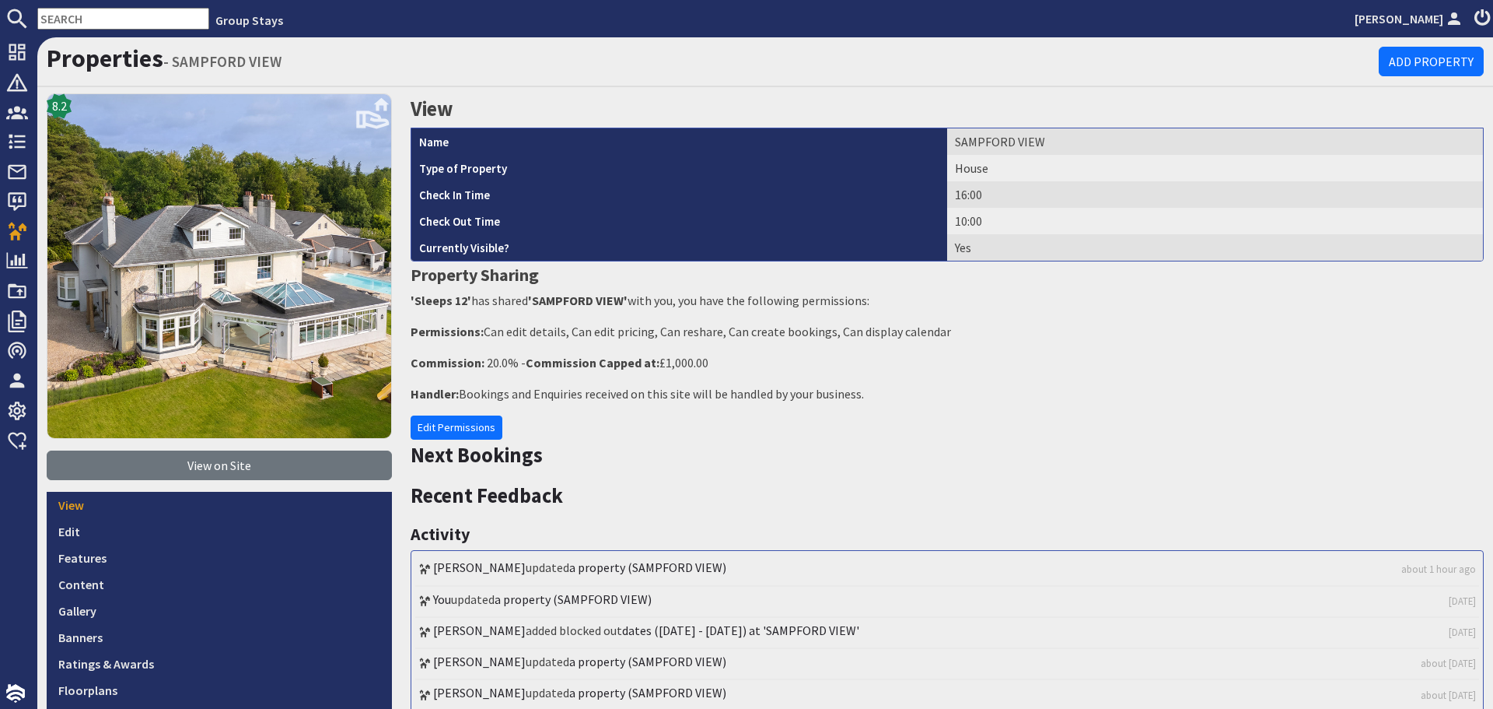
scroll to position [311, 0]
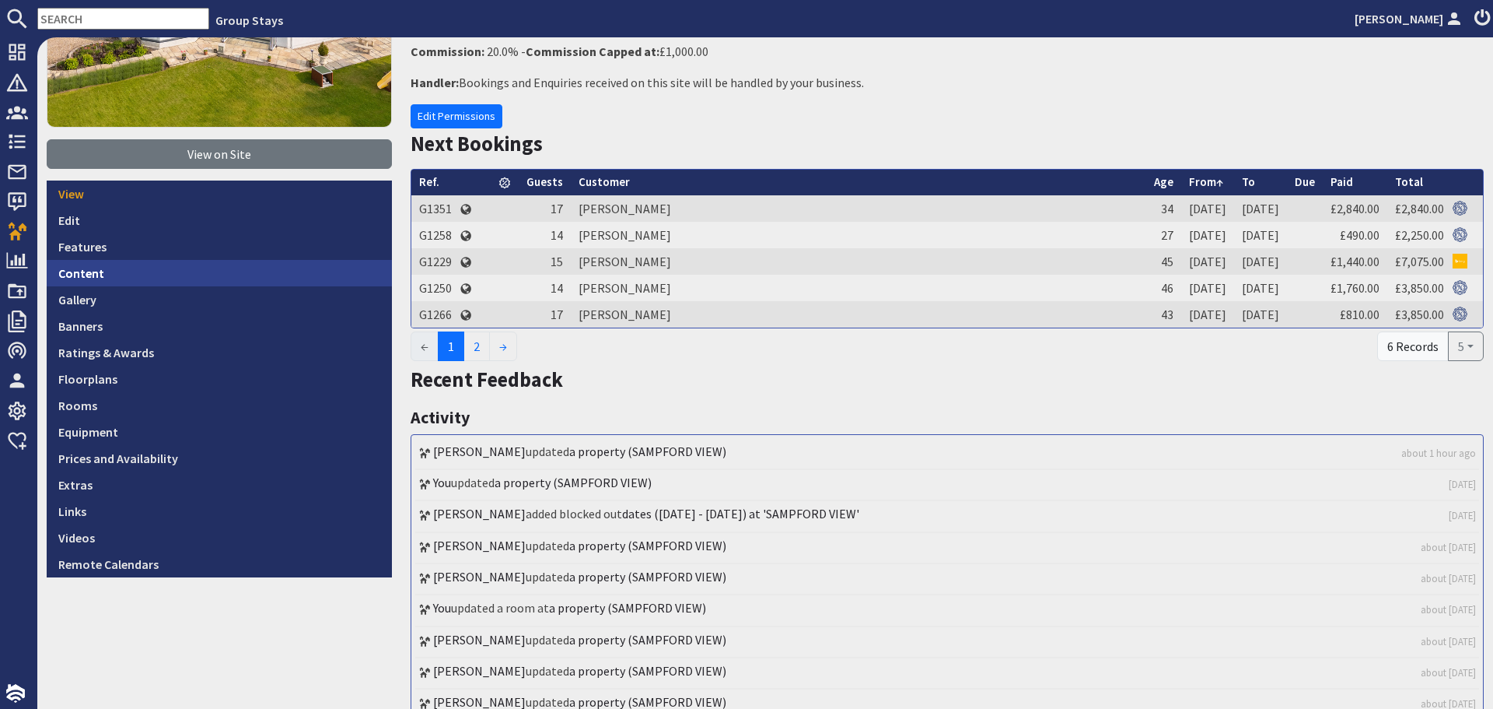
click at [131, 277] on link "Content" at bounding box center [219, 273] width 345 height 26
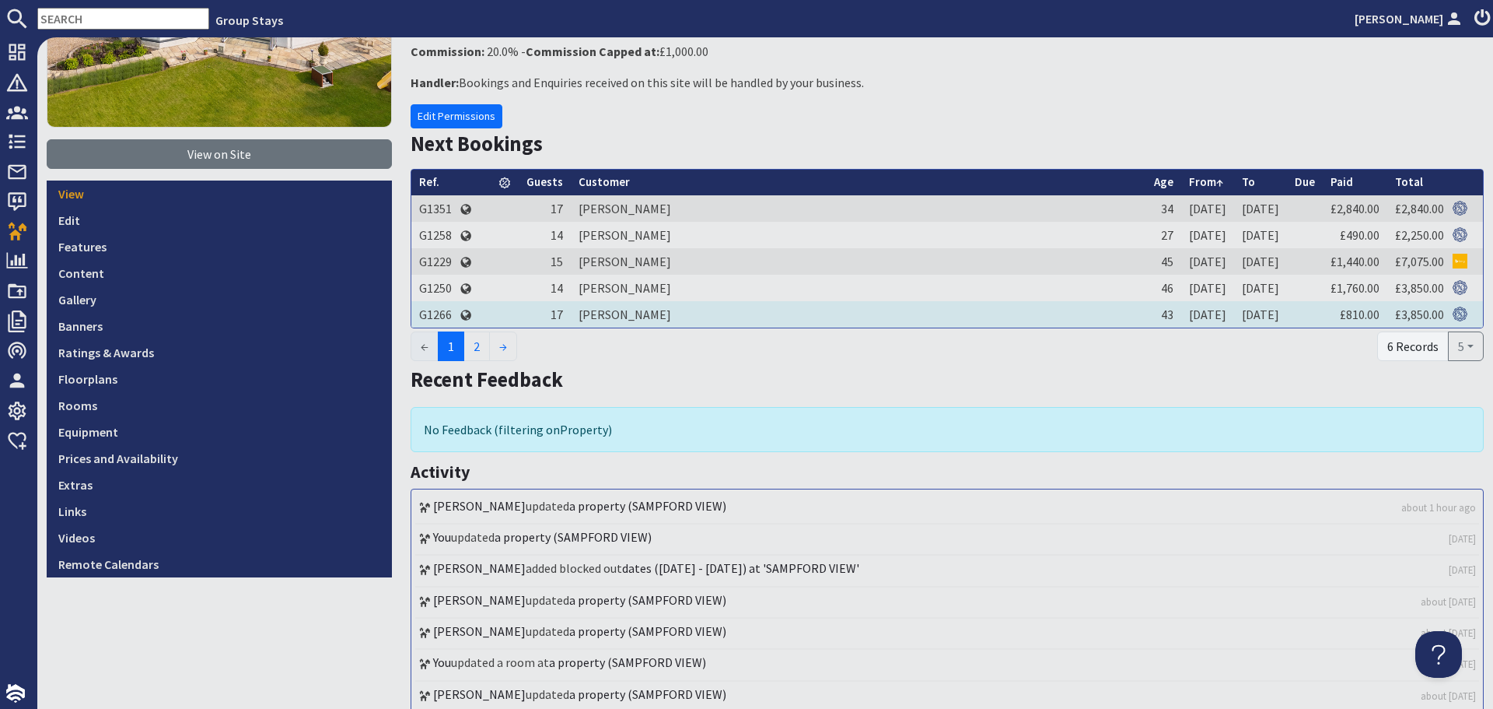
scroll to position [0, 0]
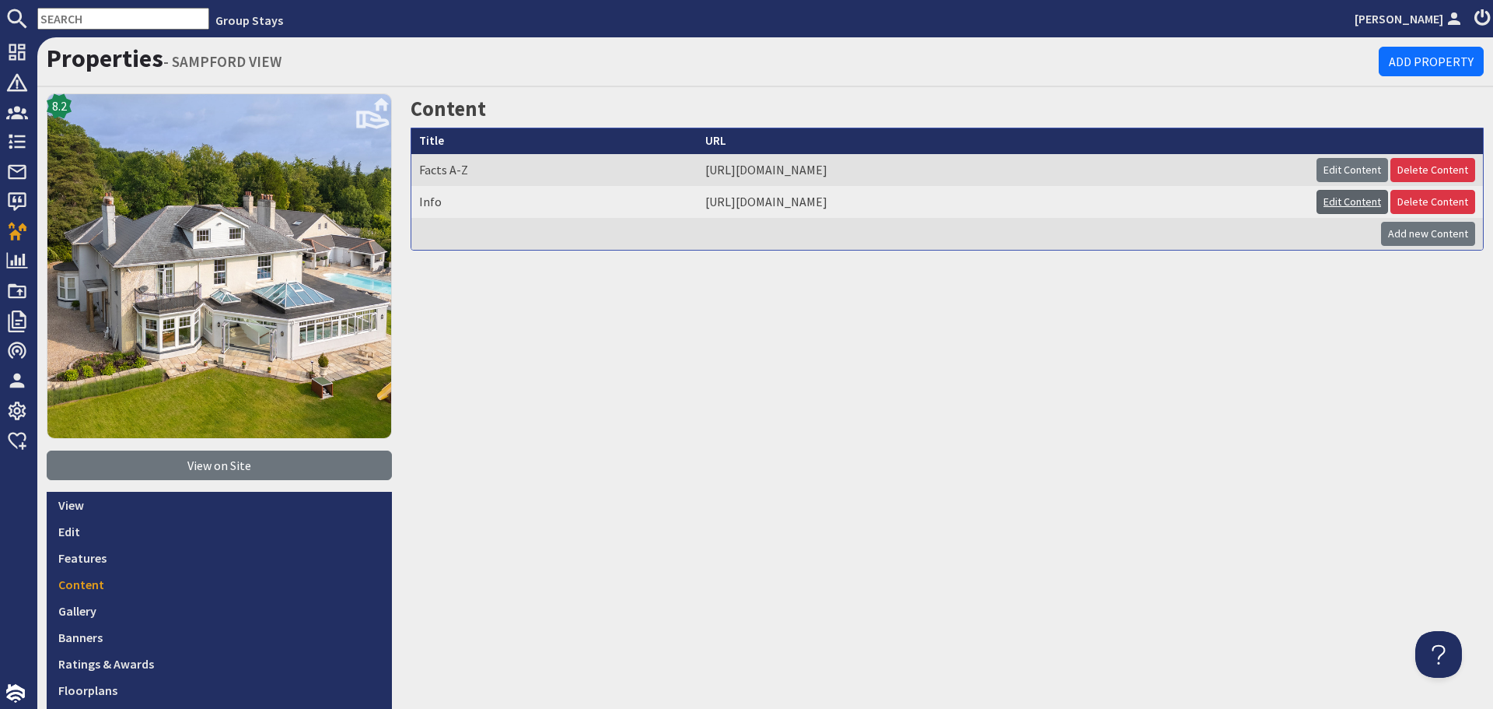
click at [1332, 206] on link "Edit Content" at bounding box center [1353, 202] width 72 height 24
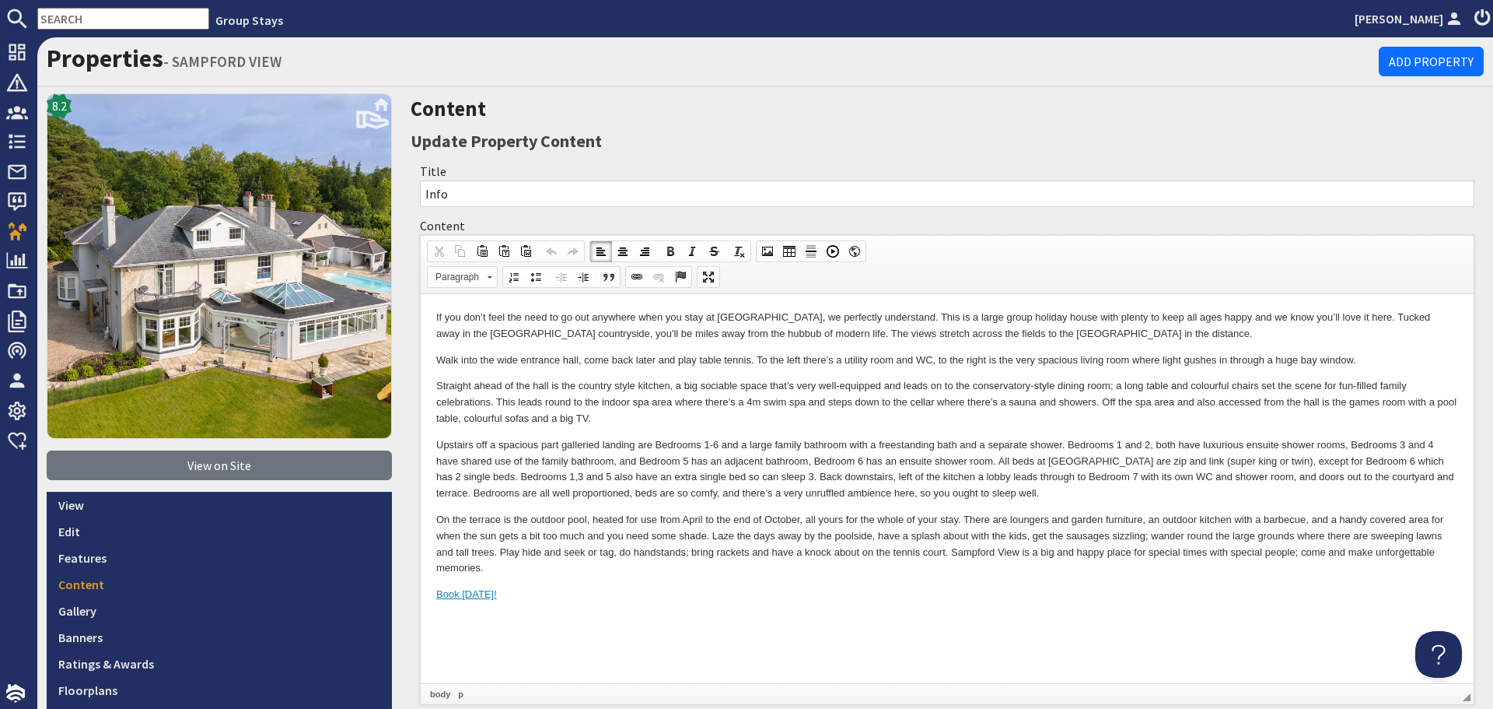
click at [1003, 573] on p "On the terrace is the outdoor pool, heated for use from April to the end of Oct…" at bounding box center [947, 544] width 1022 height 65
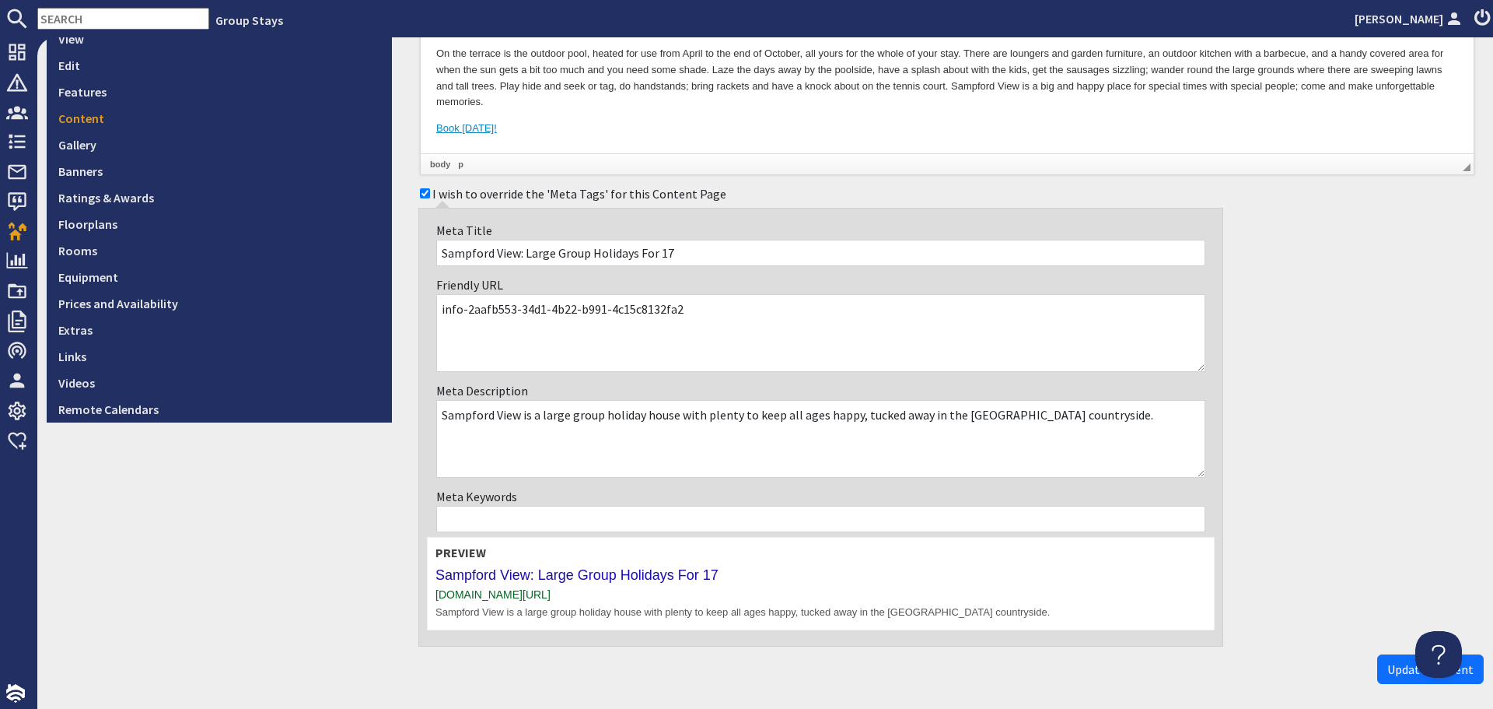
scroll to position [467, 0]
click at [684, 309] on textarea "info-2aafb553-34d1-4b22-b991-4c15c8132fa2" at bounding box center [820, 332] width 769 height 78
click at [293, 509] on div "8.2 View on Site View Edit Features Content Gallery Banners Ratings & Awards Fl…" at bounding box center [219, 158] width 364 height 1063
click at [1483, 15] on use at bounding box center [1483, 16] width 16 height 17
